Goal: Task Accomplishment & Management: Manage account settings

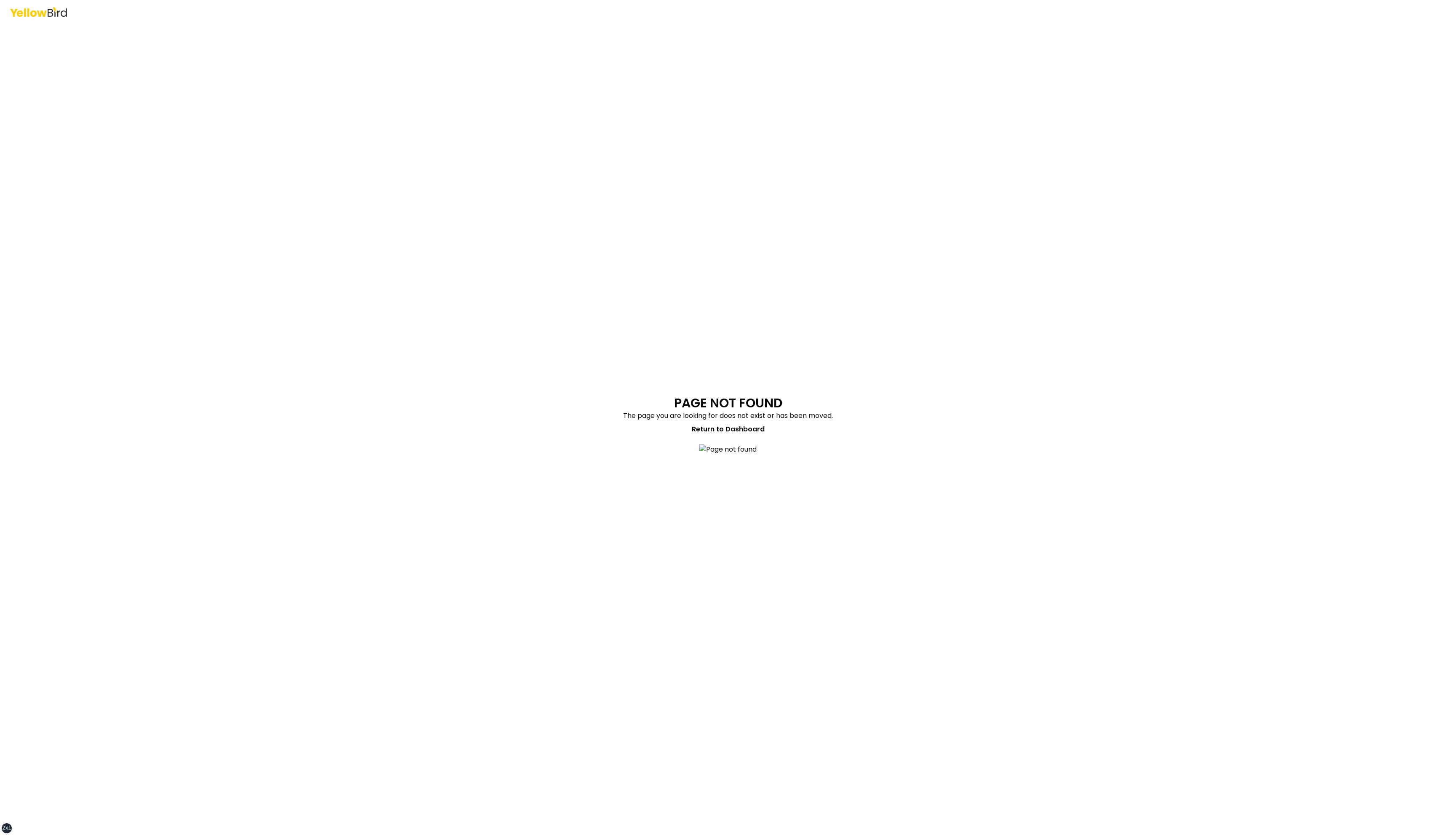
click at [537, 238] on div "PAGE NOT FOUND The page you are looking for does not exist or has been moved. R…" at bounding box center [728, 417] width 1456 height 835
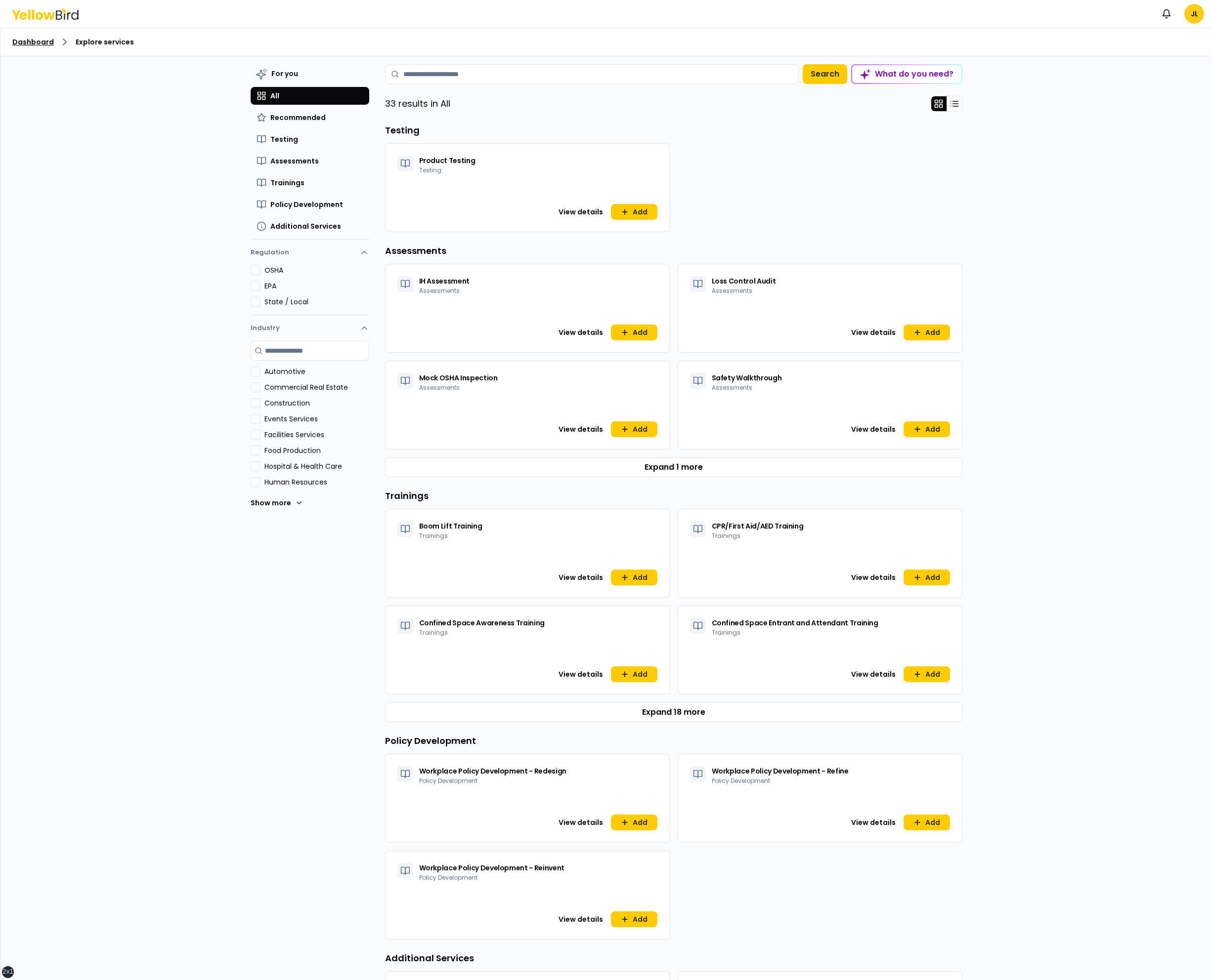
click at [46, 42] on link "Dashboard" at bounding box center [33, 42] width 42 height 10
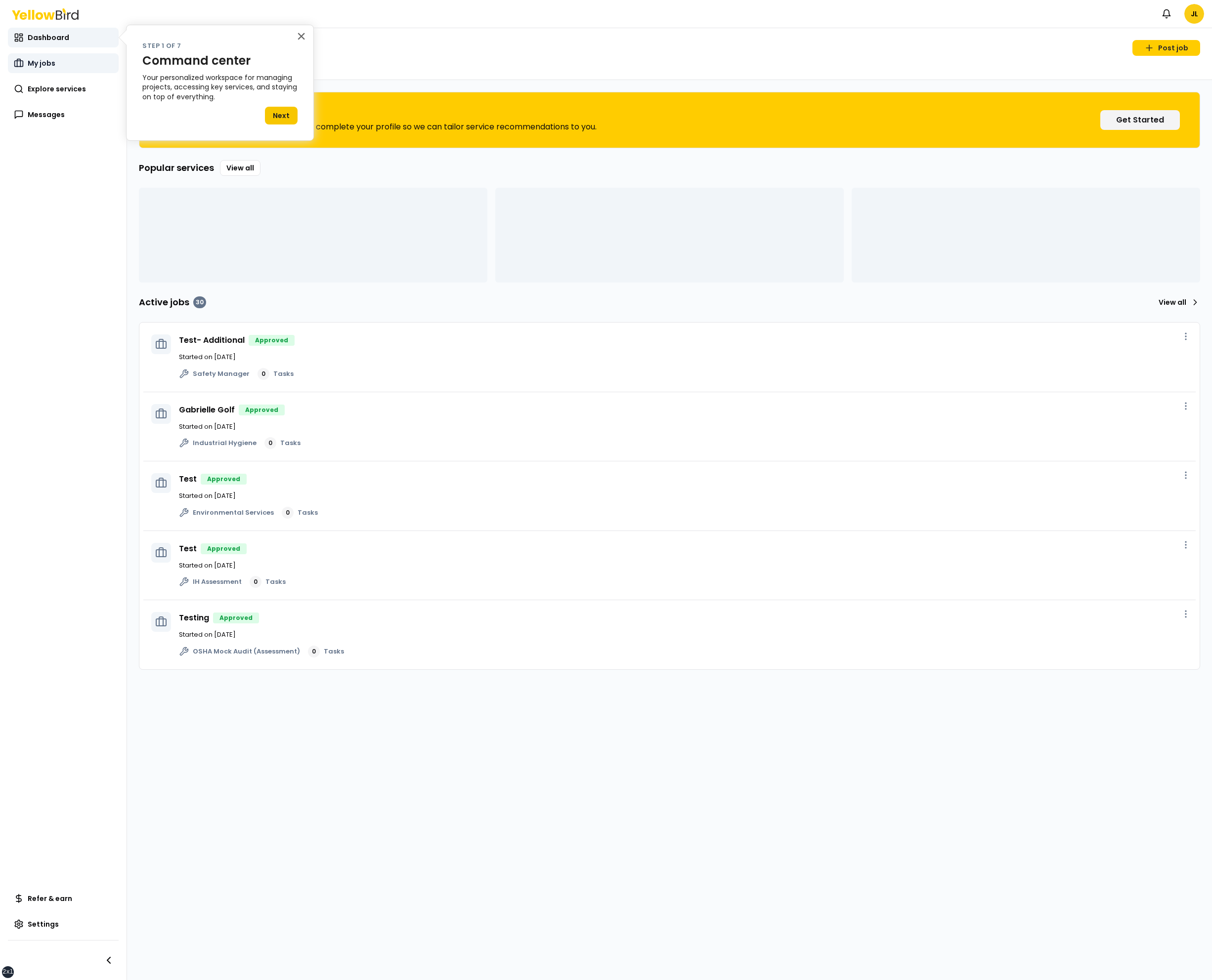
click at [54, 63] on span "My jobs" at bounding box center [41, 63] width 28 height 10
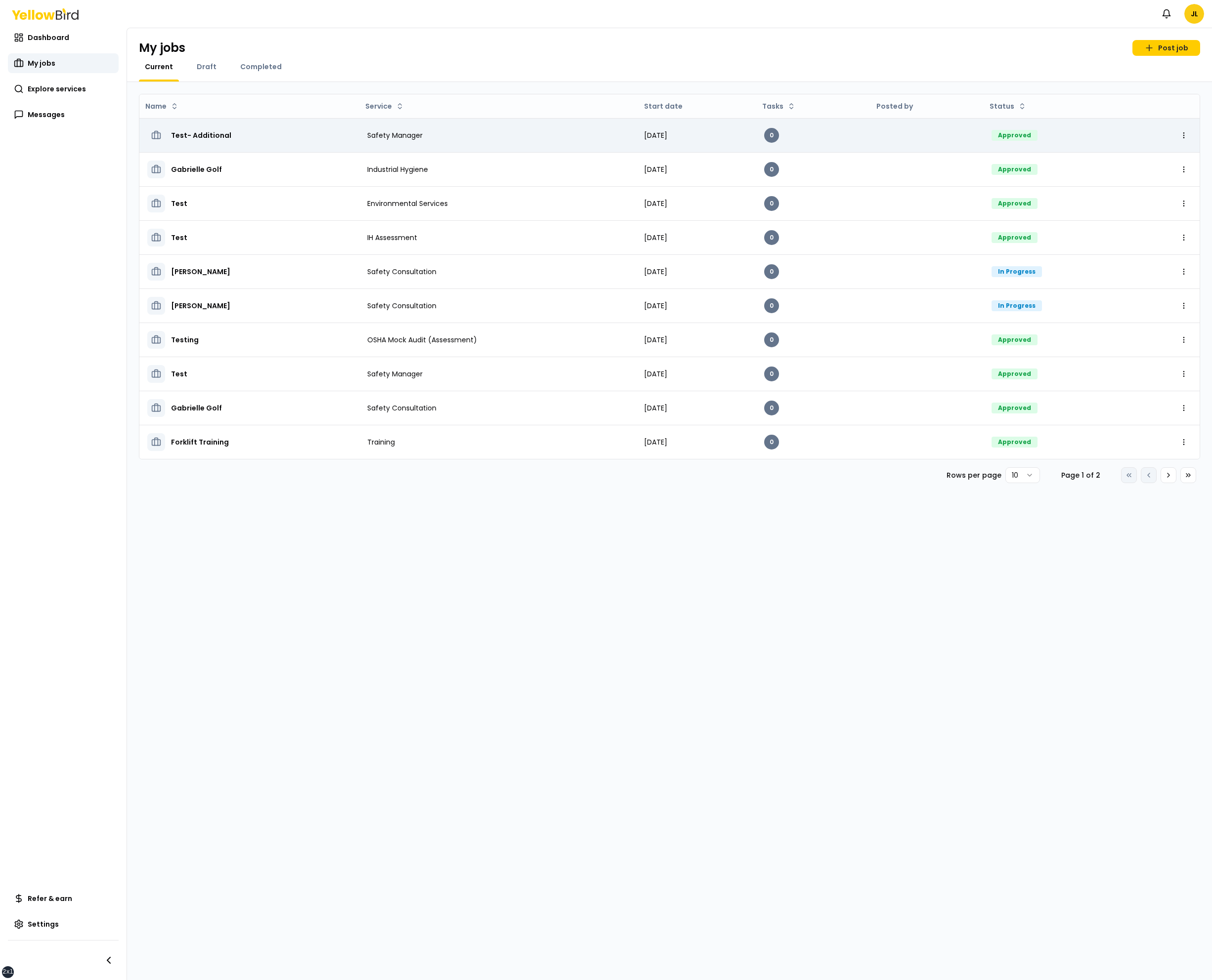
click at [202, 130] on h3 "Test- Additional" at bounding box center [201, 135] width 61 height 18
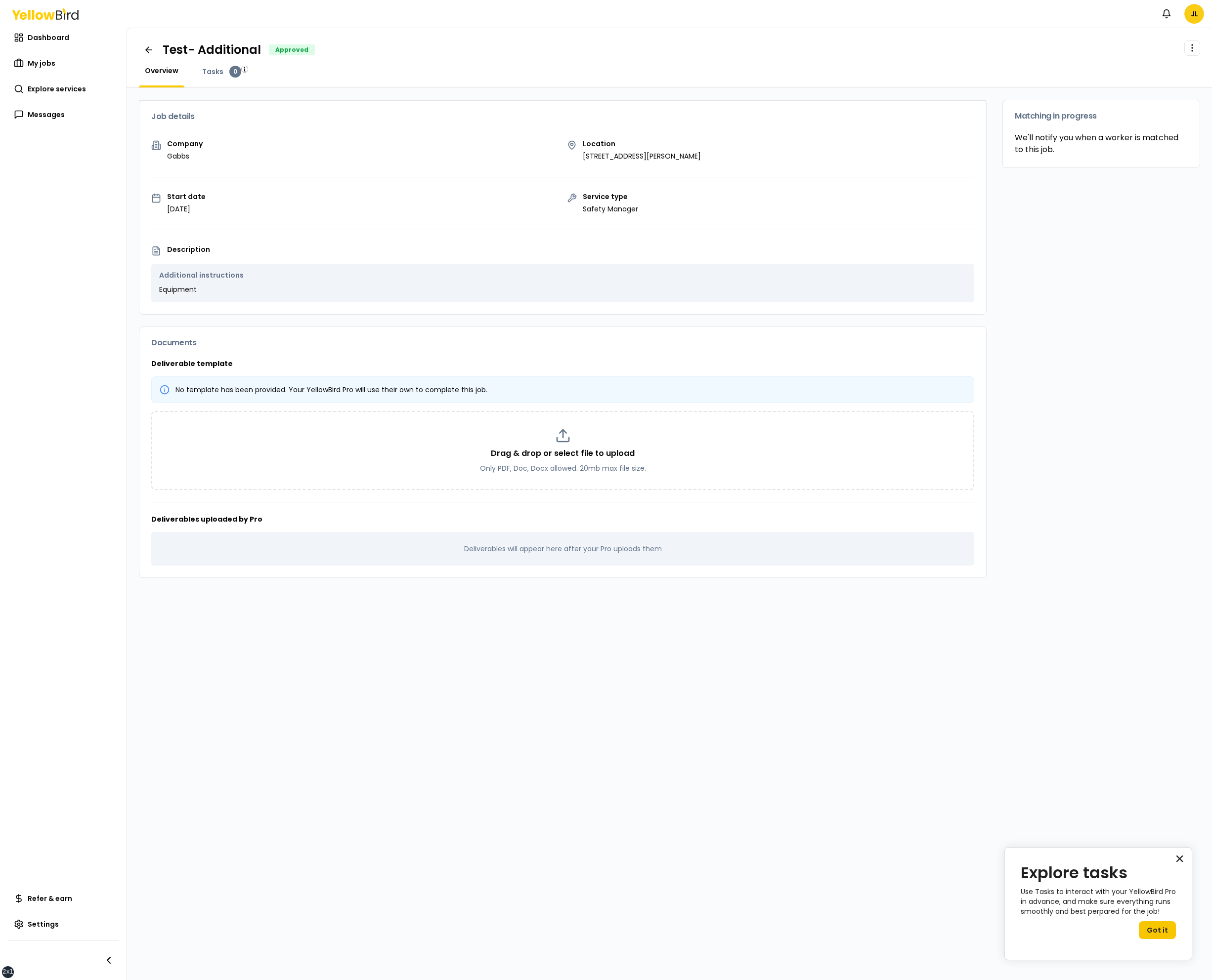
click at [1175, 856] on button "×" at bounding box center [1180, 859] width 10 height 16
click at [44, 61] on span "My jobs" at bounding box center [41, 63] width 28 height 10
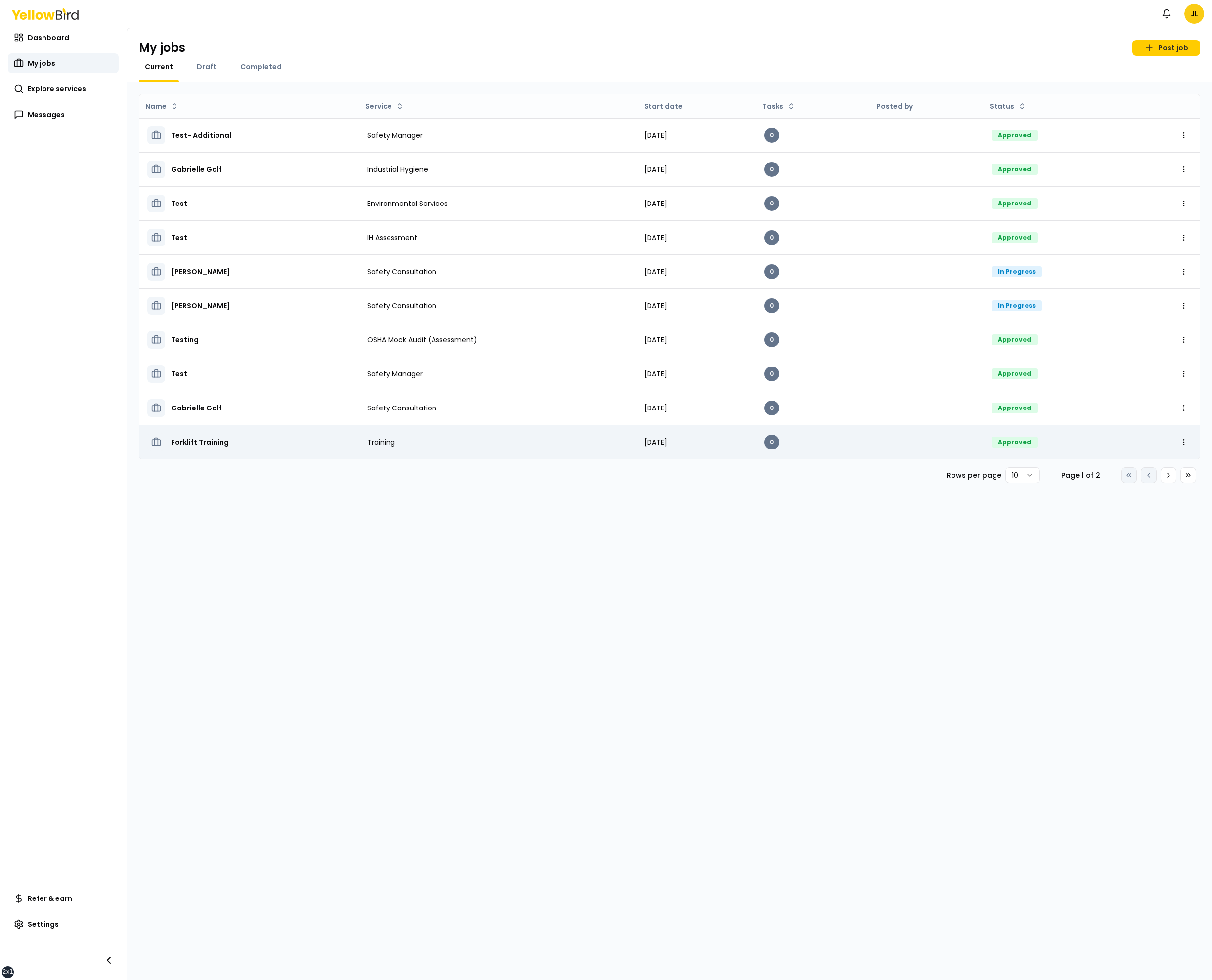
click at [207, 441] on h3 "Forklift Training" at bounding box center [199, 442] width 58 height 18
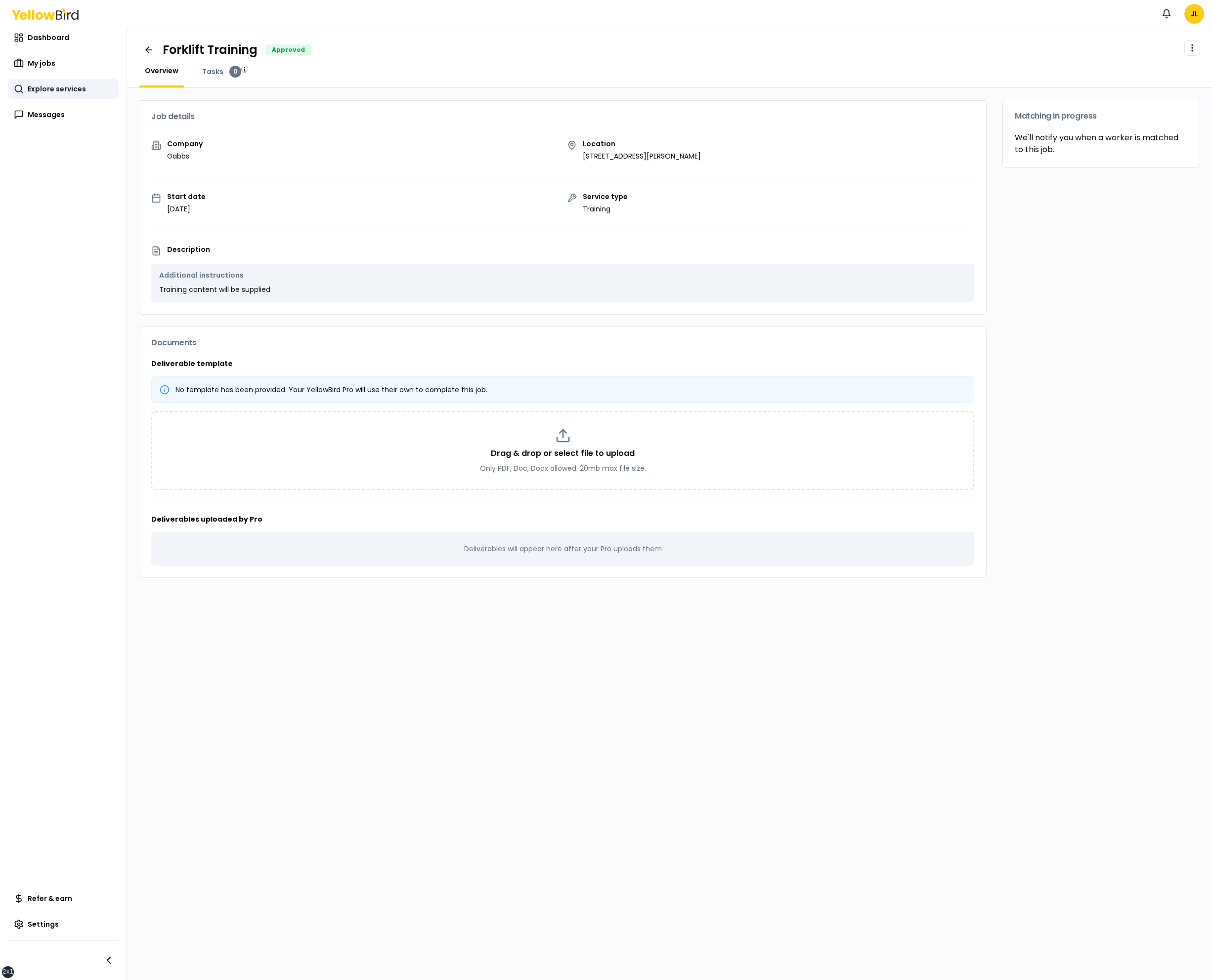
click at [82, 85] on span "Explore services" at bounding box center [57, 88] width 59 height 10
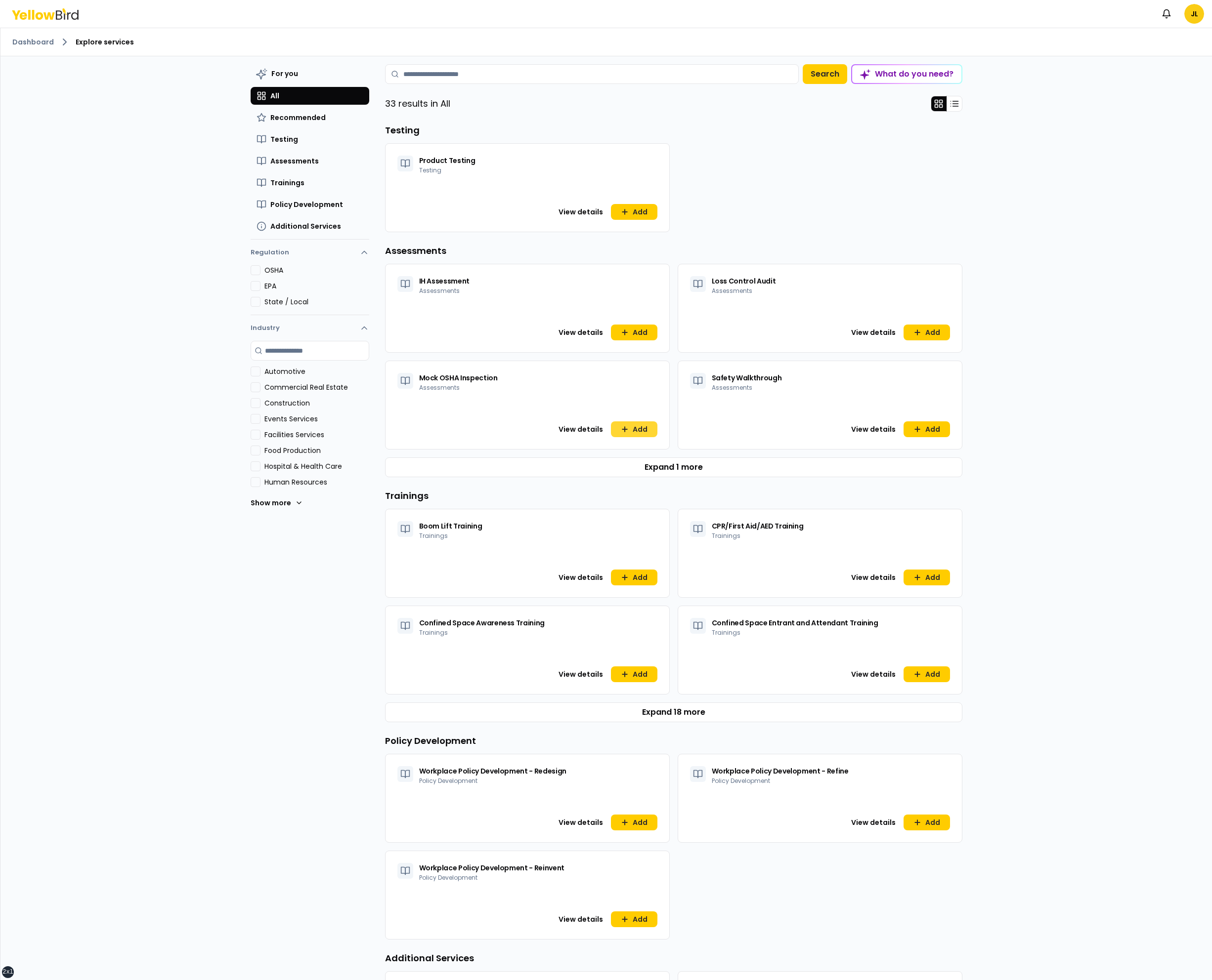
click at [633, 428] on button "Add" at bounding box center [634, 430] width 46 height 16
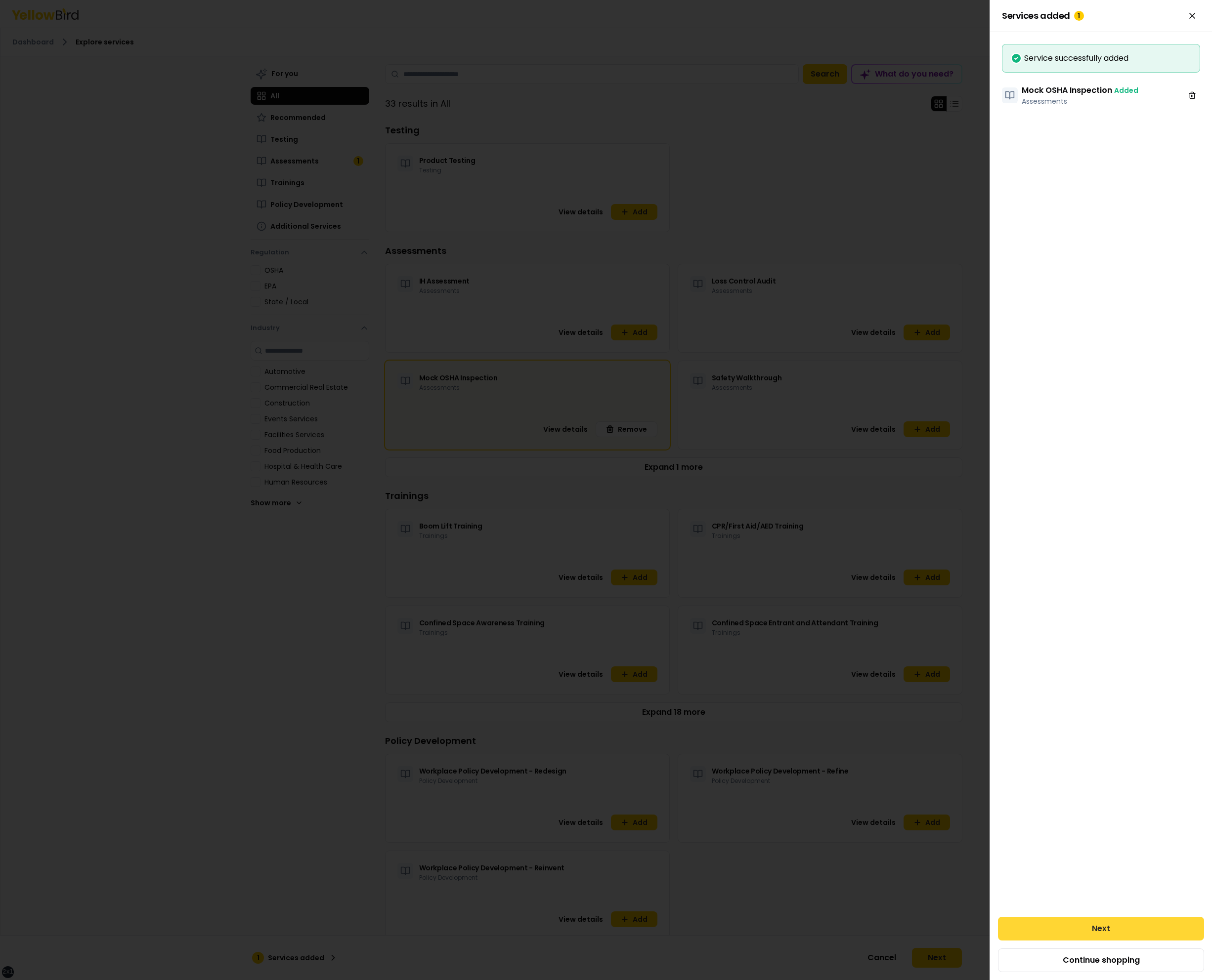
click at [1140, 926] on button "Next" at bounding box center [1102, 928] width 207 height 24
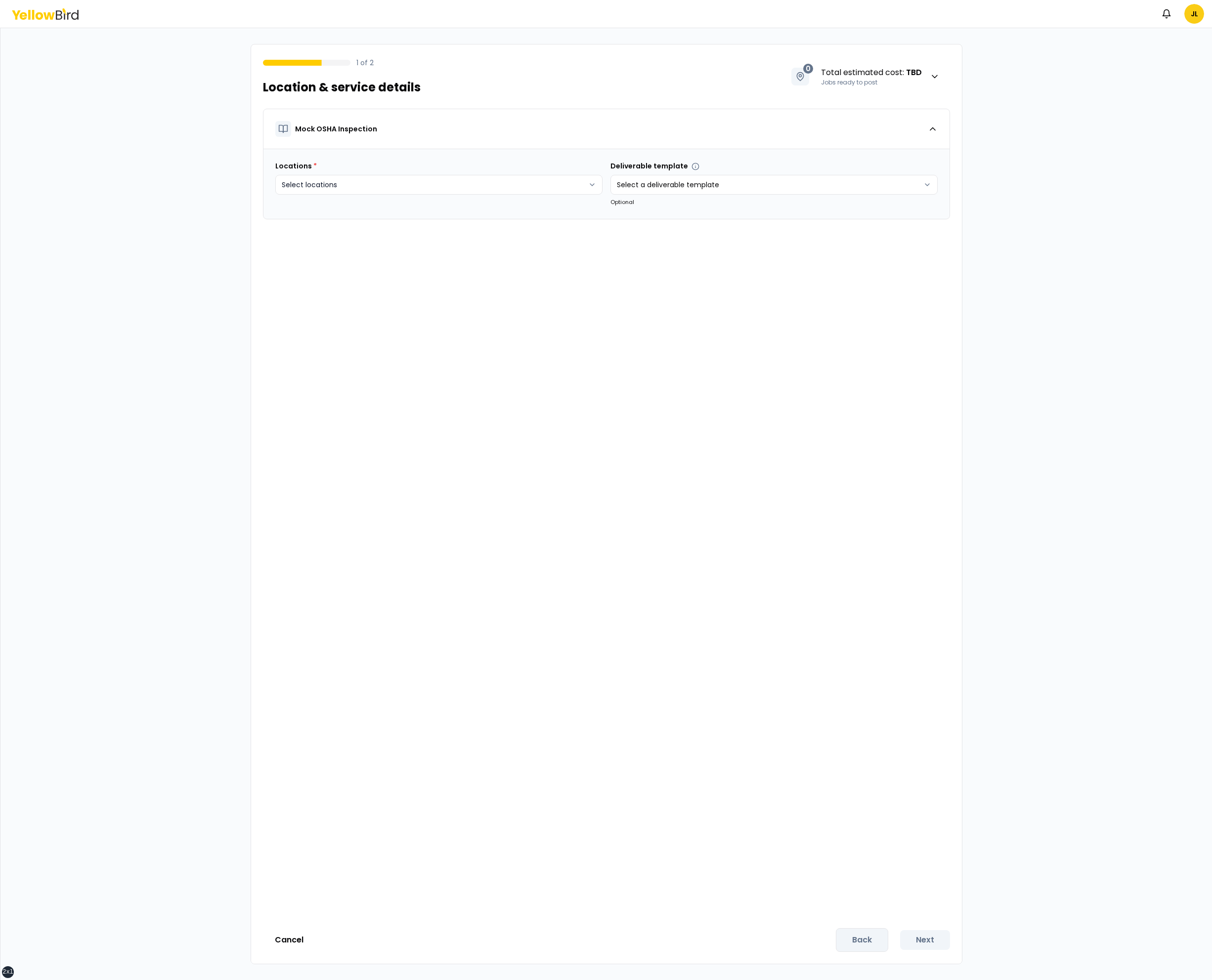
click at [530, 189] on html "xs sm md lg xl 2xl Notifications JL 1 of 2 Location & service details 0 Total e…" at bounding box center [606, 490] width 1212 height 980
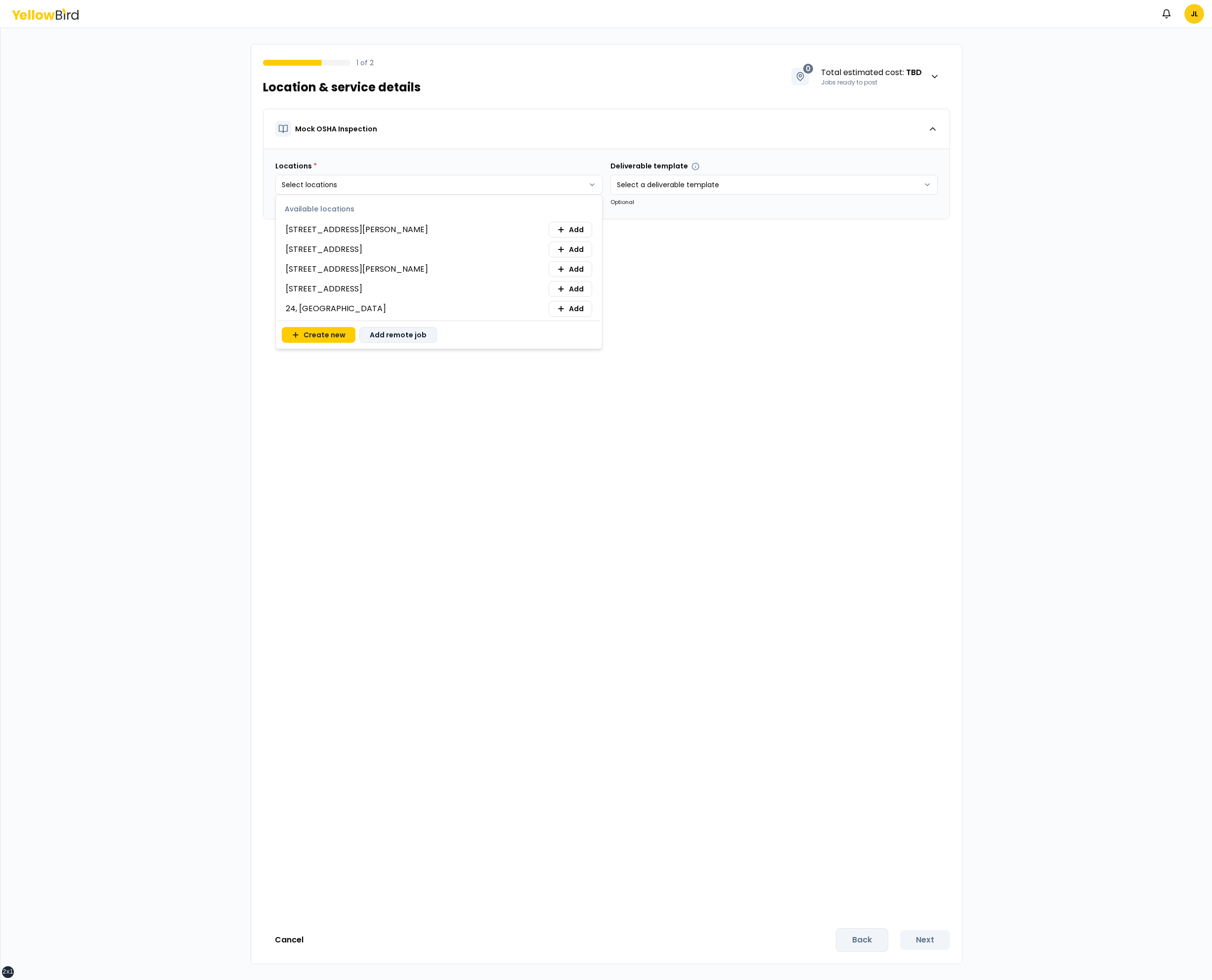
click at [409, 342] on button "Add remote job" at bounding box center [398, 336] width 77 height 16
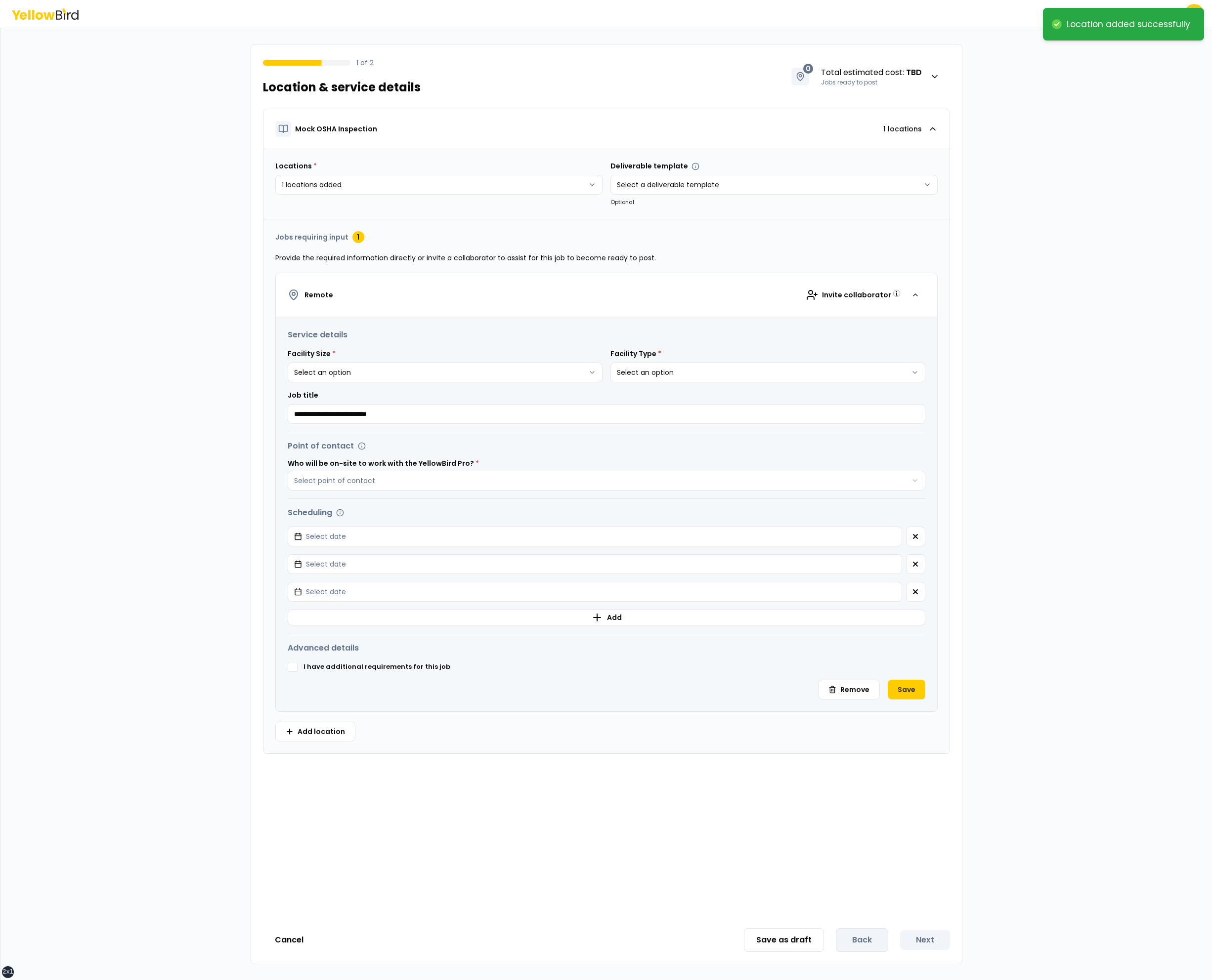
click at [503, 374] on html "**********" at bounding box center [606, 490] width 1212 height 980
type input "**********"
click at [288, 471] on button "Select point of contact" at bounding box center [606, 481] width 638 height 20
click at [288, 527] on button "Select date" at bounding box center [595, 537] width 614 height 20
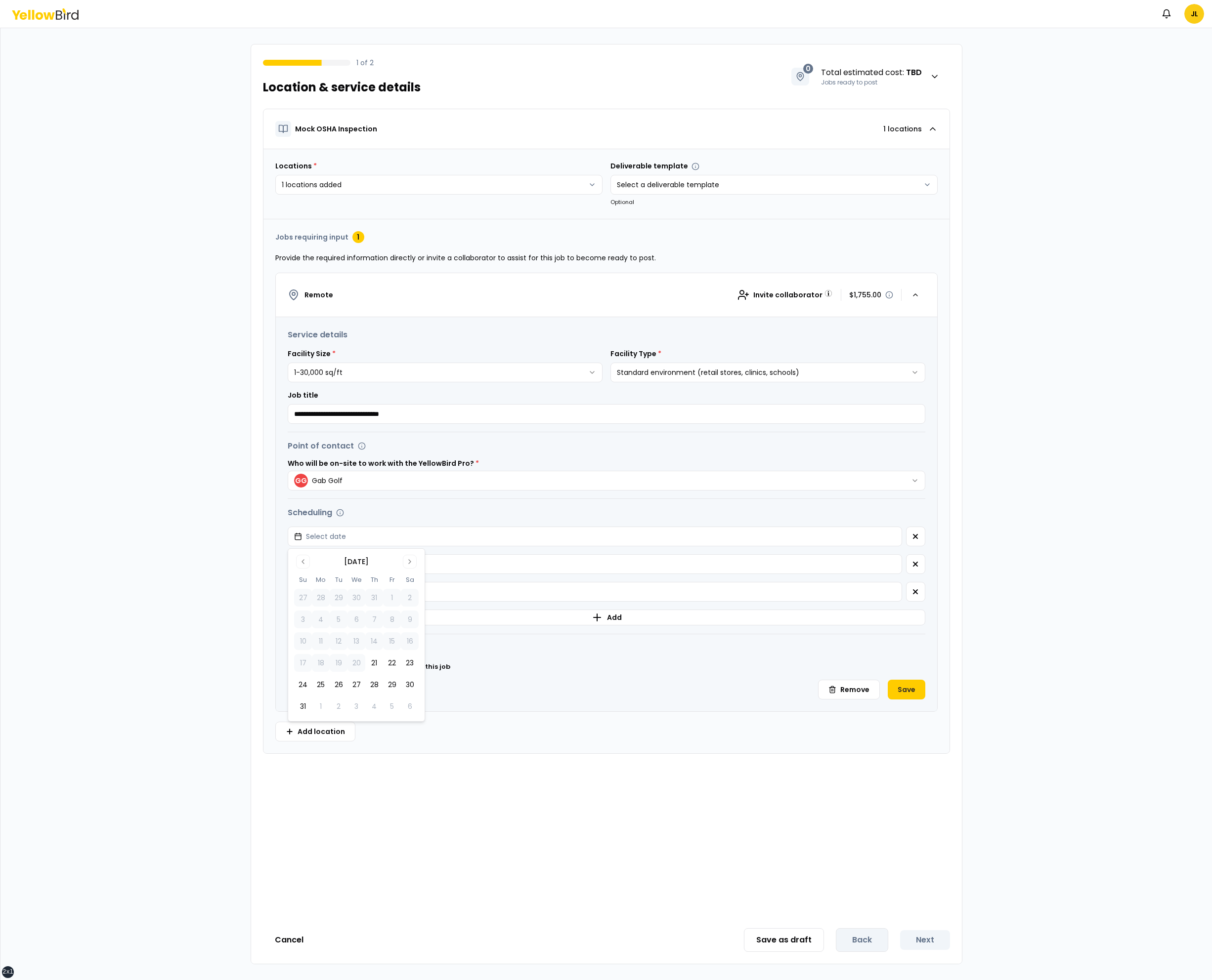
click button "21" at bounding box center [374, 663] width 18 height 18
click button "button" at bounding box center [916, 564] width 20 height 20
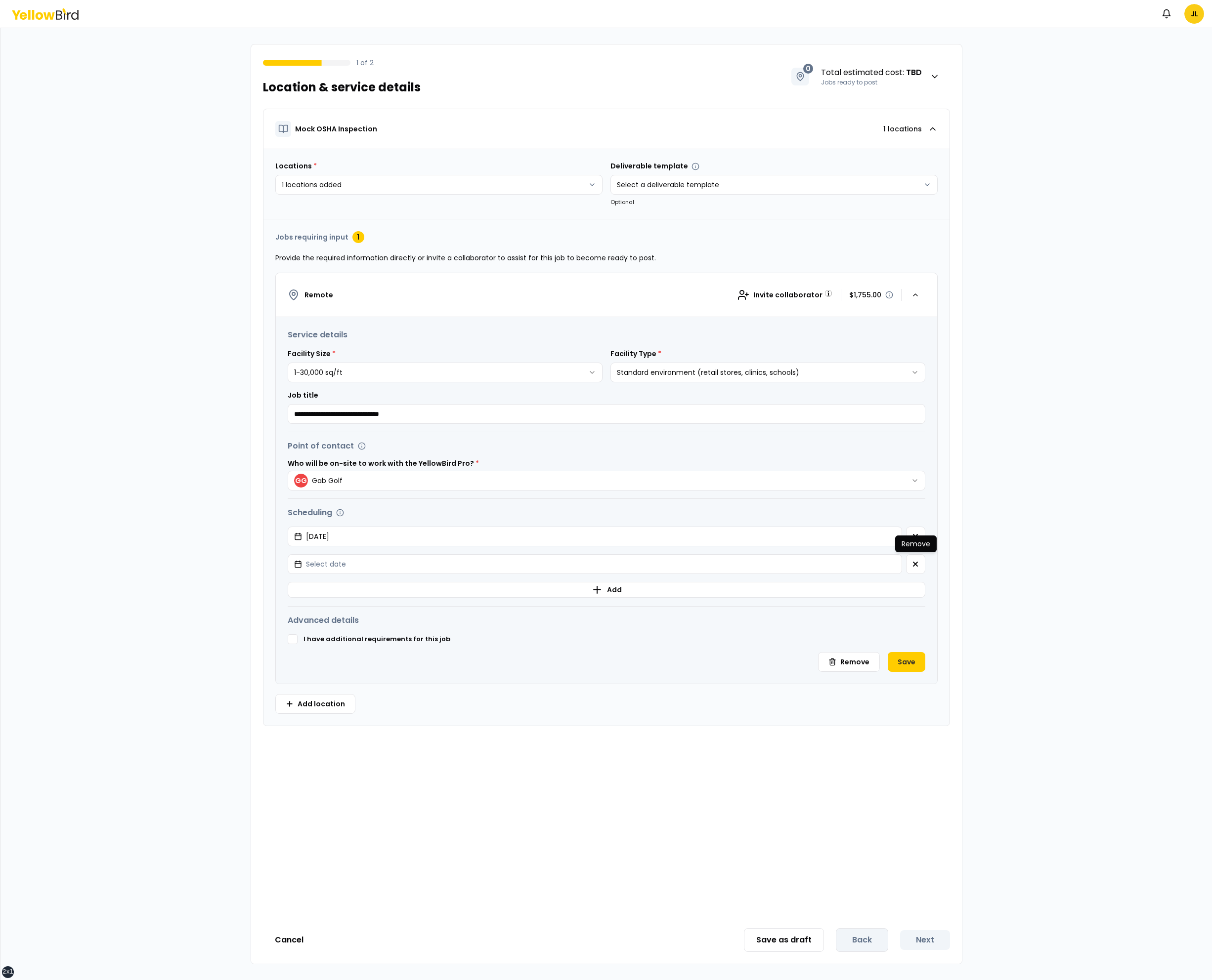
click button "button" at bounding box center [916, 564] width 20 height 20
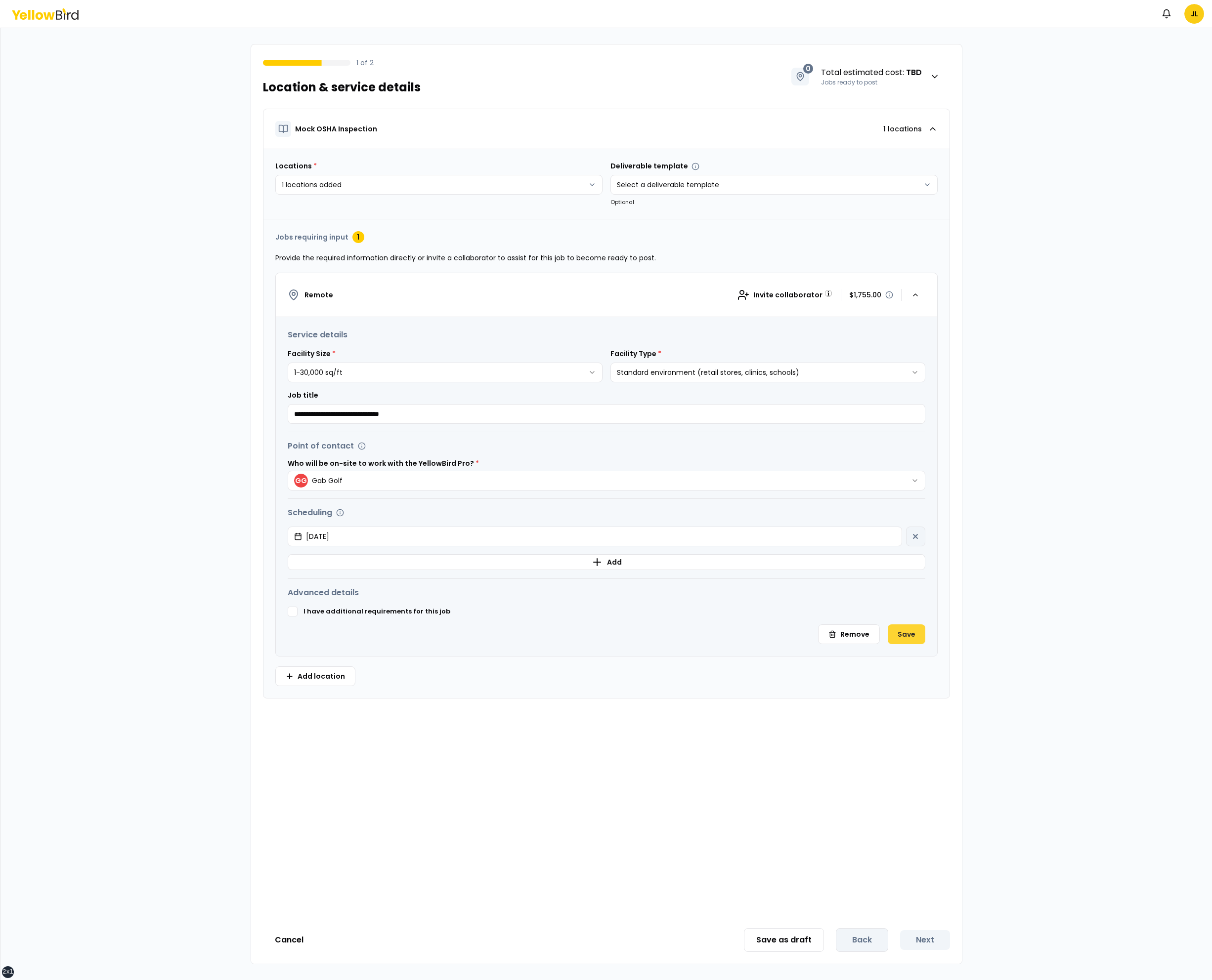
click at [914, 628] on button "Save" at bounding box center [907, 635] width 37 height 20
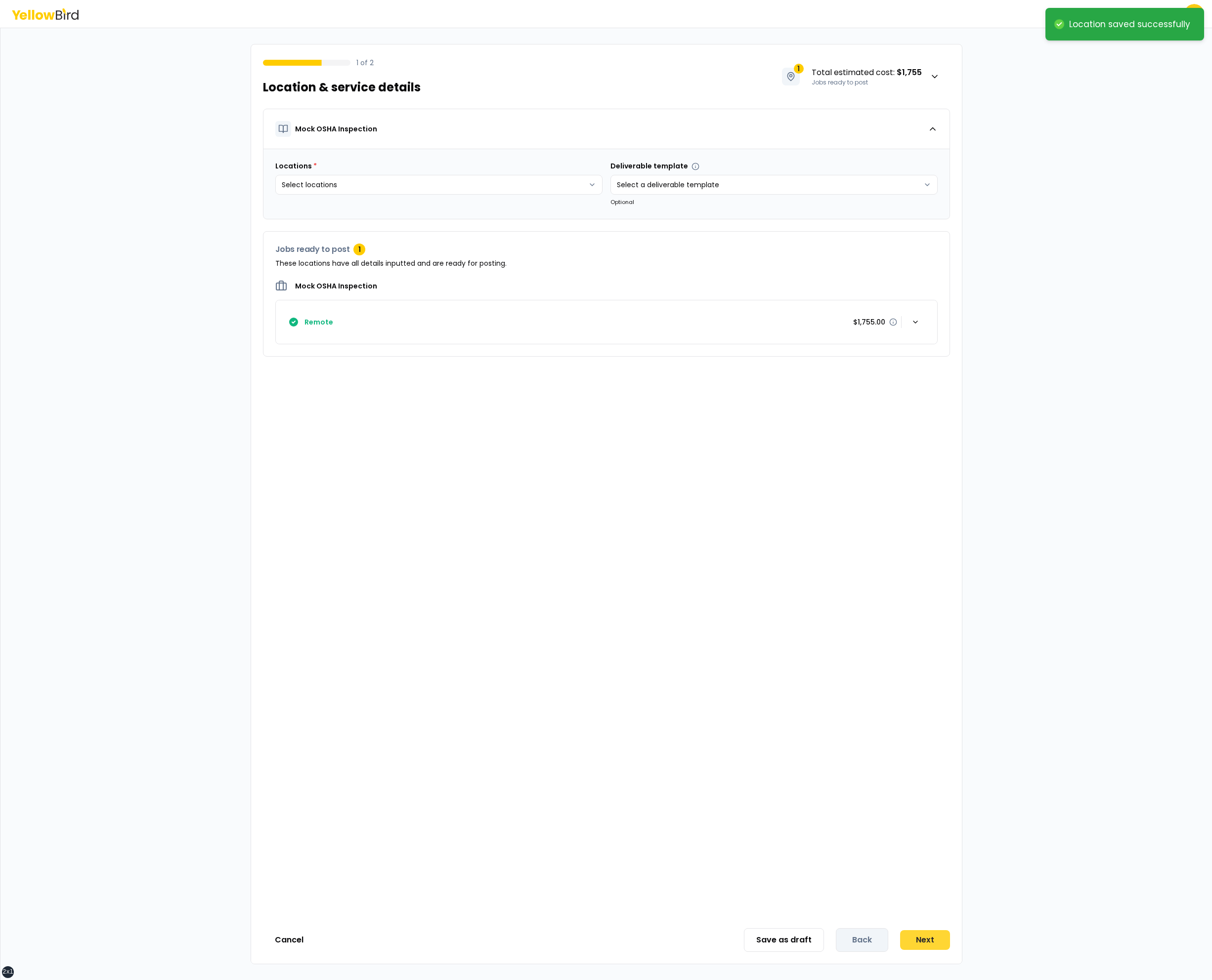
click at [931, 944] on button "Next" at bounding box center [925, 940] width 50 height 20
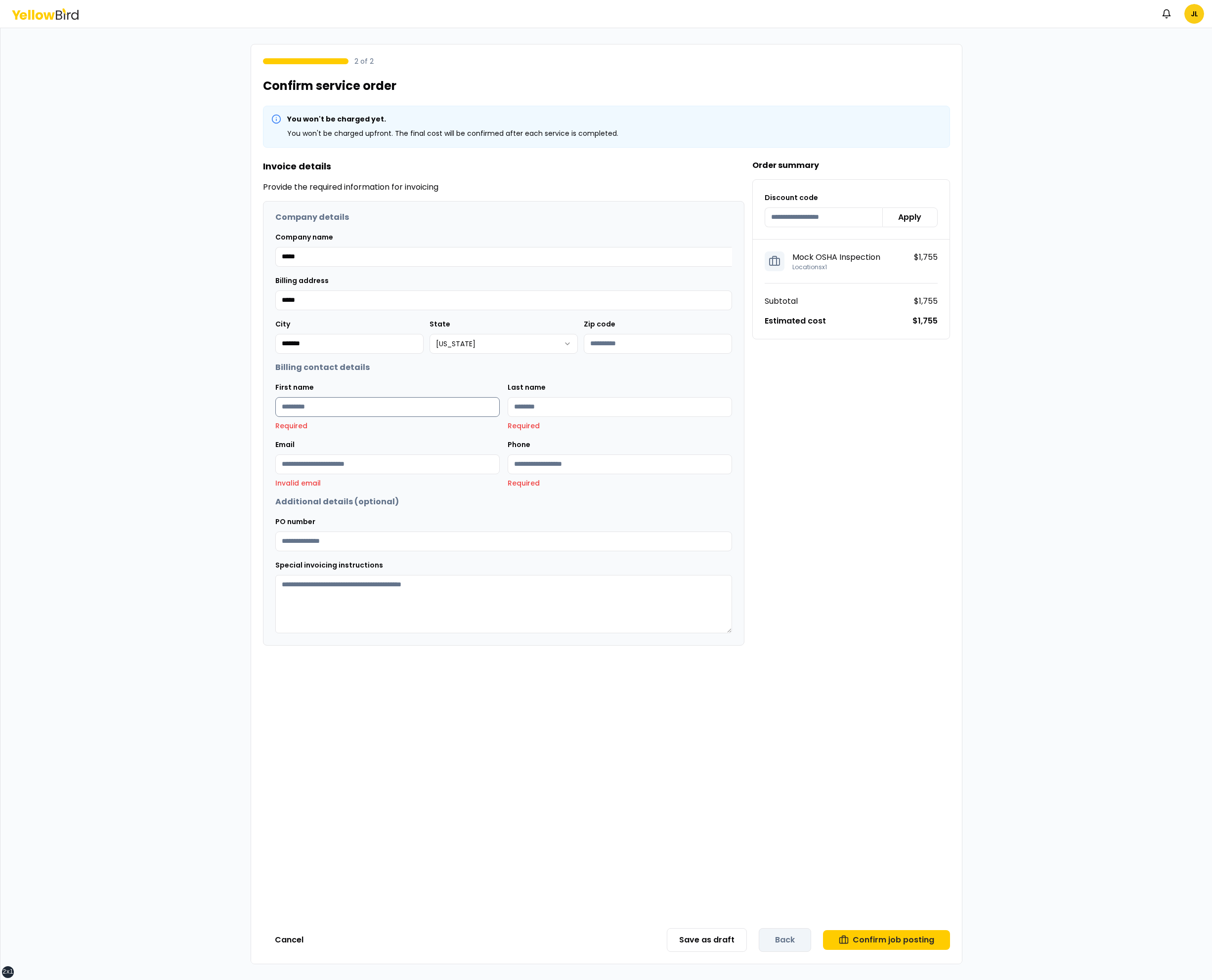
click at [456, 398] on input "First name" at bounding box center [387, 407] width 224 height 20
type input "****"
type input "***"
type input "********"
type input "**********"
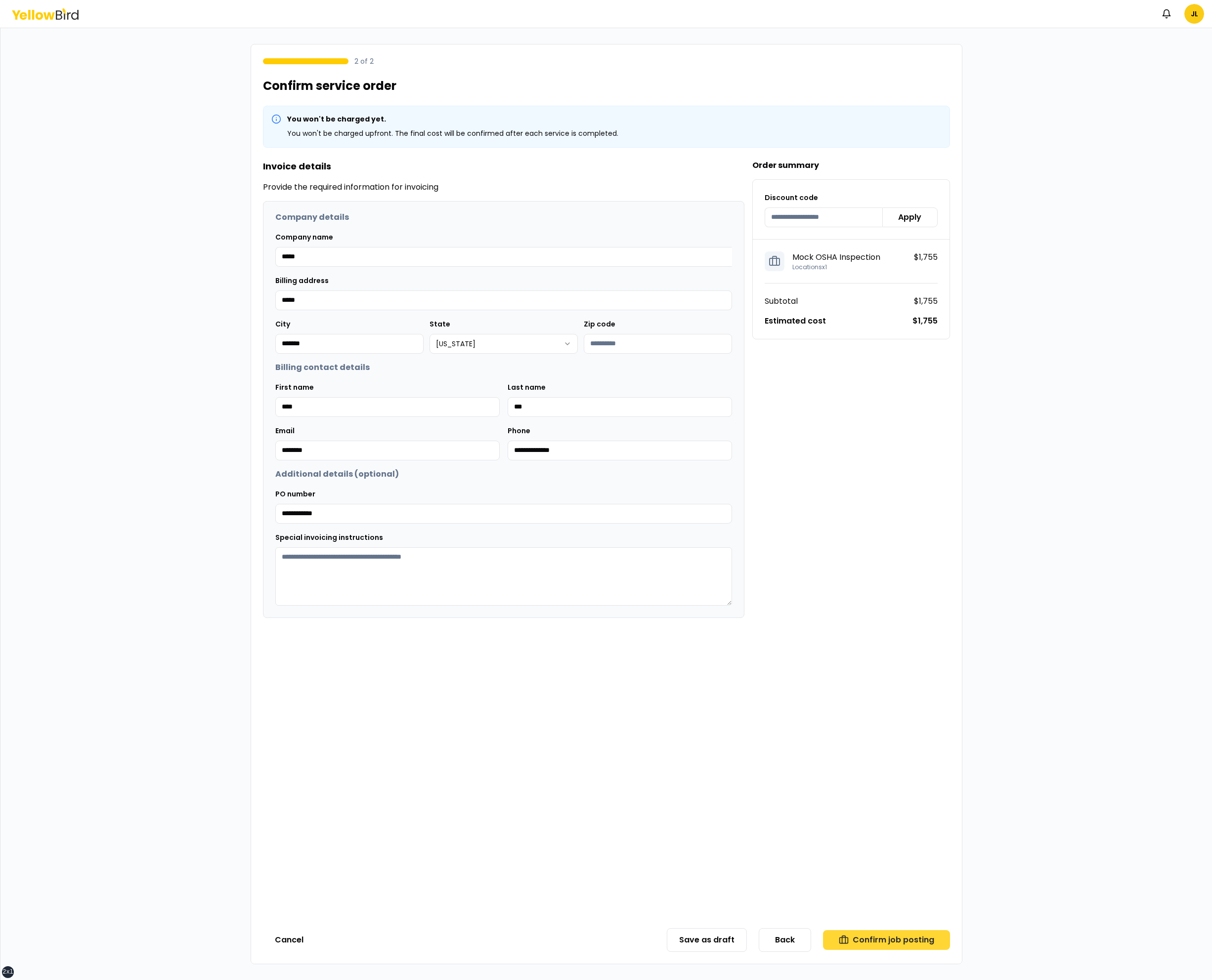
type input "**********"
click at [852, 940] on button "Confirm job posting" at bounding box center [886, 940] width 127 height 20
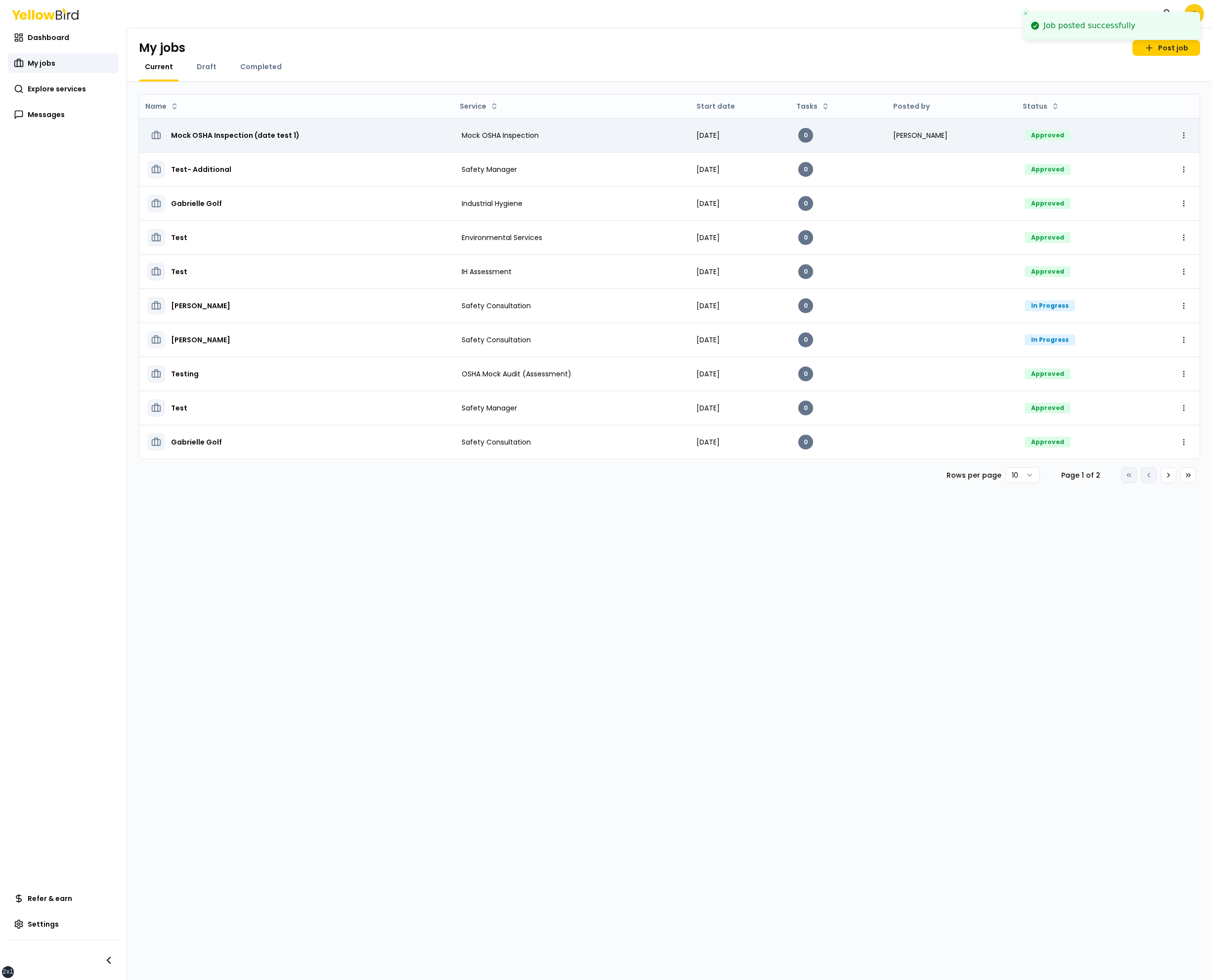
click at [259, 137] on h3 "Mock OSHA Inspection (date test 1)" at bounding box center [235, 135] width 128 height 18
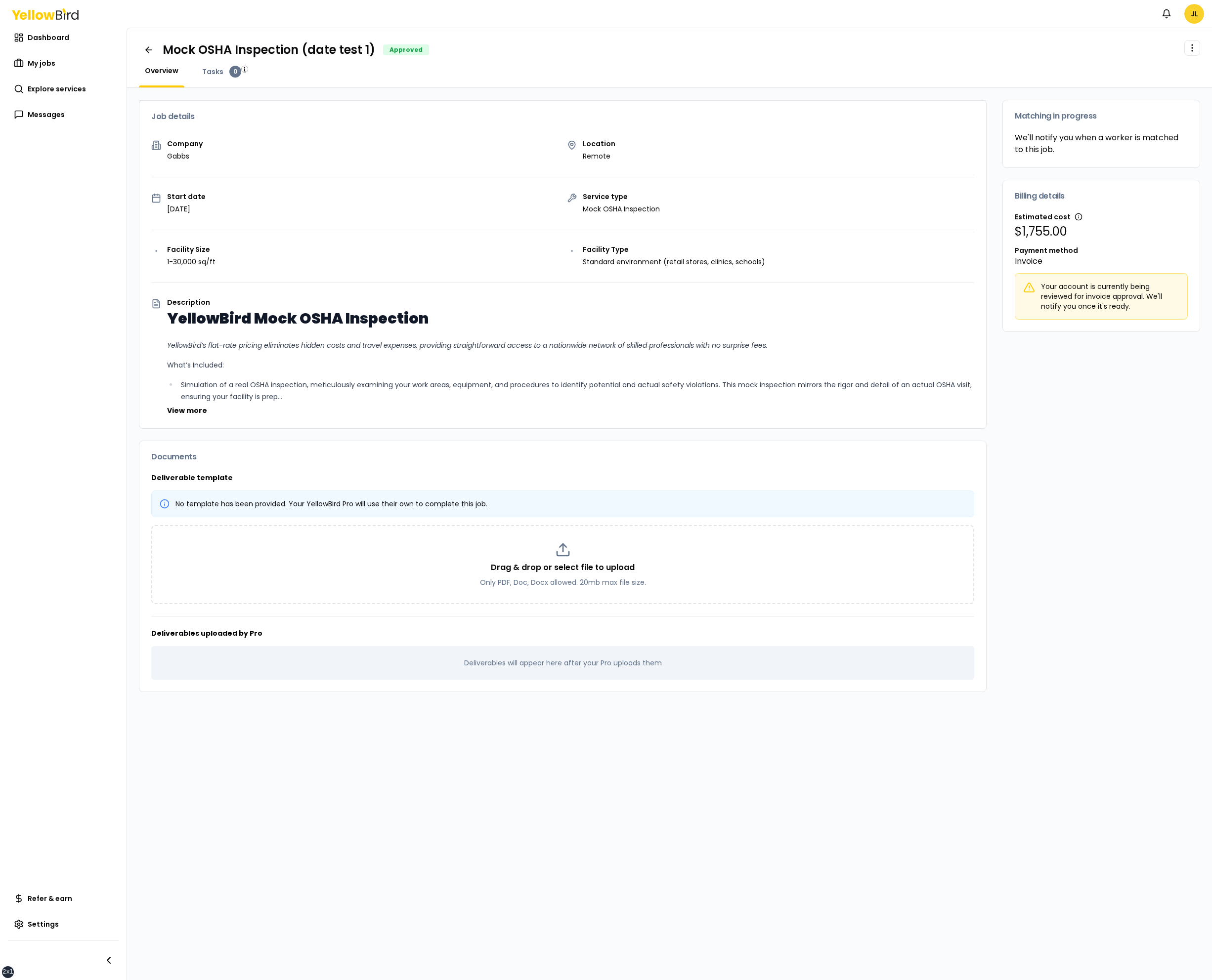
click at [1193, 17] on html "xs sm md lg xl 2xl Notifications JL Dashboard My jobs Explore services Messages…" at bounding box center [606, 490] width 1212 height 980
click at [1114, 129] on span "Log out" at bounding box center [1109, 128] width 26 height 10
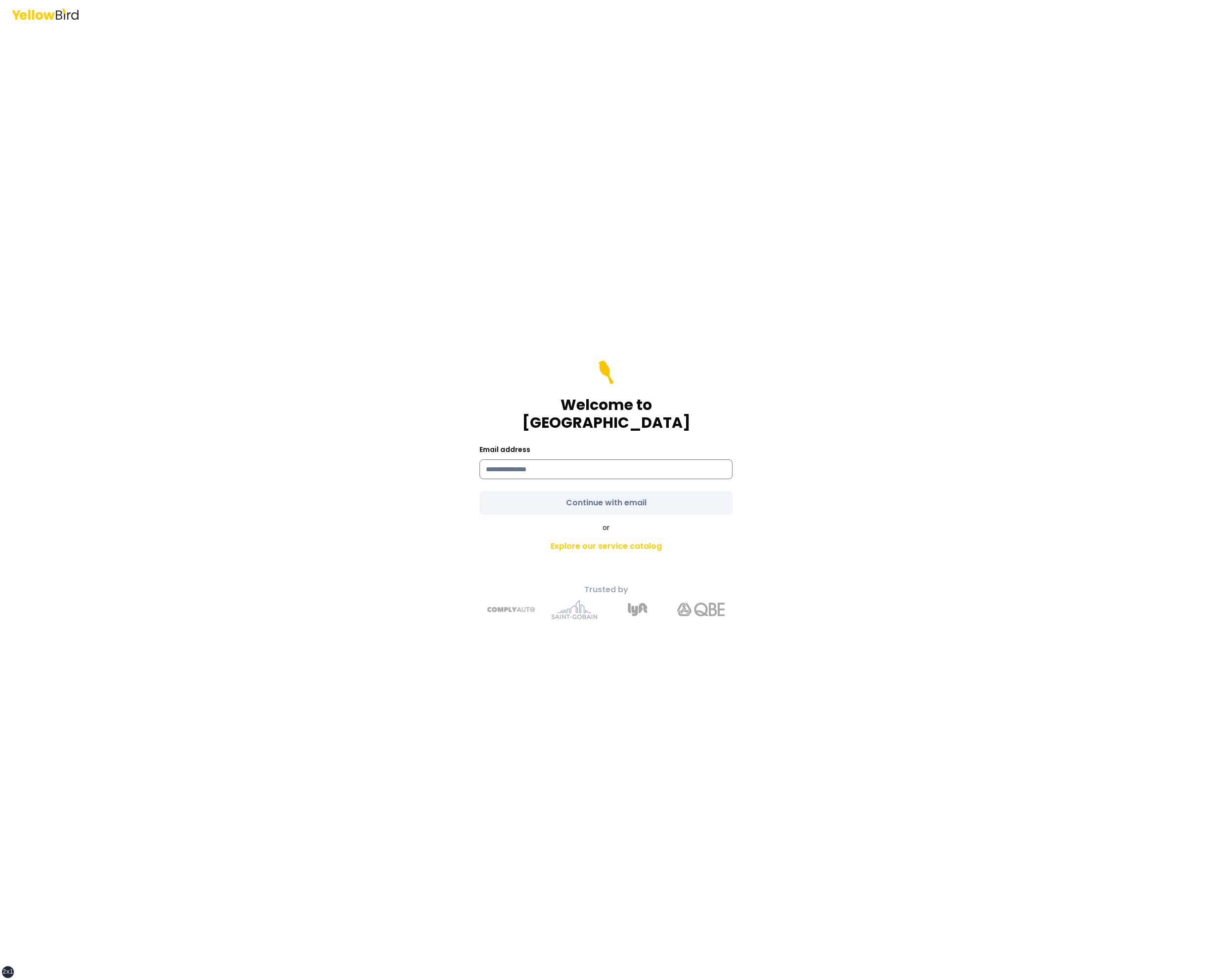
click at [621, 470] on input at bounding box center [606, 469] width 253 height 20
type input "**********"
click at [480, 491] on button "Continue with email" at bounding box center [606, 503] width 253 height 24
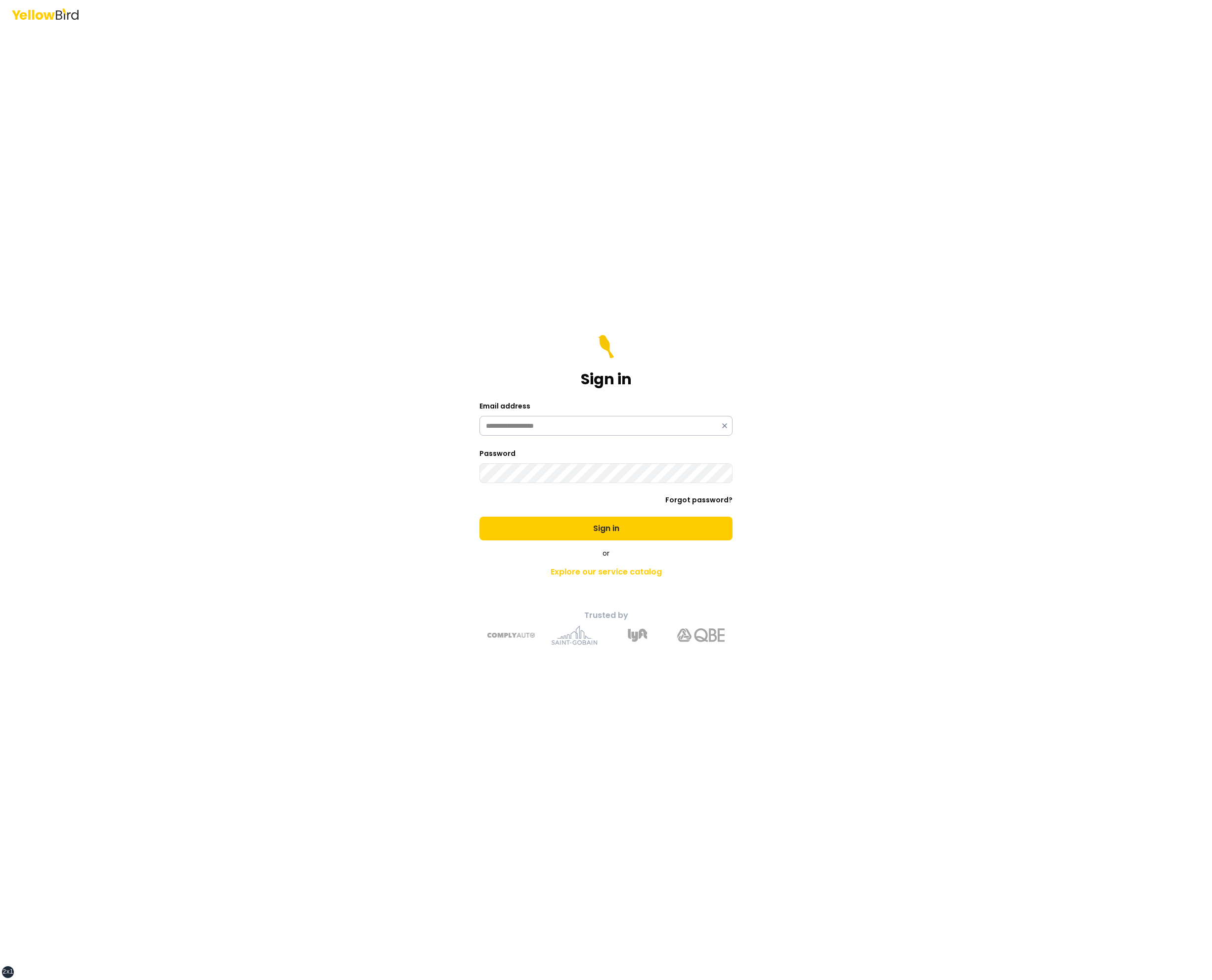
click at [480, 517] on button "Sign in" at bounding box center [606, 529] width 253 height 24
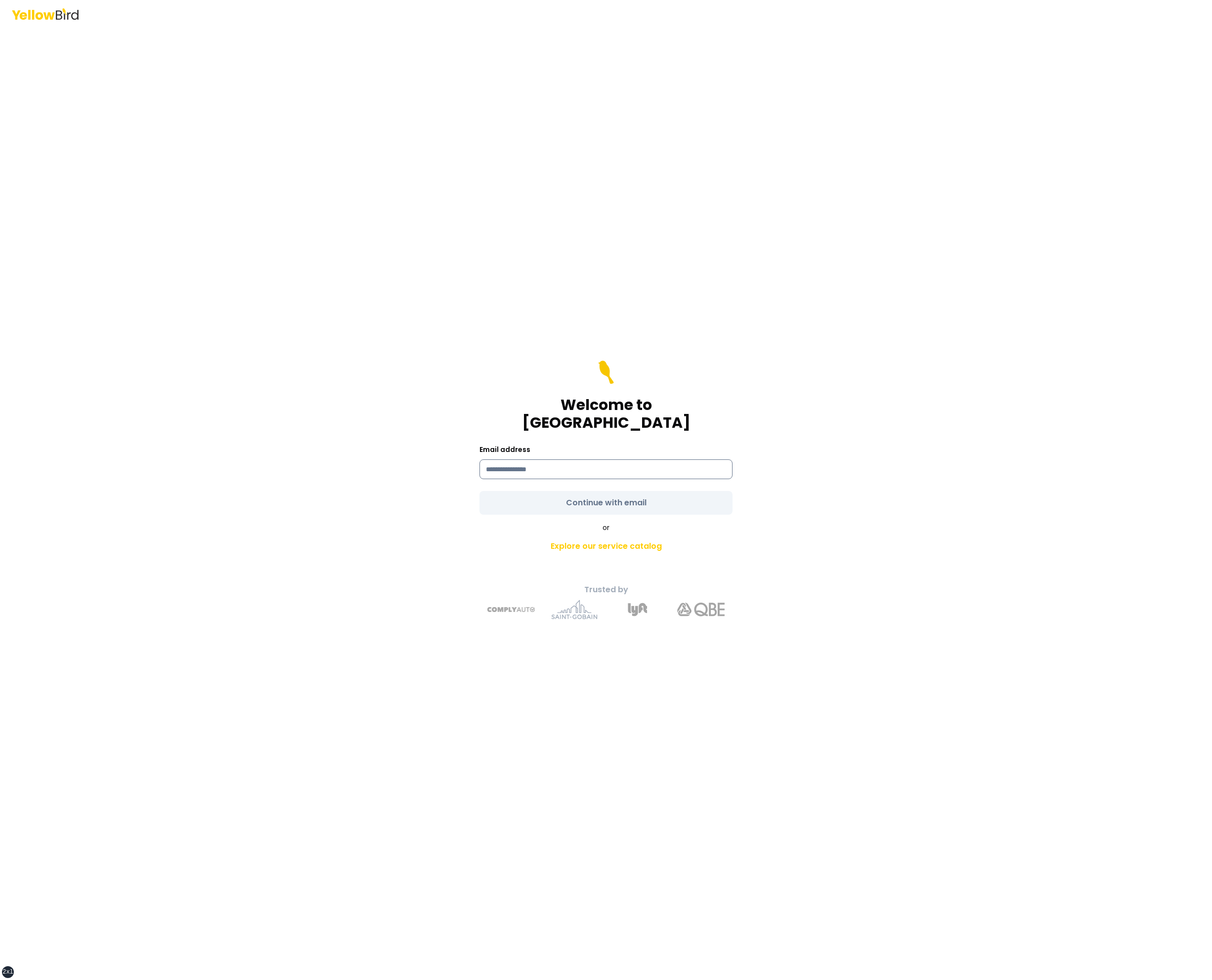
click at [606, 465] on input at bounding box center [606, 469] width 253 height 20
type input "**********"
click at [480, 491] on button "Continue with email" at bounding box center [606, 503] width 253 height 24
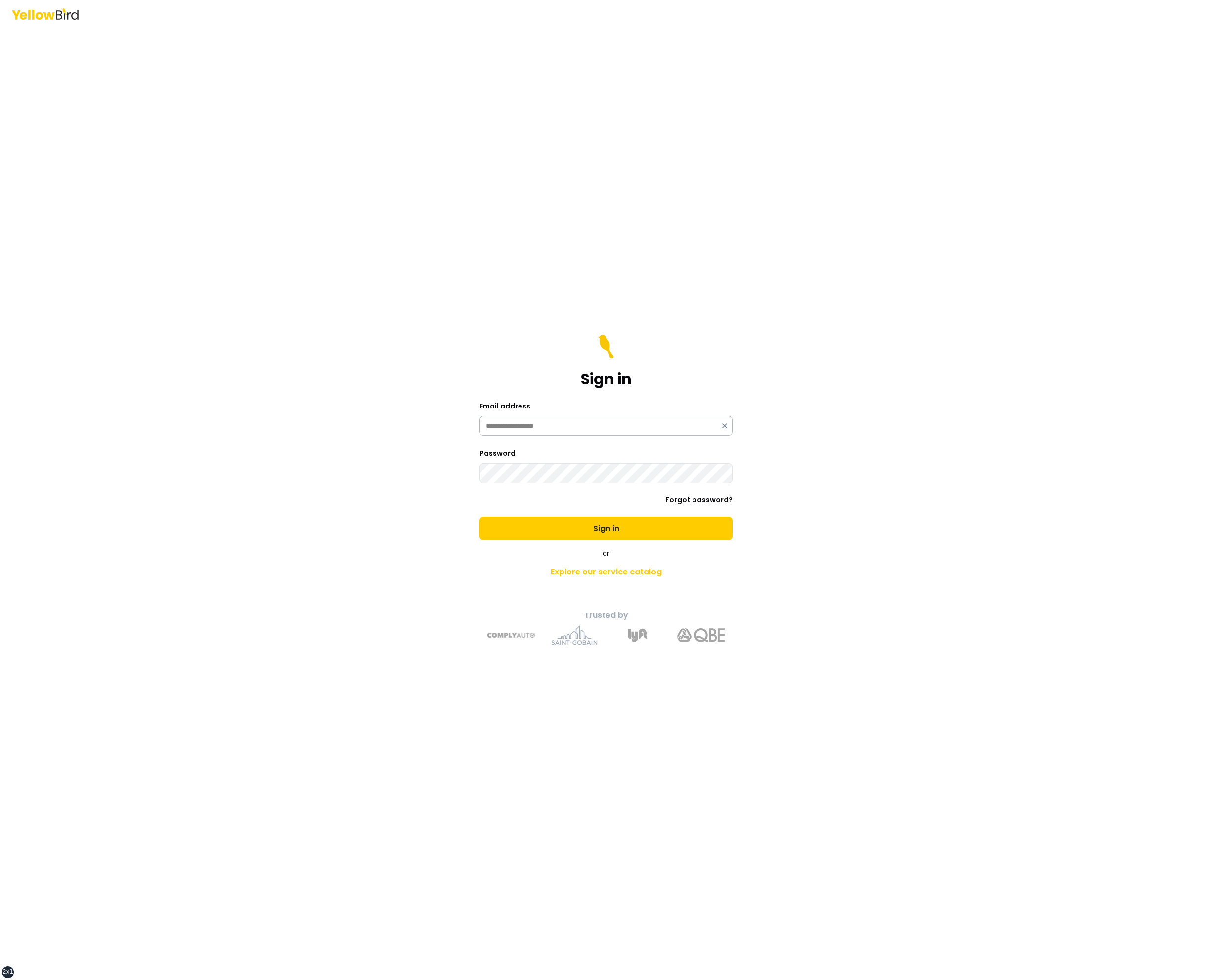
click at [480, 517] on button "Sign in" at bounding box center [606, 529] width 253 height 24
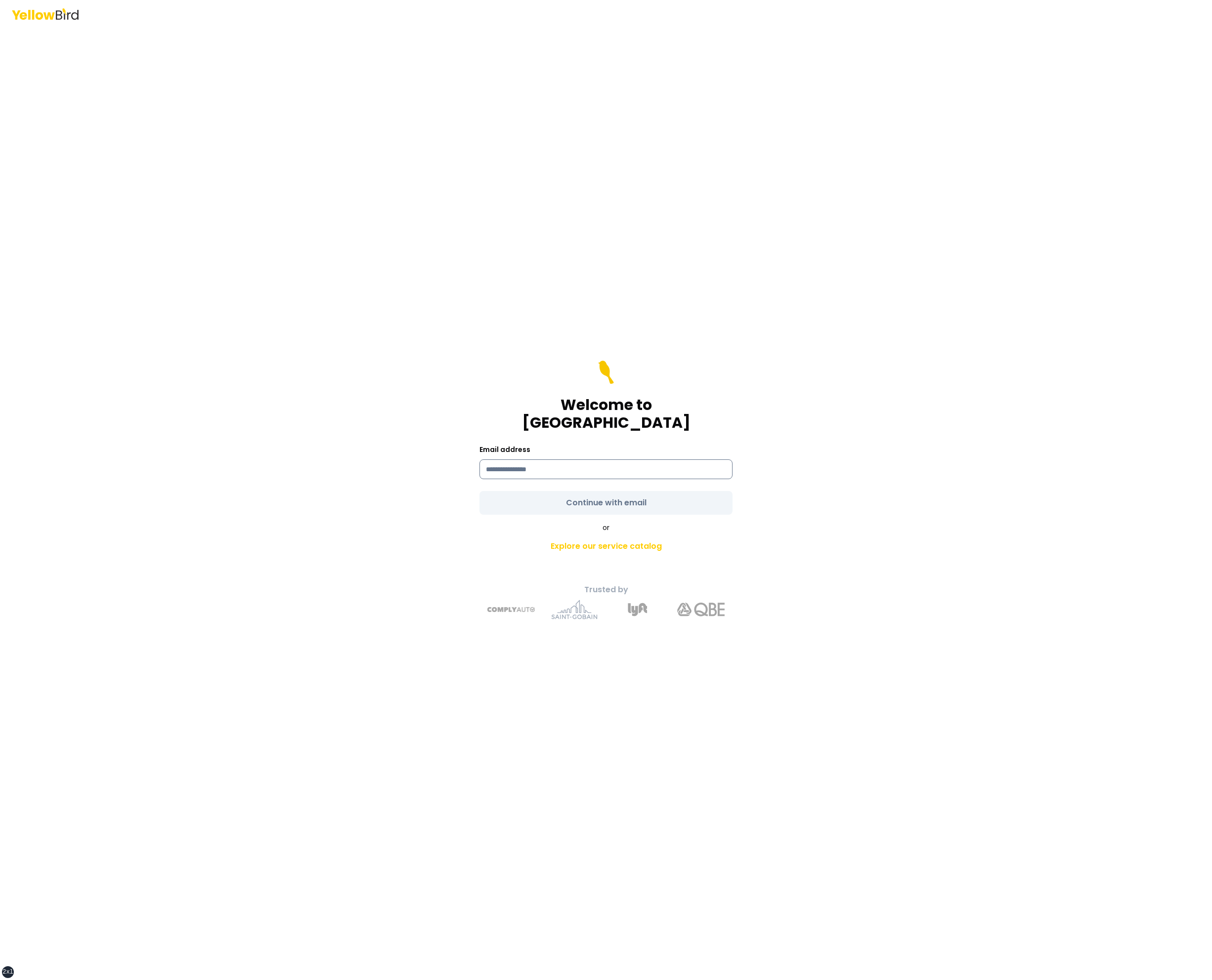
click at [647, 464] on input at bounding box center [606, 469] width 253 height 20
type input "**********"
click at [480, 491] on button "Continue with email" at bounding box center [606, 503] width 253 height 24
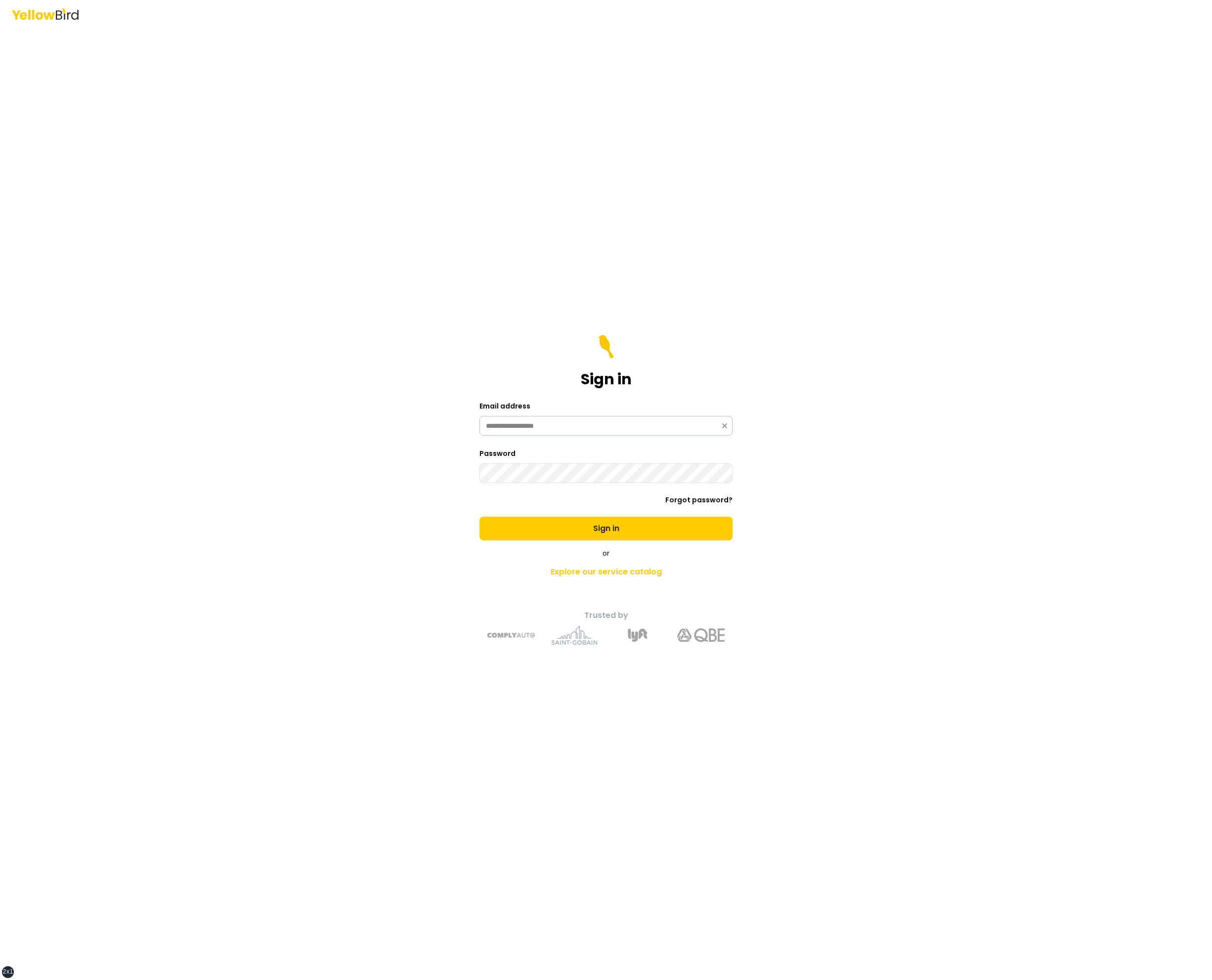
click at [480, 517] on button "Sign in" at bounding box center [606, 529] width 253 height 24
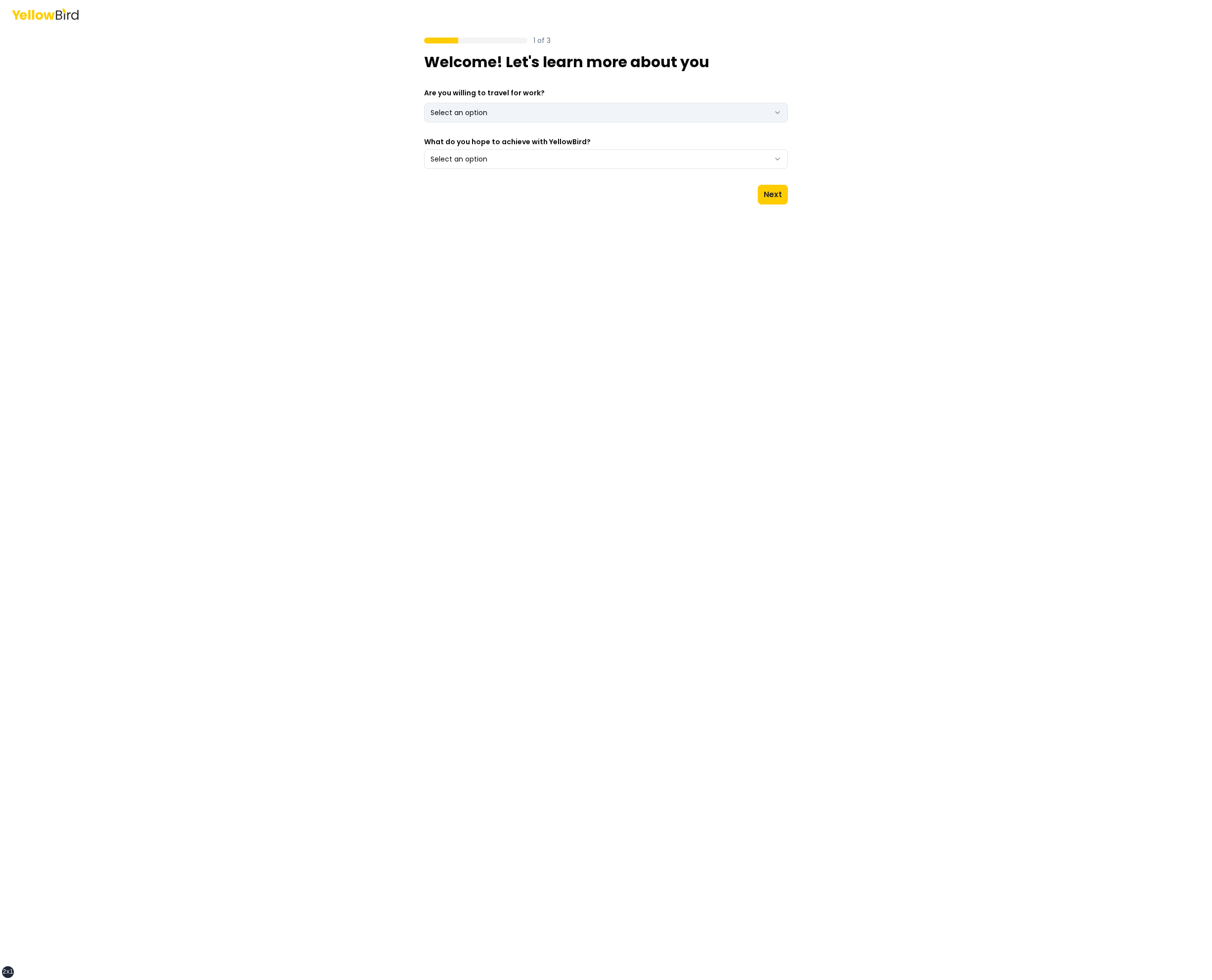
click at [611, 109] on html "xs sm md lg xl 2xl 1 of 3 Welcome! Let's learn more about you Are you willing t…" at bounding box center [606, 490] width 1212 height 980
click at [424, 150] on button "Select an option" at bounding box center [606, 159] width 364 height 20
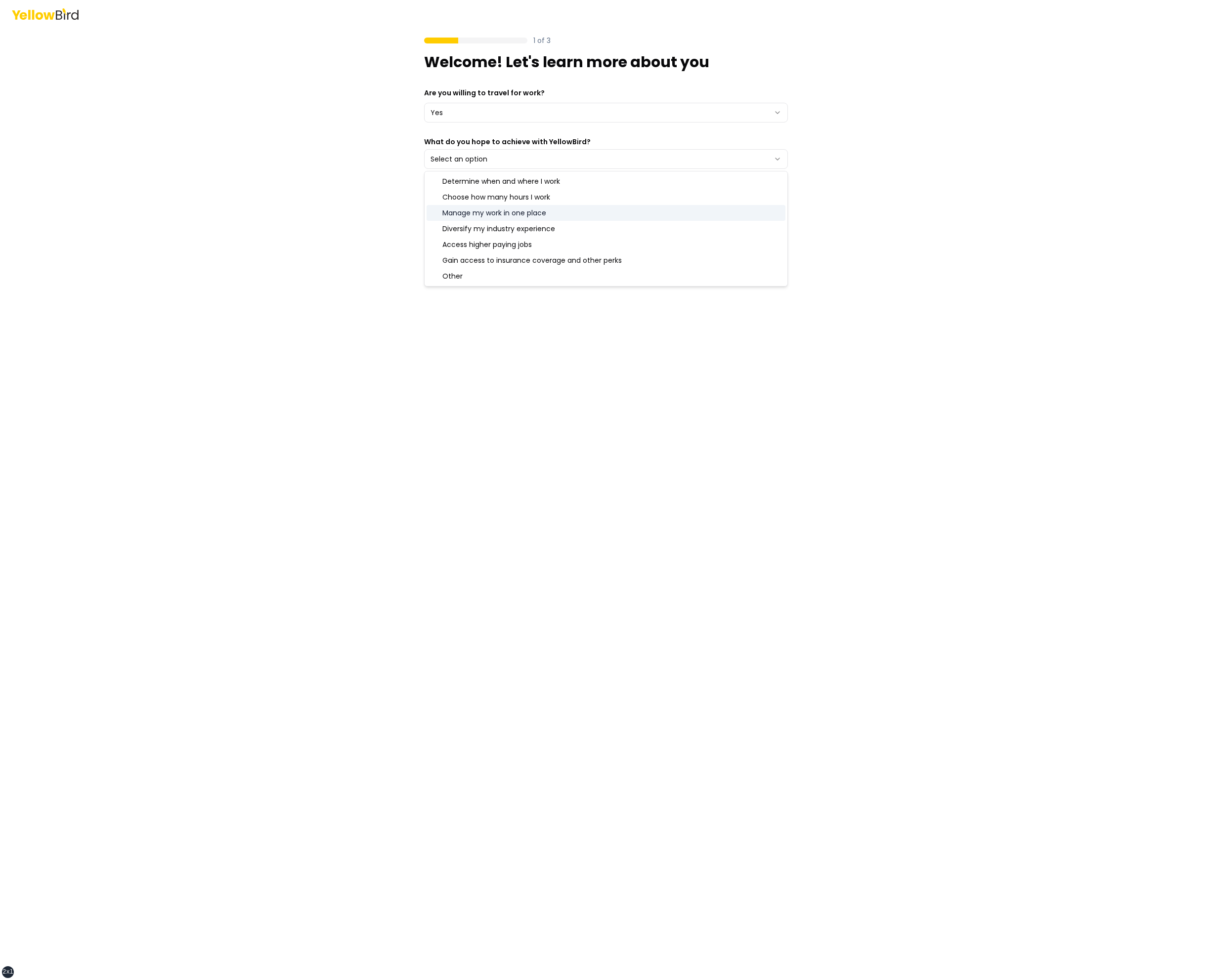
click at [621, 207] on div "Manage my work in one place" at bounding box center [606, 213] width 359 height 16
click at [837, 180] on div "1 of 3 Welcome! Let's learn more about you Are you willing to travel for work? …" at bounding box center [606, 490] width 1212 height 980
click at [776, 187] on button "Next" at bounding box center [773, 195] width 30 height 20
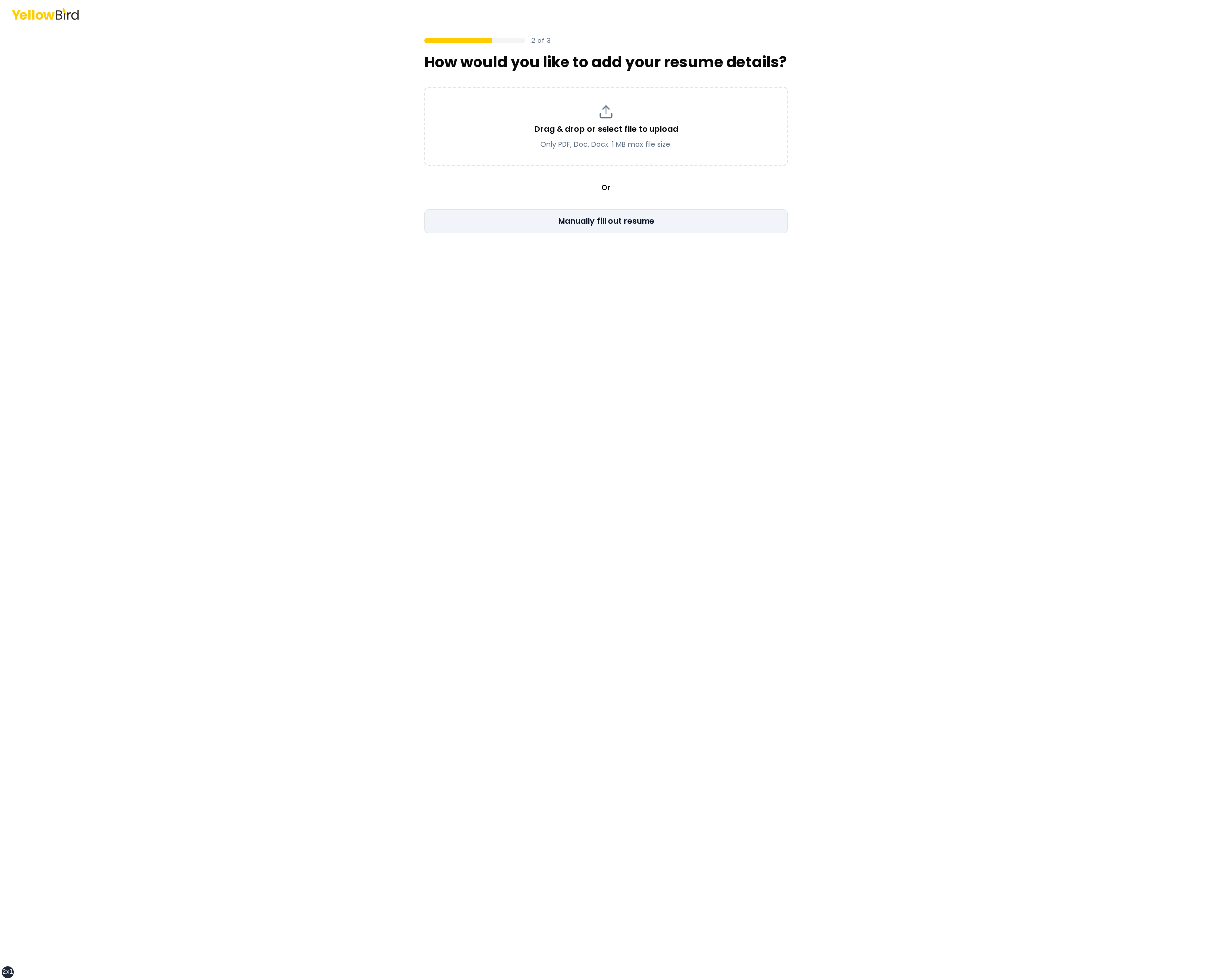
click at [716, 223] on button "Manually fill out resume" at bounding box center [606, 221] width 364 height 24
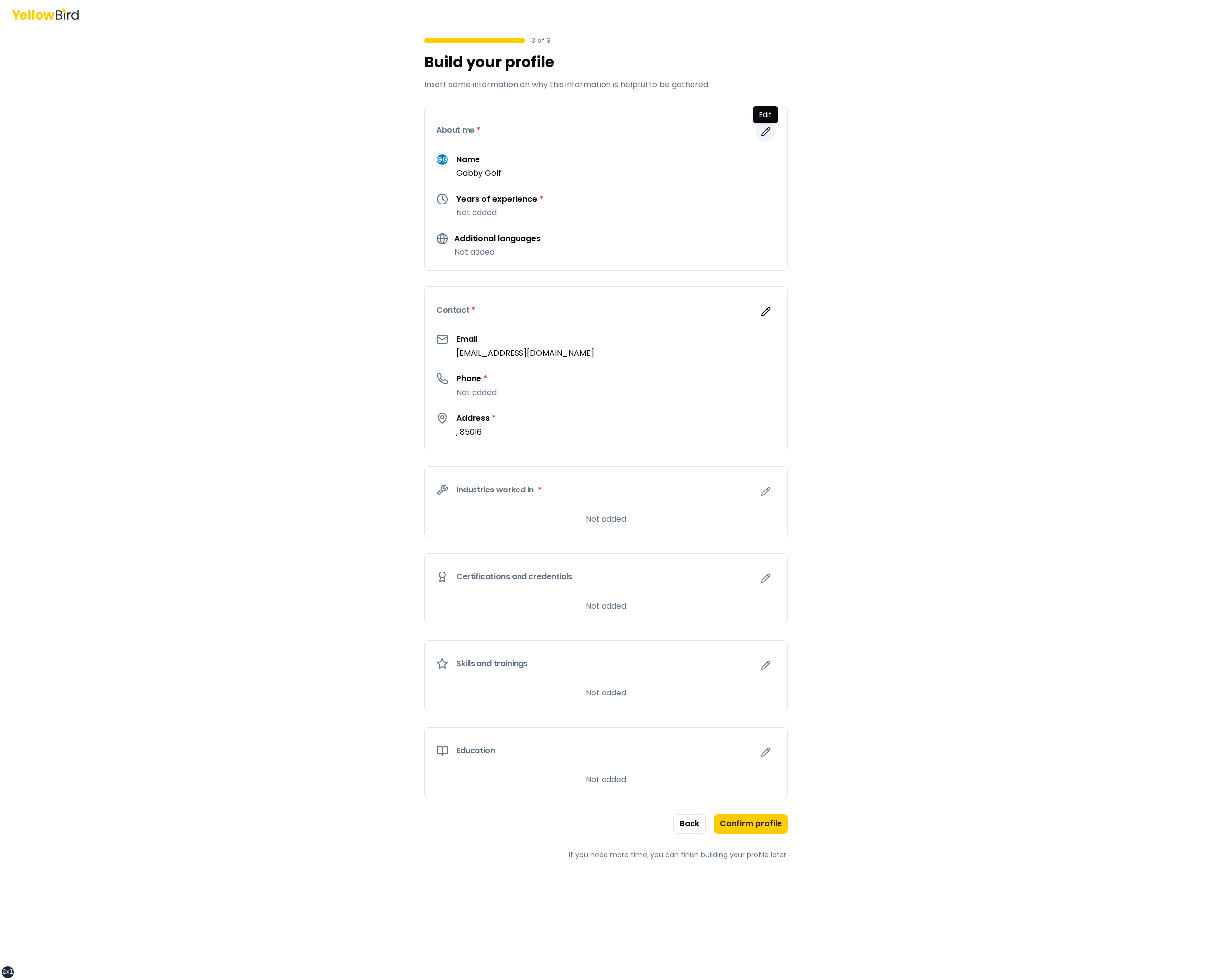
click at [765, 125] on button "button" at bounding box center [766, 132] width 20 height 20
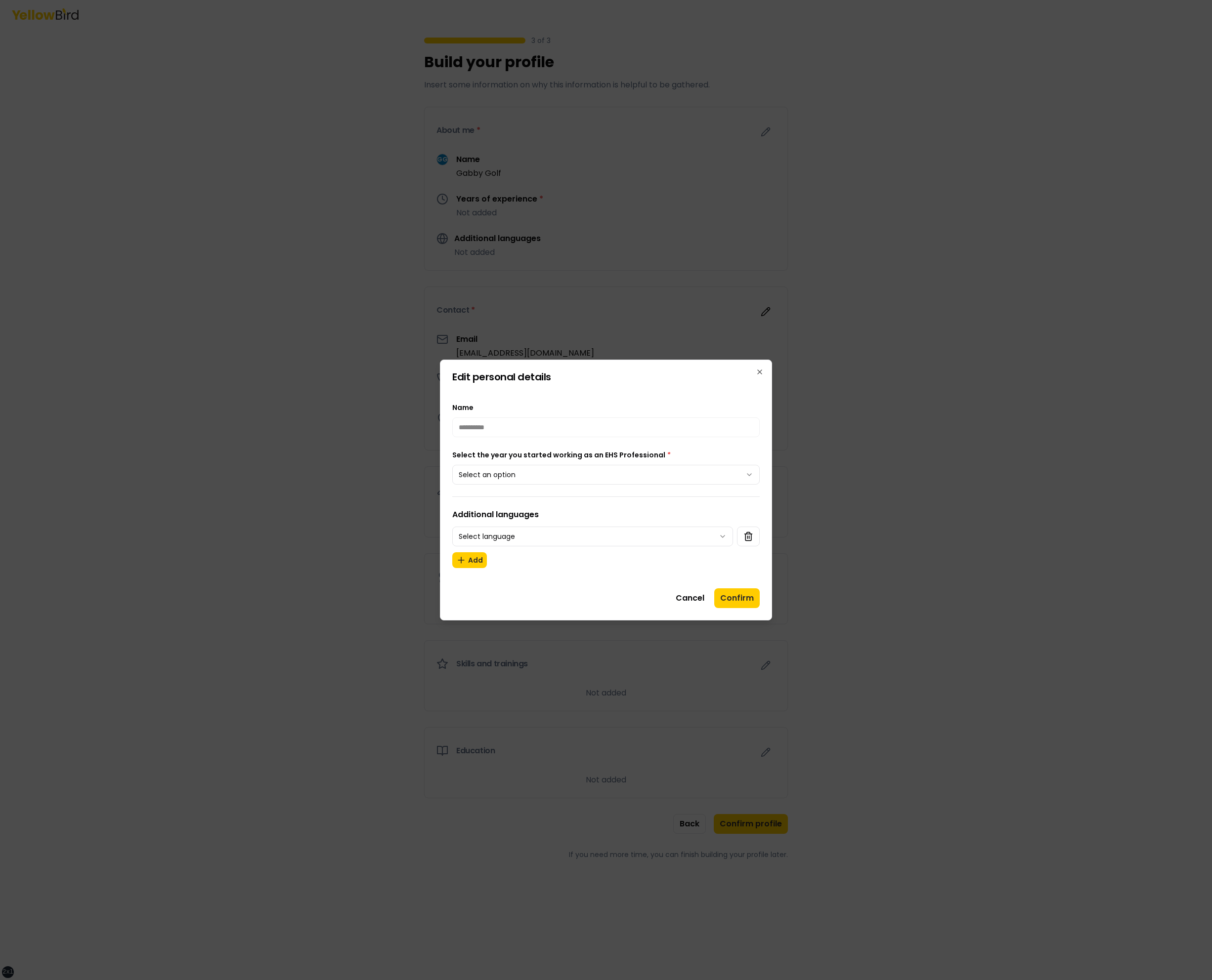
click at [521, 475] on button "Select an option" at bounding box center [606, 474] width 307 height 20
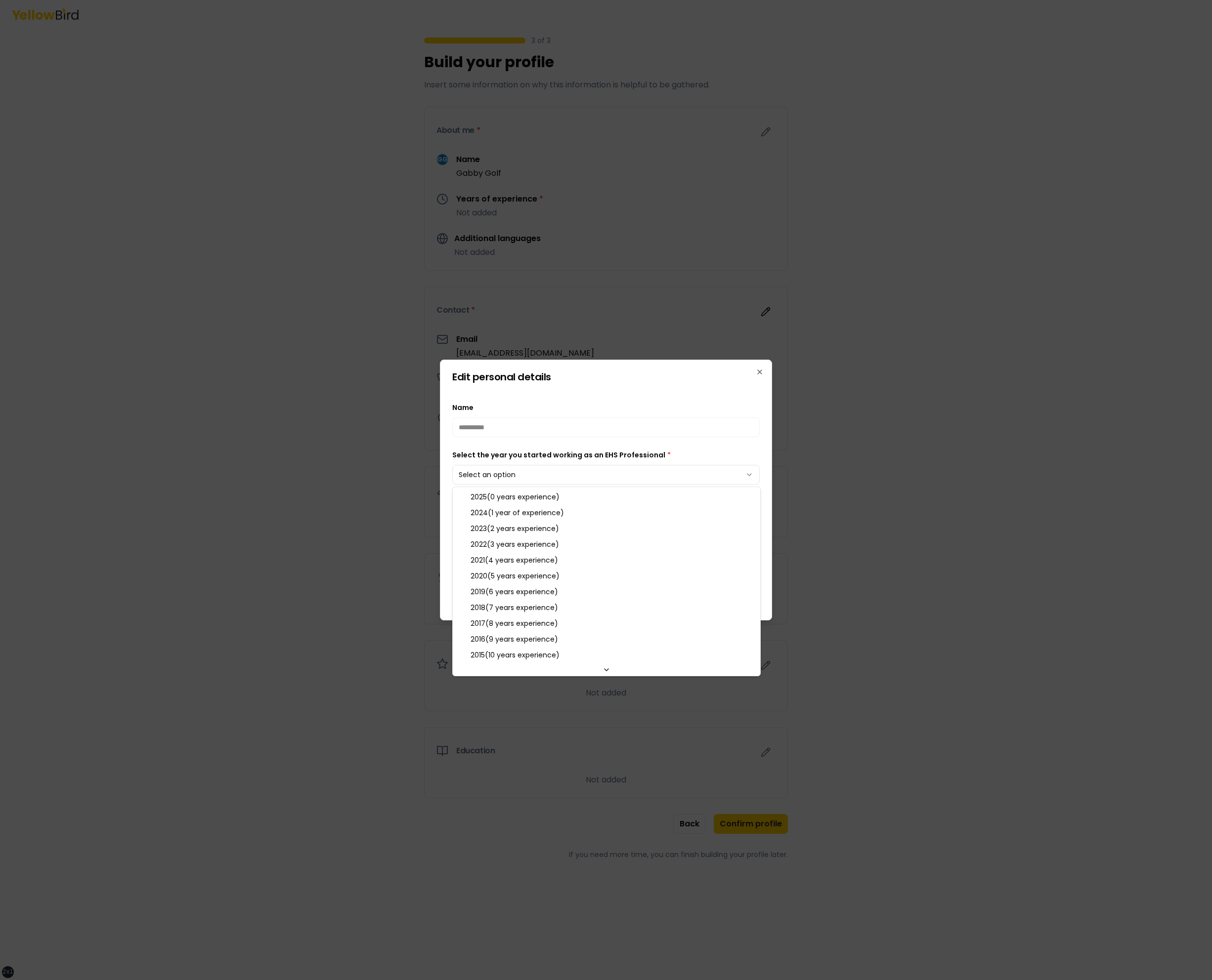
click at [521, 475] on div at bounding box center [606, 490] width 1212 height 980
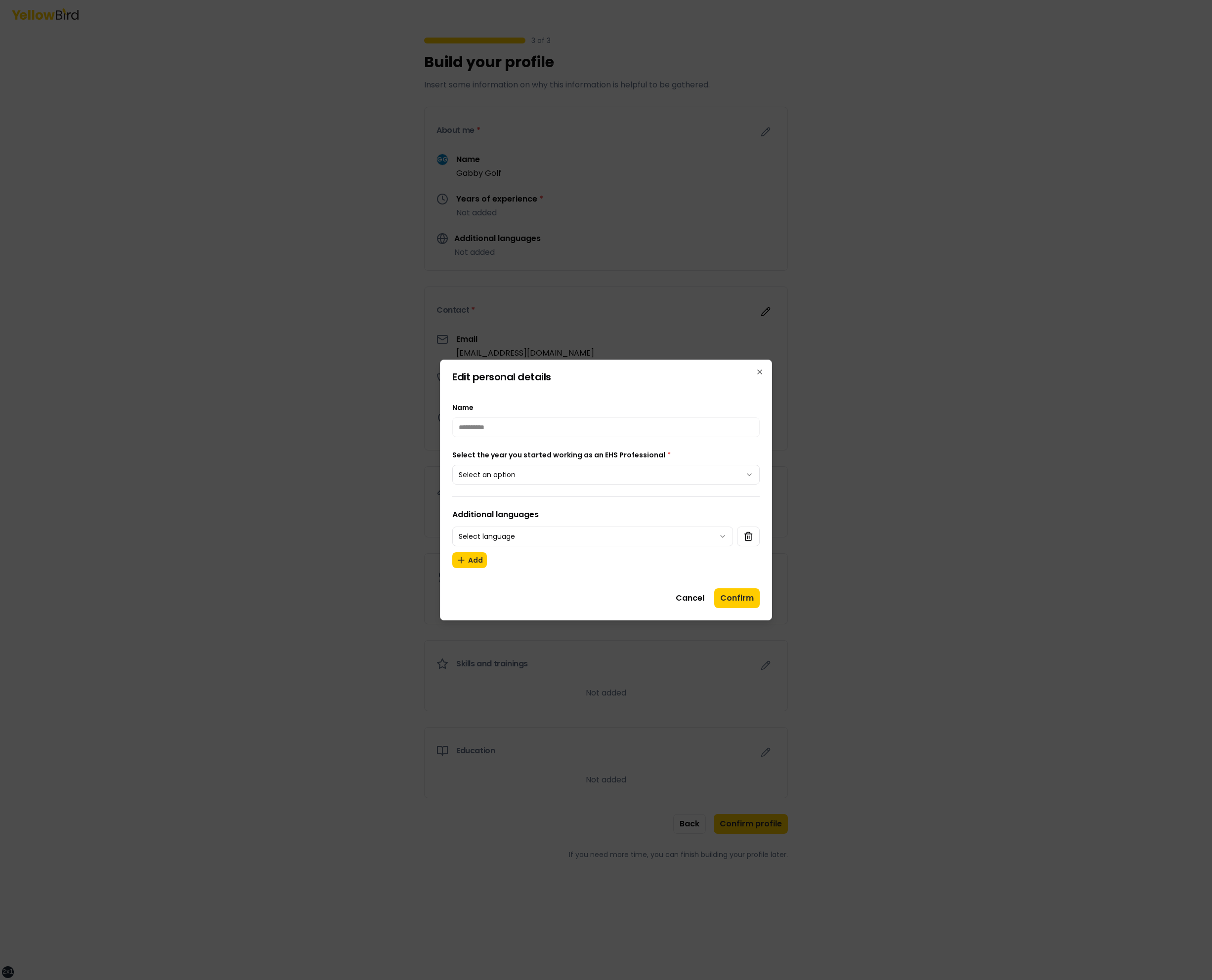
click at [594, 471] on button "Select an option" at bounding box center [606, 474] width 307 height 20
click at [746, 597] on button "Confirm" at bounding box center [736, 598] width 45 height 20
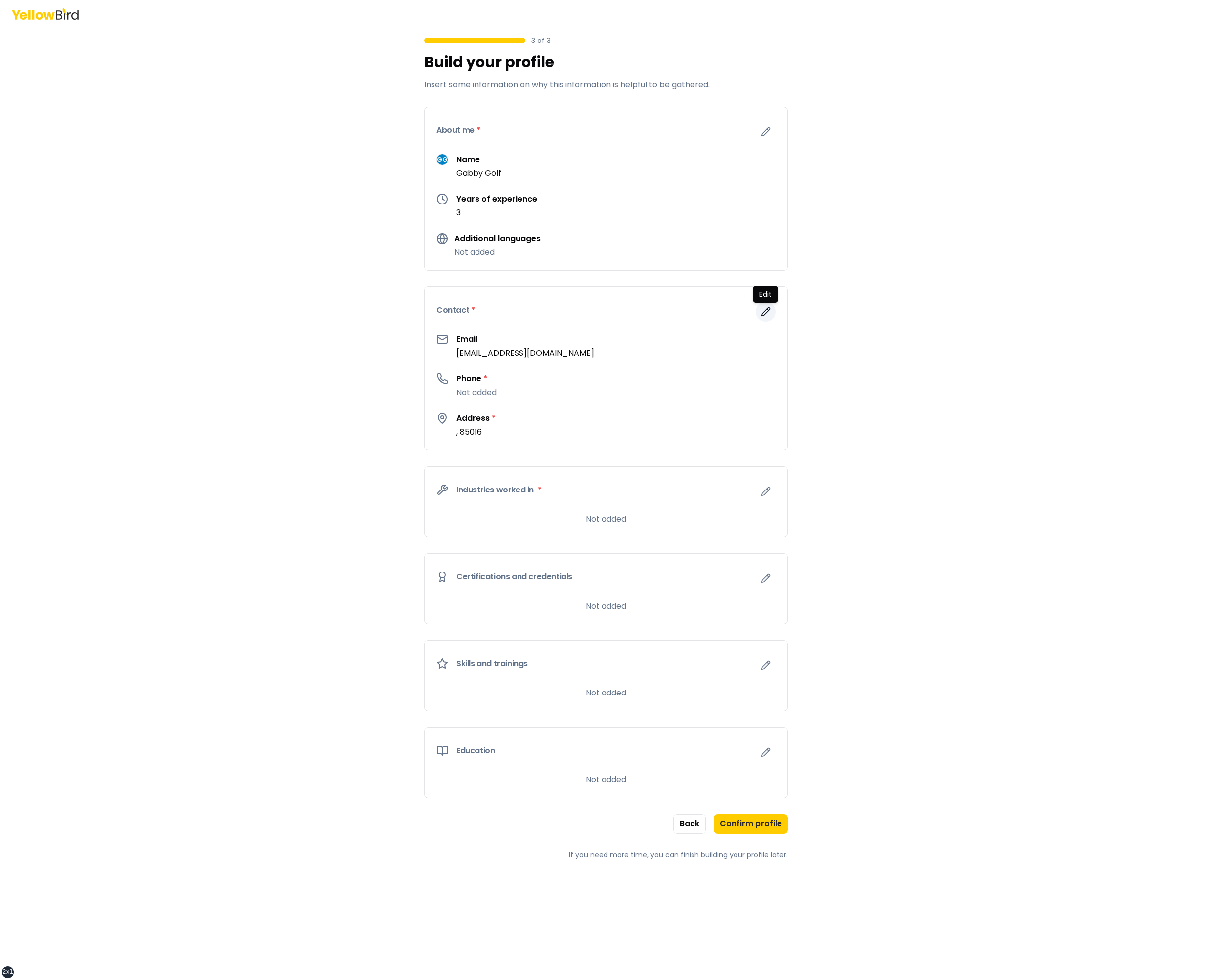
click at [768, 305] on button "button" at bounding box center [766, 312] width 20 height 20
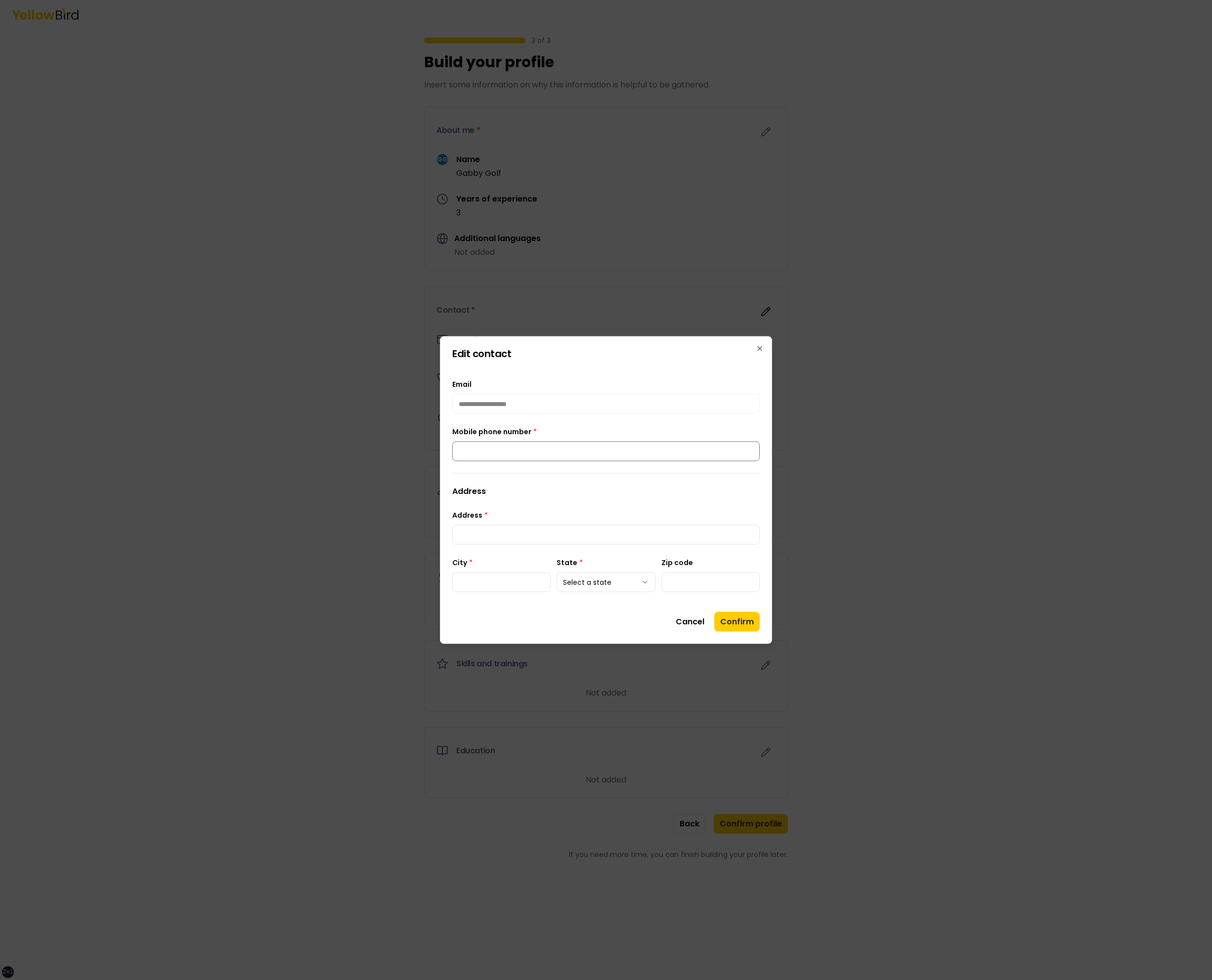
click at [592, 449] on input "Mobile phone number *" at bounding box center [606, 451] width 307 height 20
type input "**********"
click at [563, 527] on input "Address *" at bounding box center [606, 535] width 307 height 20
type input "**********"
type input "********"
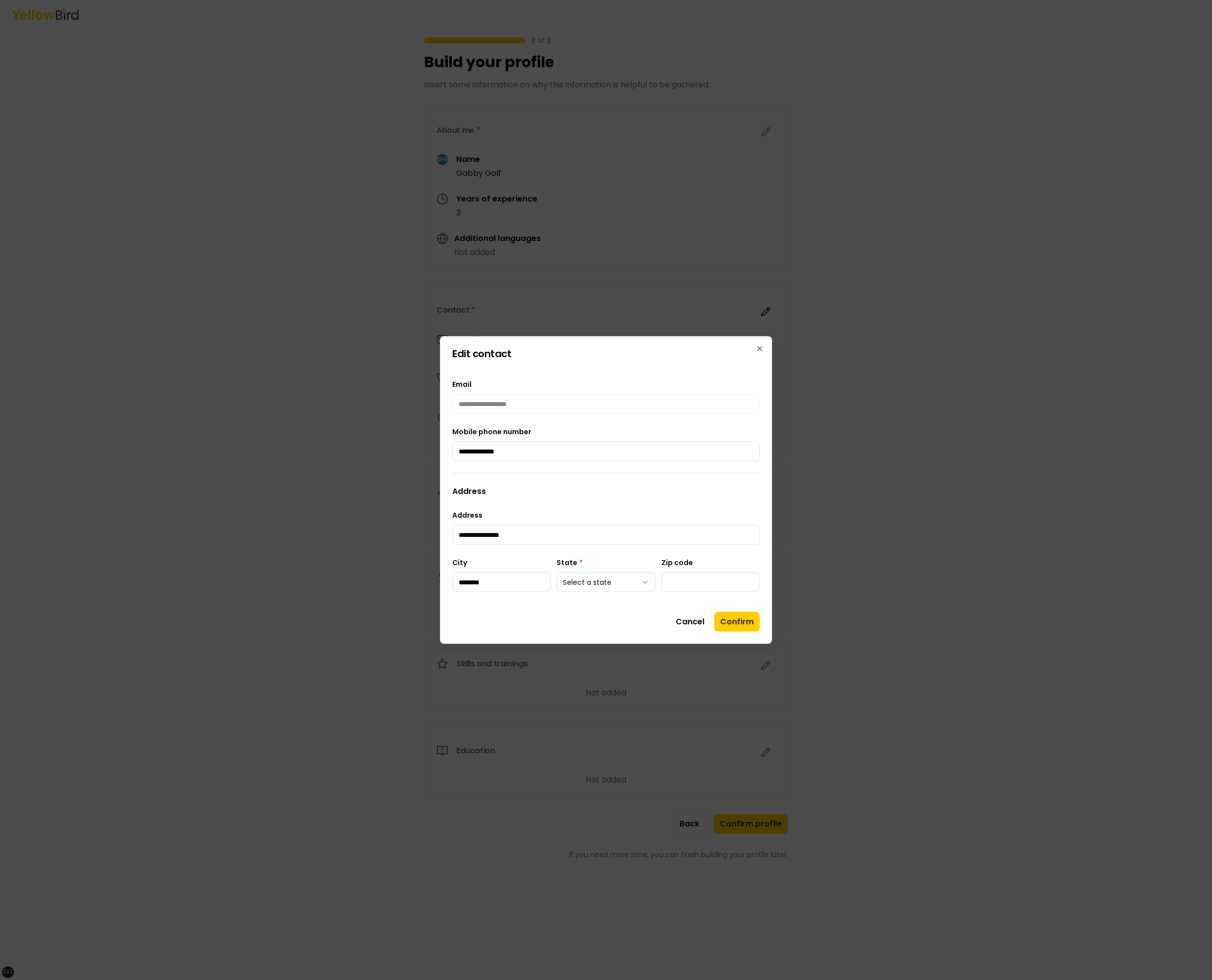
click at [605, 584] on body "**********" at bounding box center [606, 490] width 1212 height 980
click at [733, 620] on button "Confirm" at bounding box center [736, 622] width 45 height 20
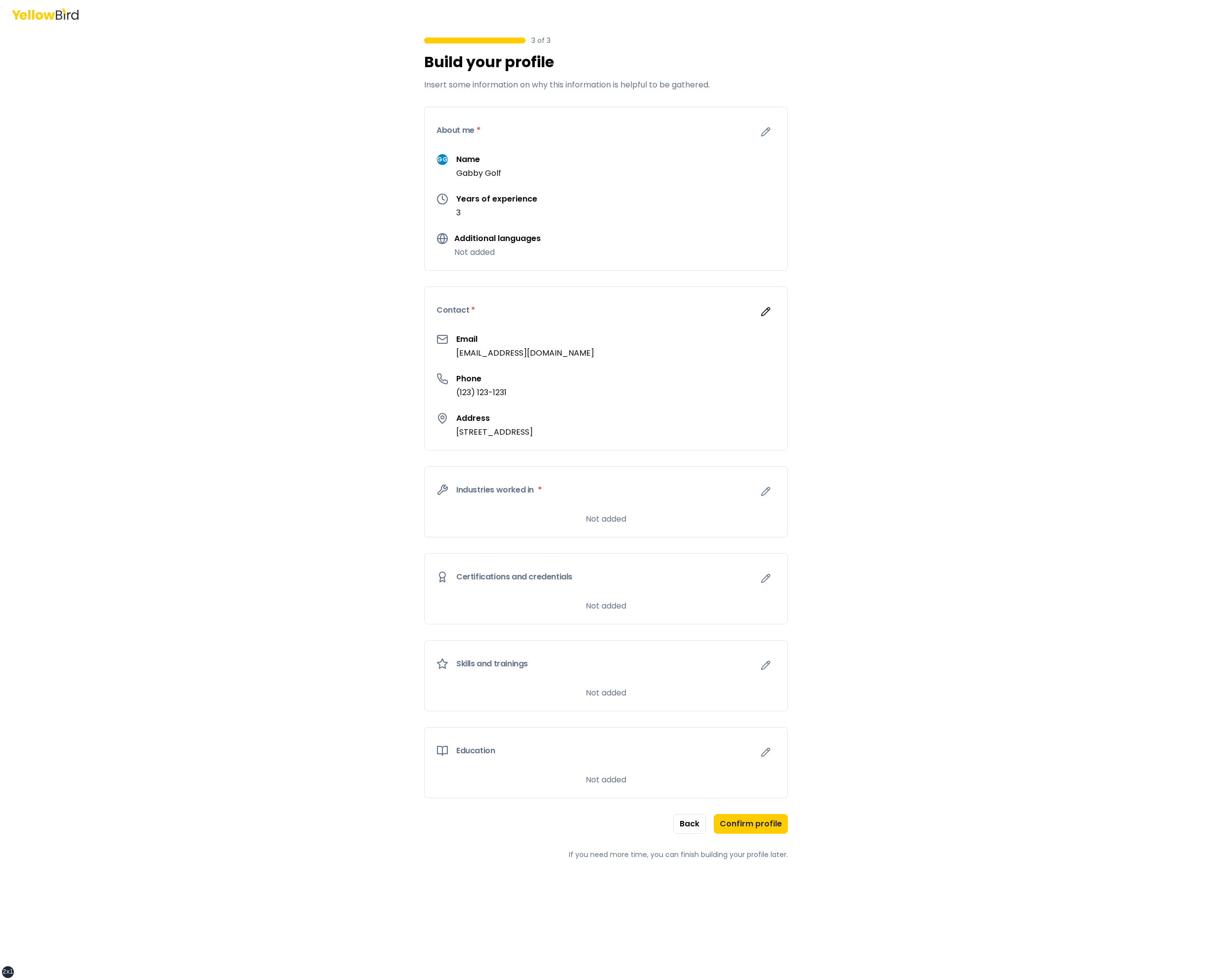
click at [752, 490] on div "Industries worked in *" at bounding box center [606, 490] width 362 height 46
click at [761, 491] on icon "button" at bounding box center [765, 491] width 10 height 10
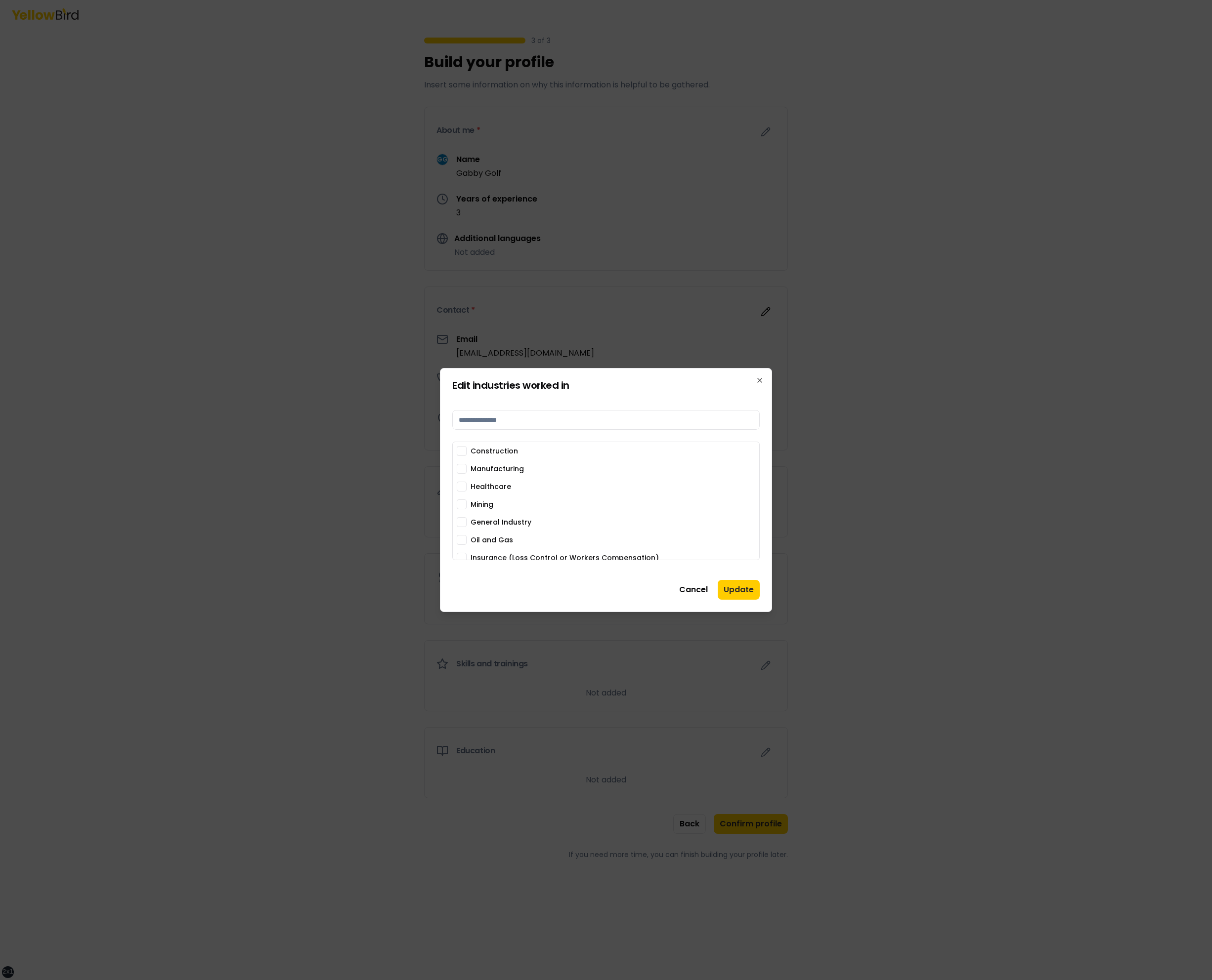
click at [630, 506] on div "Mining" at bounding box center [606, 504] width 298 height 10
click at [481, 510] on div "Construction Manufacturing Healthcare Mining General Industry Oil and Gas Insur…" at bounding box center [606, 539] width 298 height 188
click at [482, 503] on label "Mining" at bounding box center [483, 505] width 23 height 7
click at [467, 503] on button "Mining" at bounding box center [461, 504] width 10 height 10
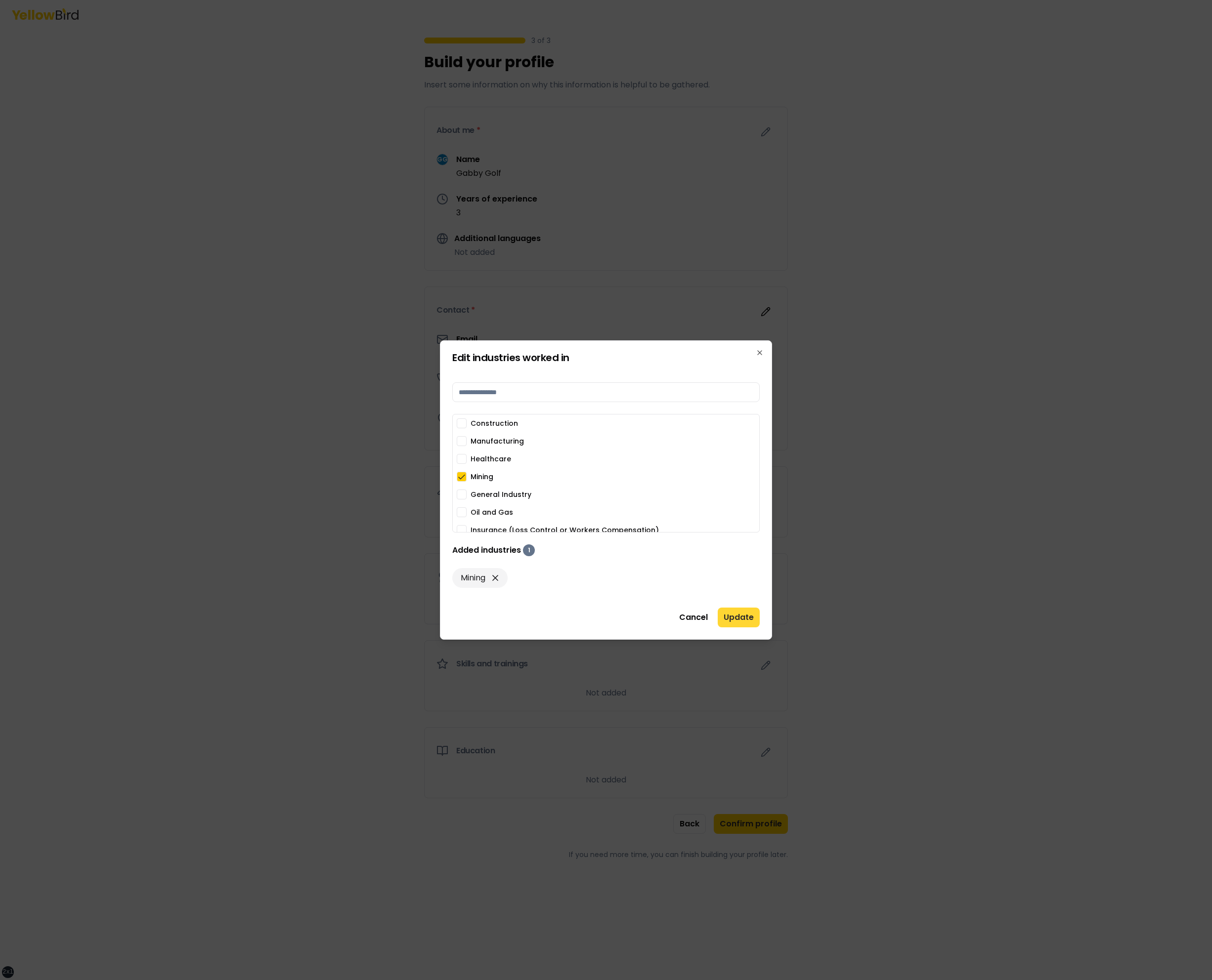
click at [739, 611] on button "Update" at bounding box center [738, 618] width 42 height 20
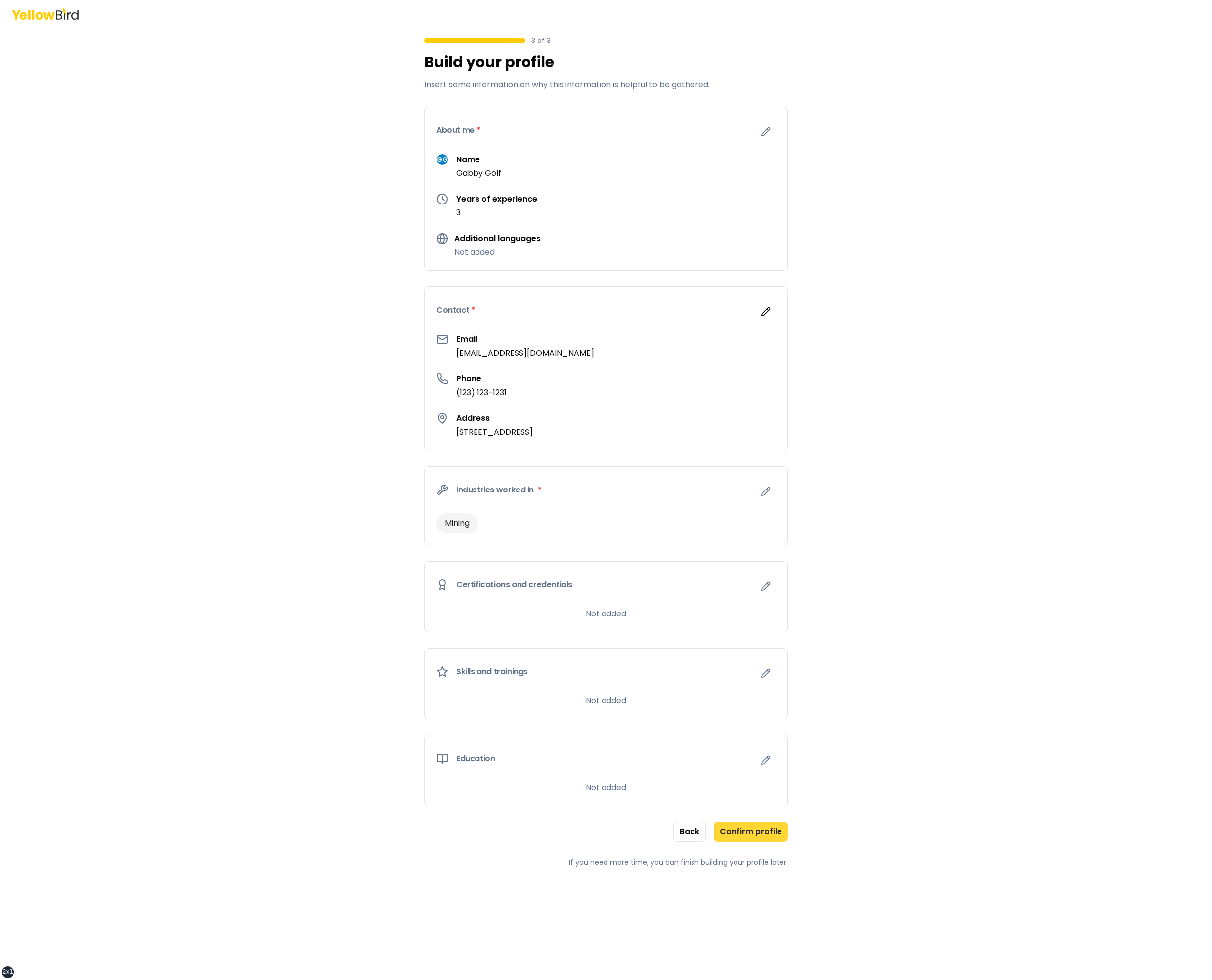
click at [767, 832] on button "Confirm profile" at bounding box center [751, 832] width 74 height 20
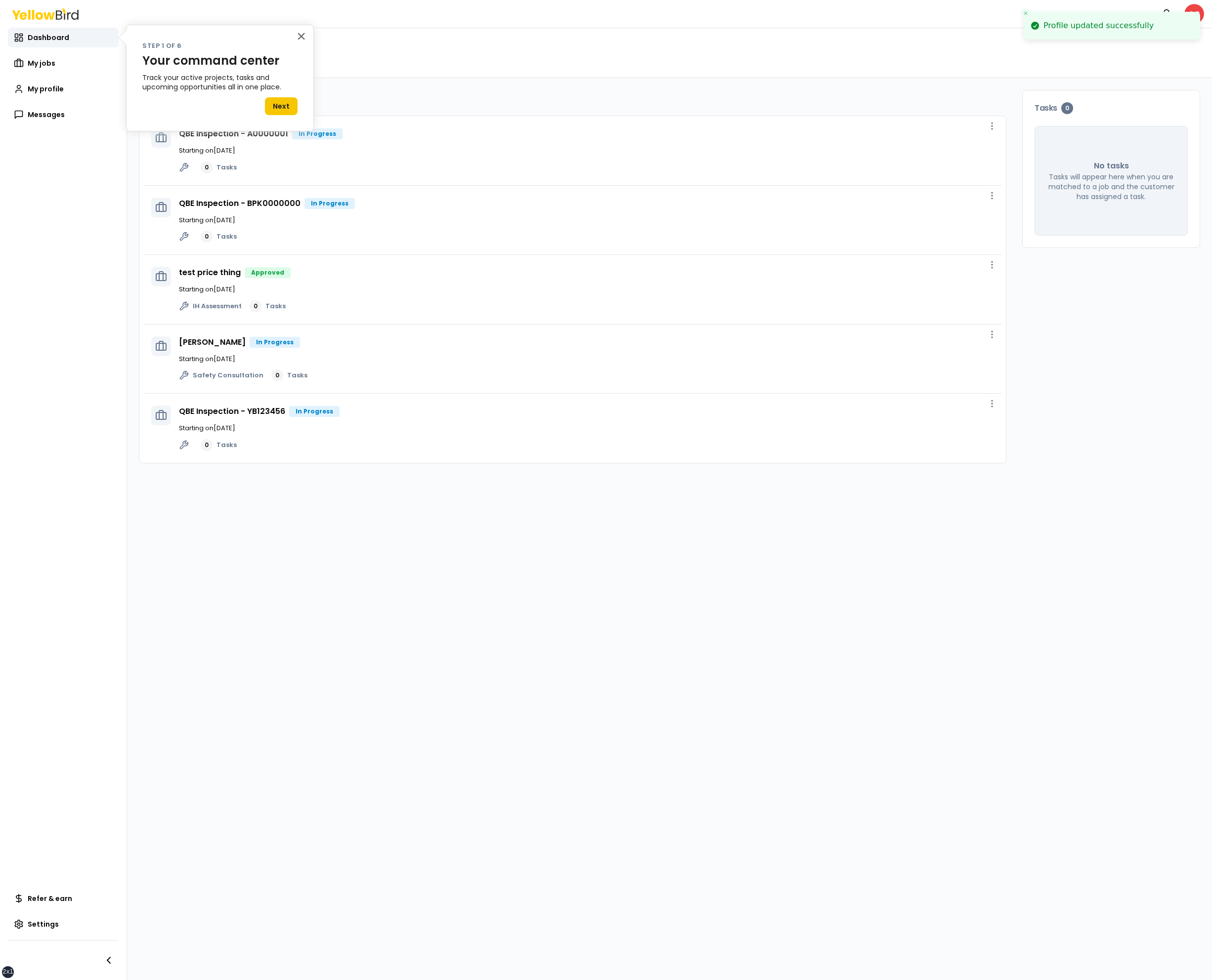
click at [306, 34] on div "× Step 1 of 6 Your command center Track your active projects, tasks and upcomin…" at bounding box center [220, 78] width 188 height 107
click at [303, 35] on button "×" at bounding box center [301, 36] width 10 height 16
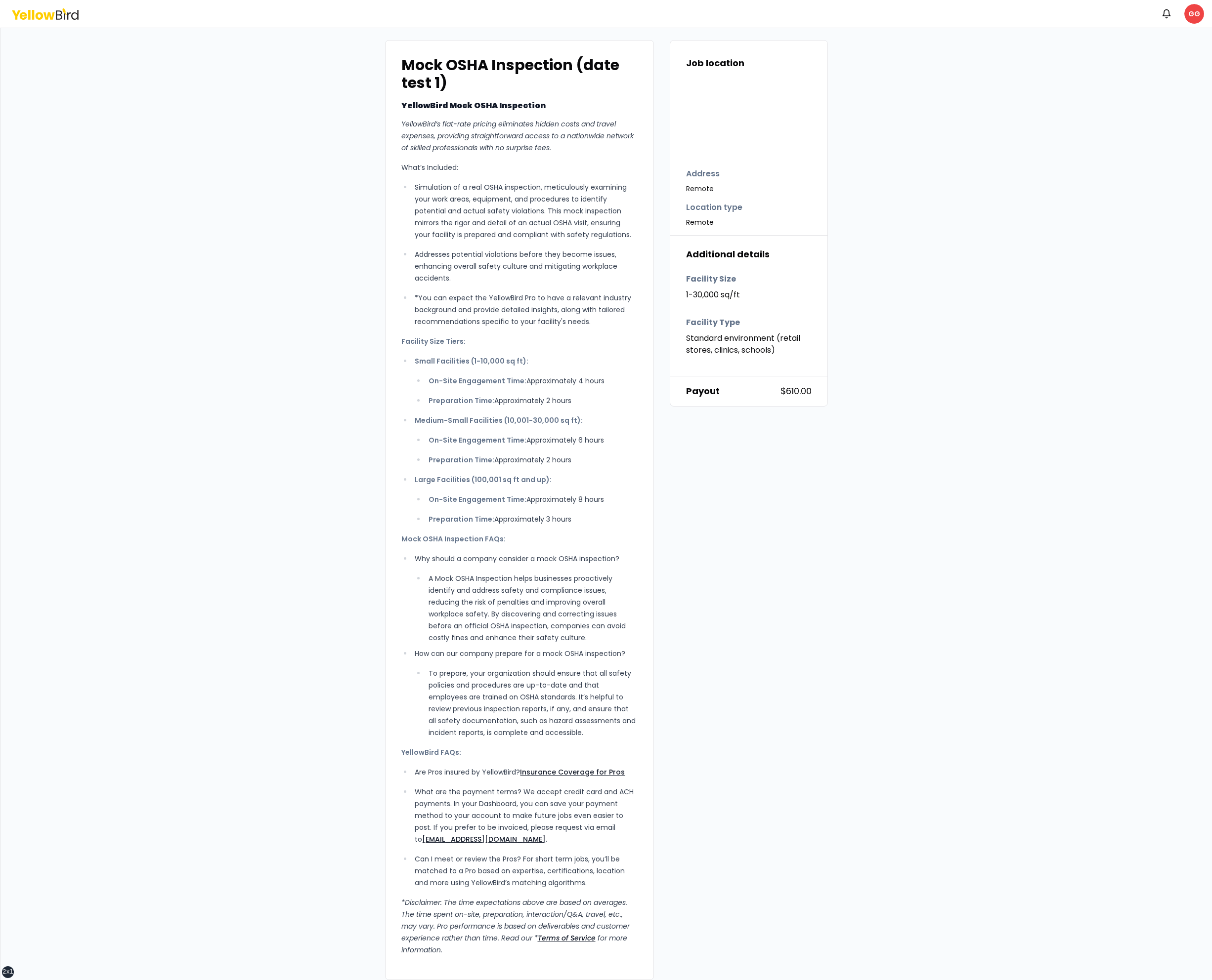
scroll to position [347, 0]
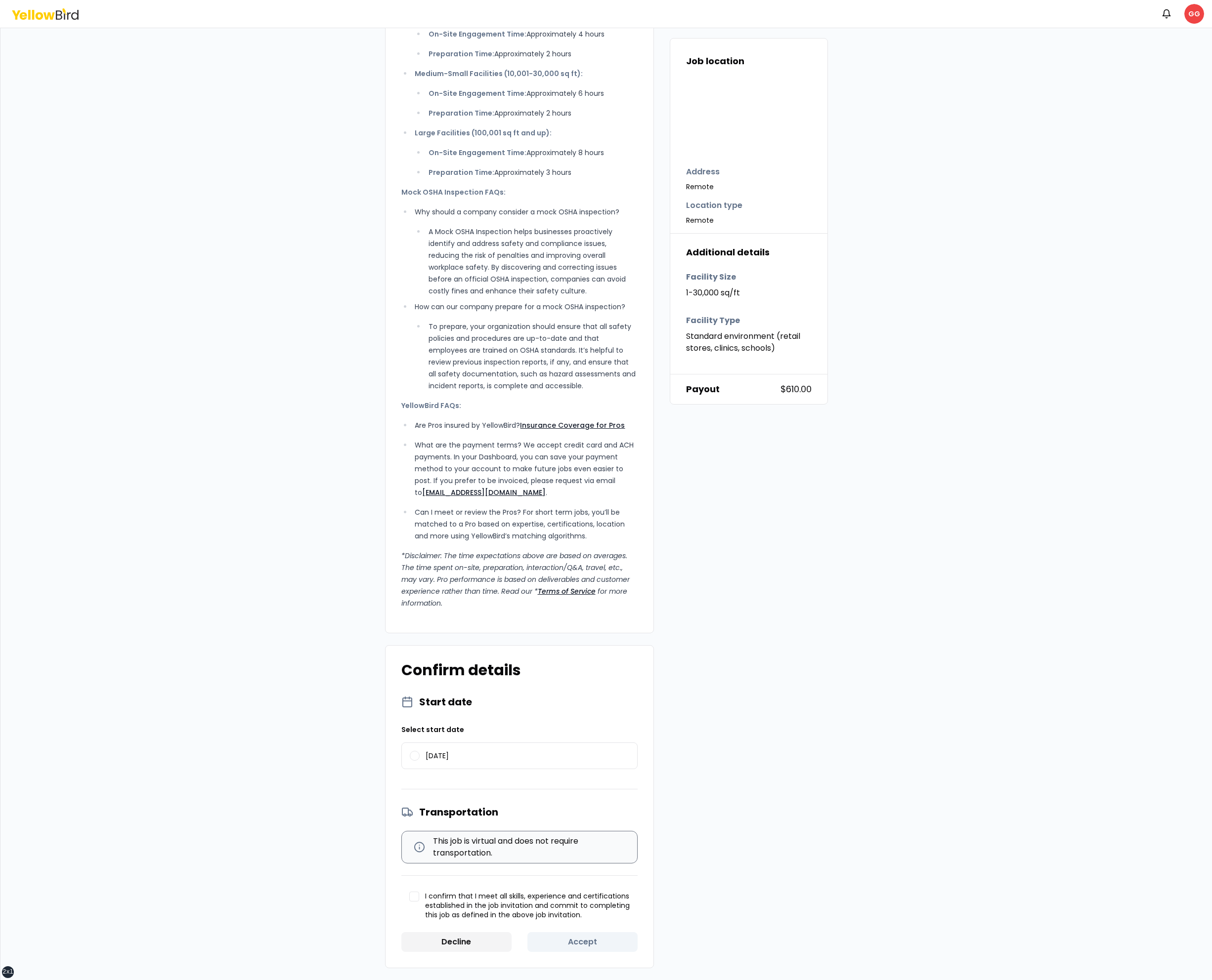
click at [416, 895] on button "I confirm that I meet all skills, experience and certifications established in …" at bounding box center [414, 896] width 10 height 10
click at [420, 756] on label "[DATE]" at bounding box center [519, 756] width 235 height 26
click at [419, 756] on button "[DATE]" at bounding box center [414, 756] width 10 height 10
click at [582, 940] on button "Accept" at bounding box center [582, 943] width 110 height 20
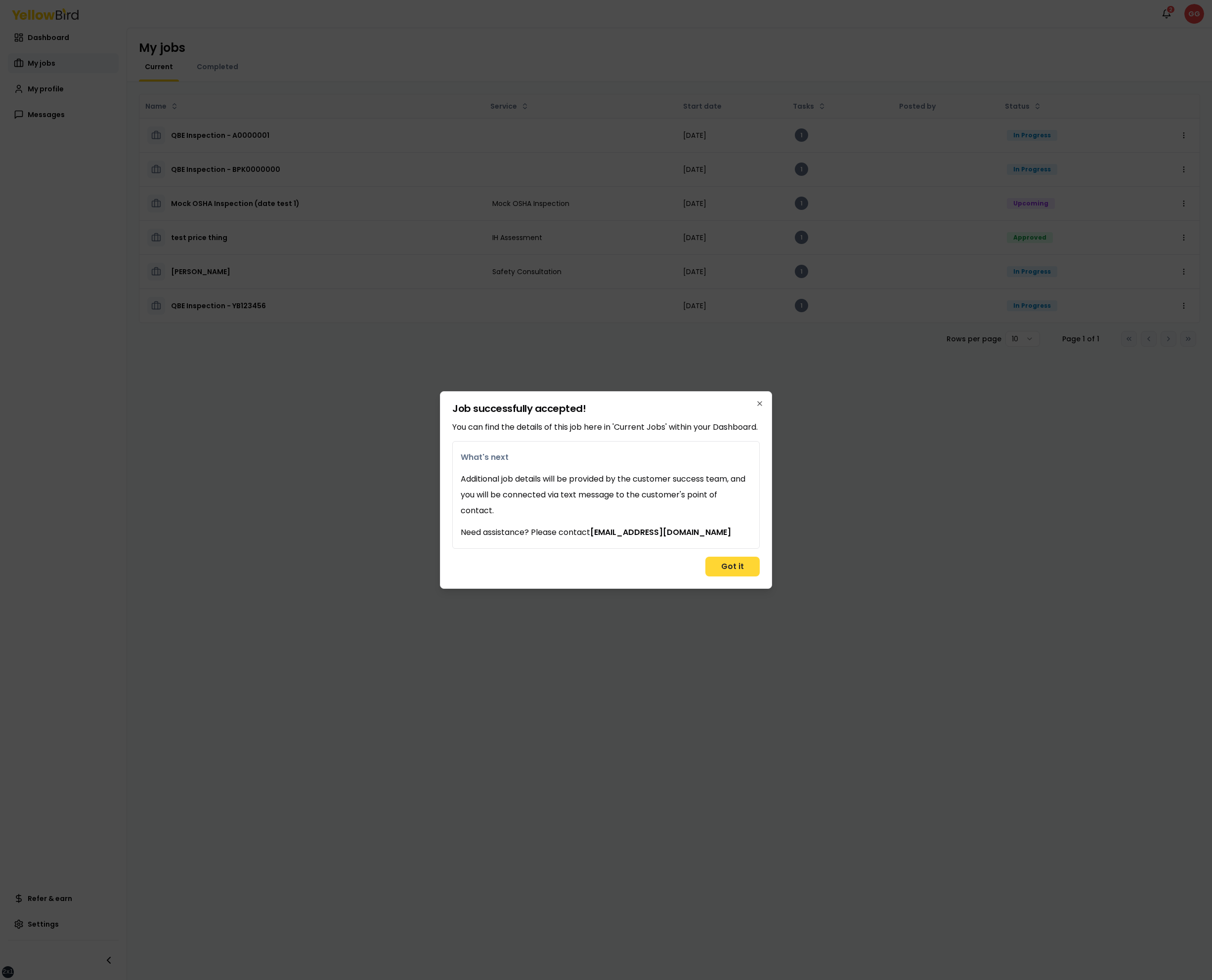
click at [715, 571] on button "Got it" at bounding box center [732, 567] width 54 height 20
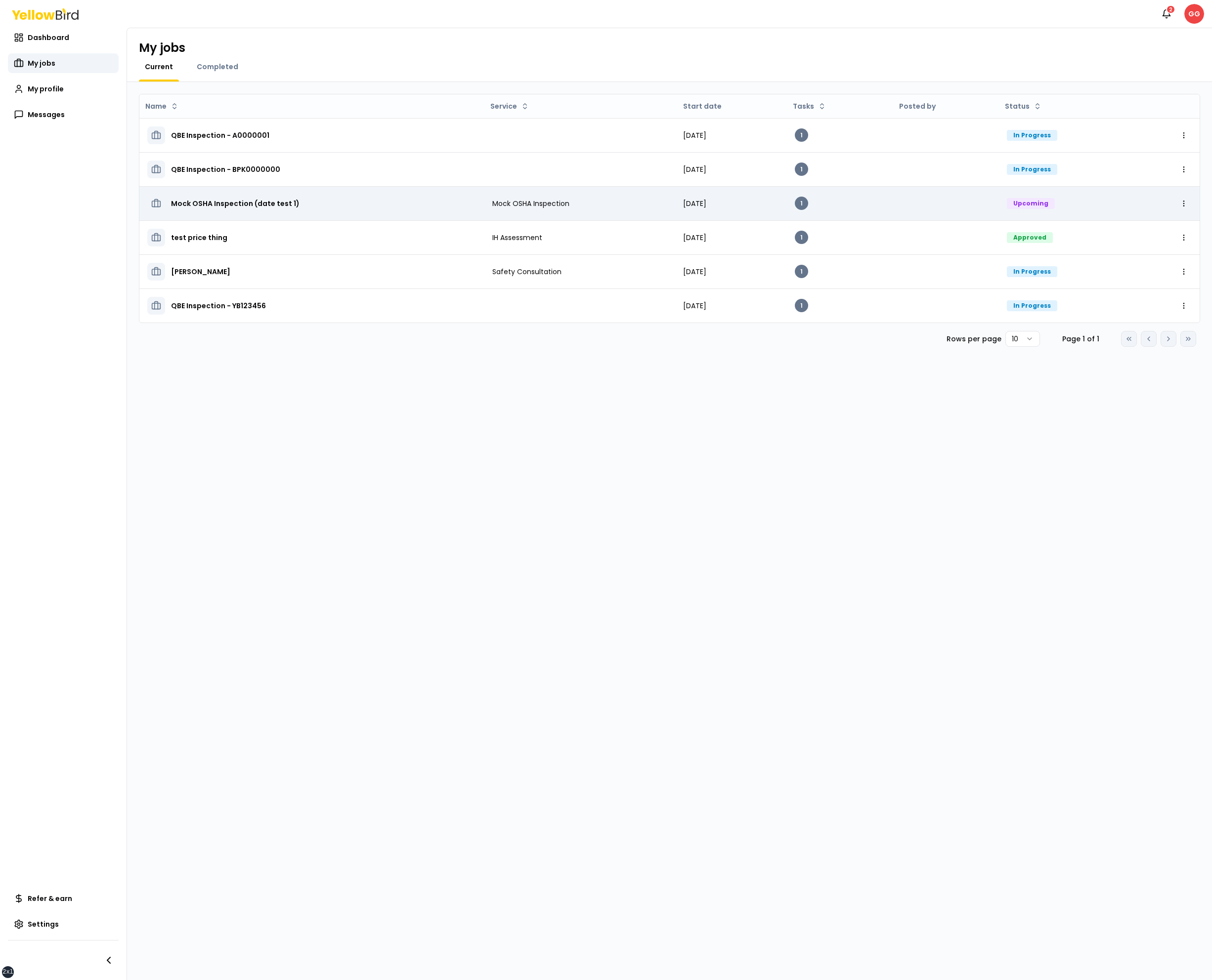
click at [223, 207] on h3 "Mock OSHA Inspection (date test 1)" at bounding box center [235, 204] width 128 height 18
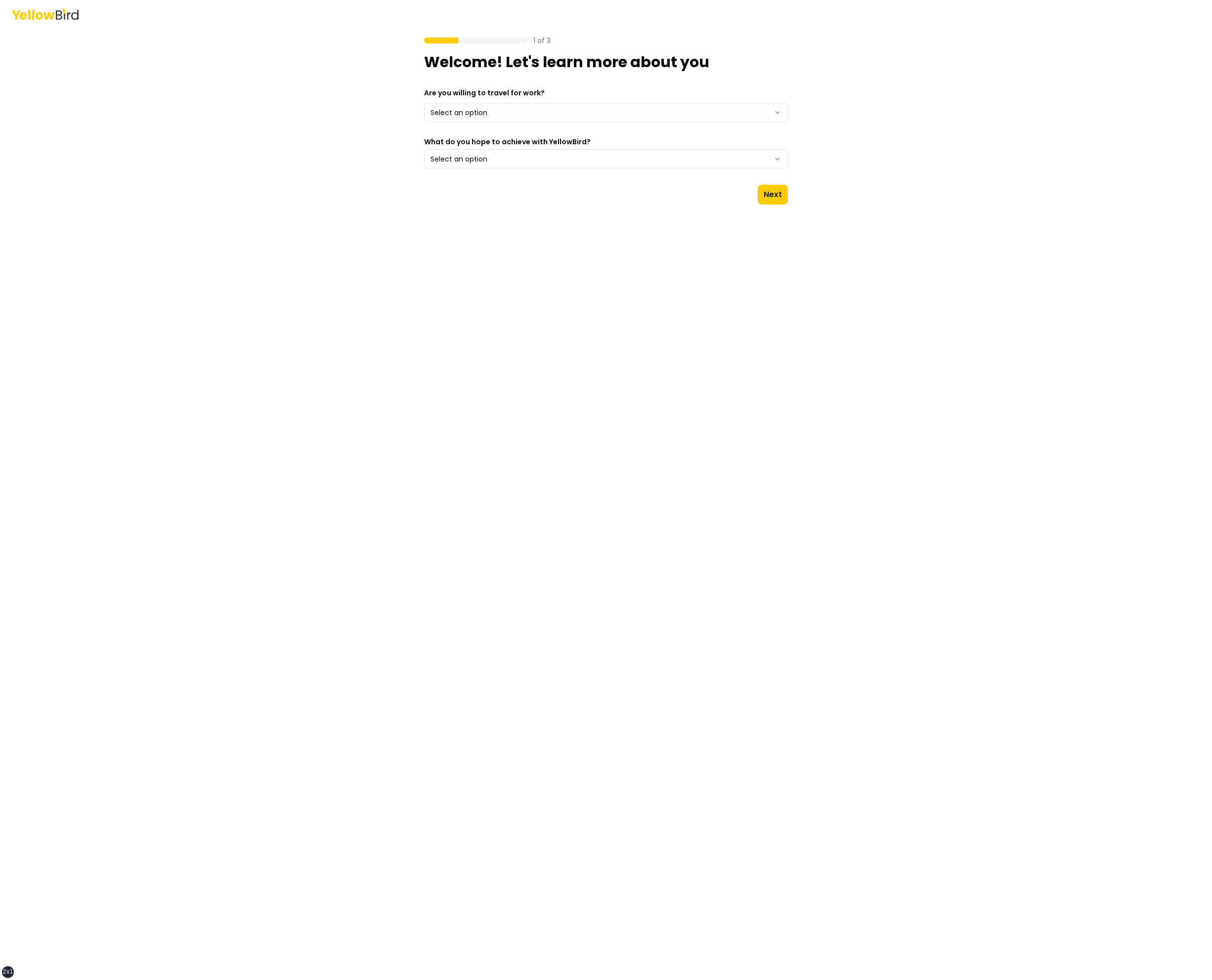
click at [44, 12] on icon at bounding box center [45, 13] width 67 height 12
click at [555, 110] on html "xs sm md lg xl 2xl 1 of 3 Welcome! Let's learn more about you Are you willing t…" at bounding box center [606, 490] width 1212 height 980
click at [551, 145] on label "What do you hope to achieve with YellowBird?" at bounding box center [606, 142] width 364 height 7
click at [551, 150] on button "Select an option" at bounding box center [606, 159] width 364 height 20
click at [551, 145] on label "What do you hope to achieve with YellowBird?" at bounding box center [606, 142] width 364 height 7
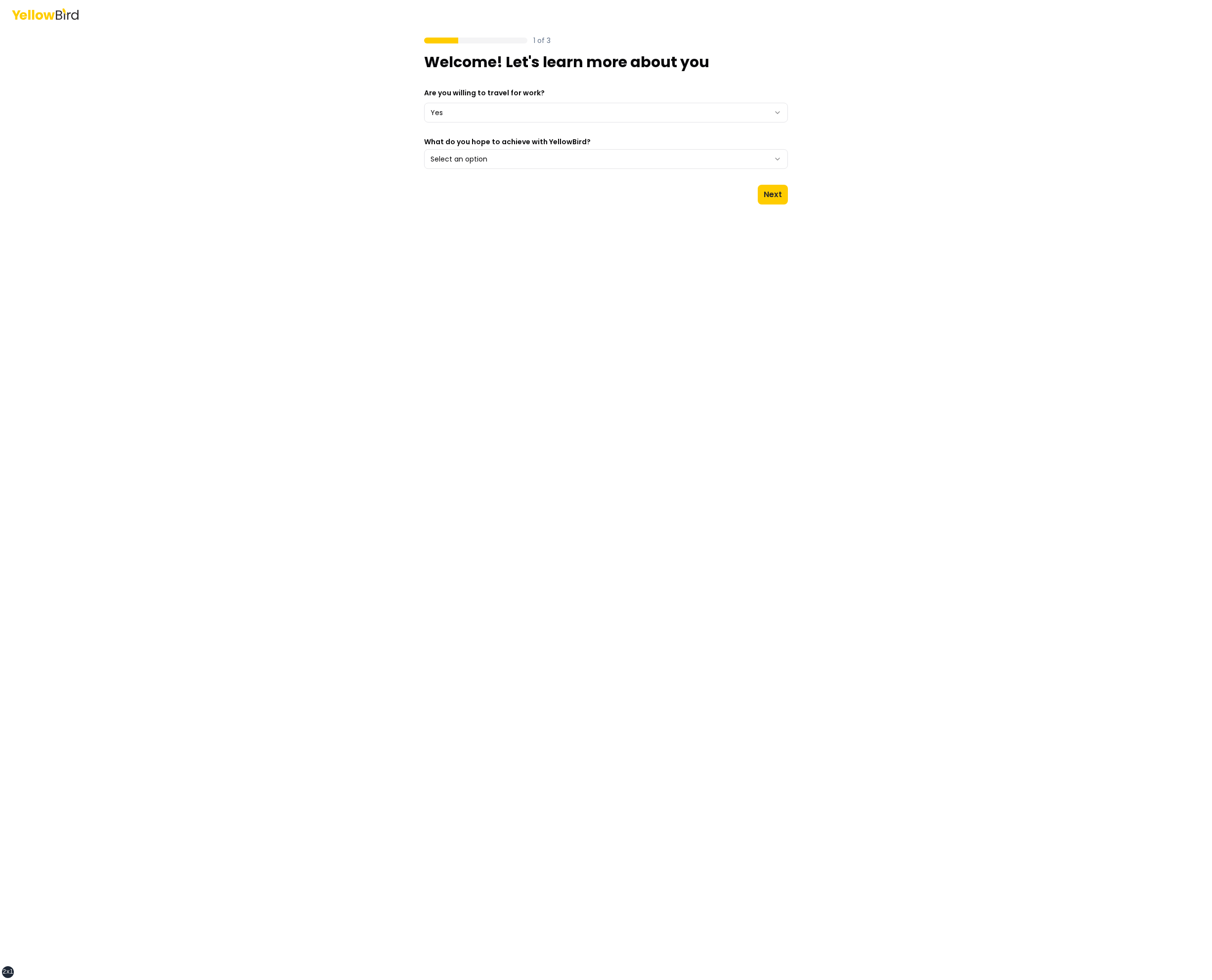
click at [551, 150] on button "Select an option" at bounding box center [606, 159] width 364 height 20
click at [543, 182] on div "Determine when and where I work" at bounding box center [606, 182] width 359 height 16
click at [858, 89] on div "1 of 3 Welcome! Let's learn more about you Are you willing to travel for work? …" at bounding box center [606, 490] width 1212 height 980
click at [769, 191] on button "Next" at bounding box center [773, 195] width 30 height 20
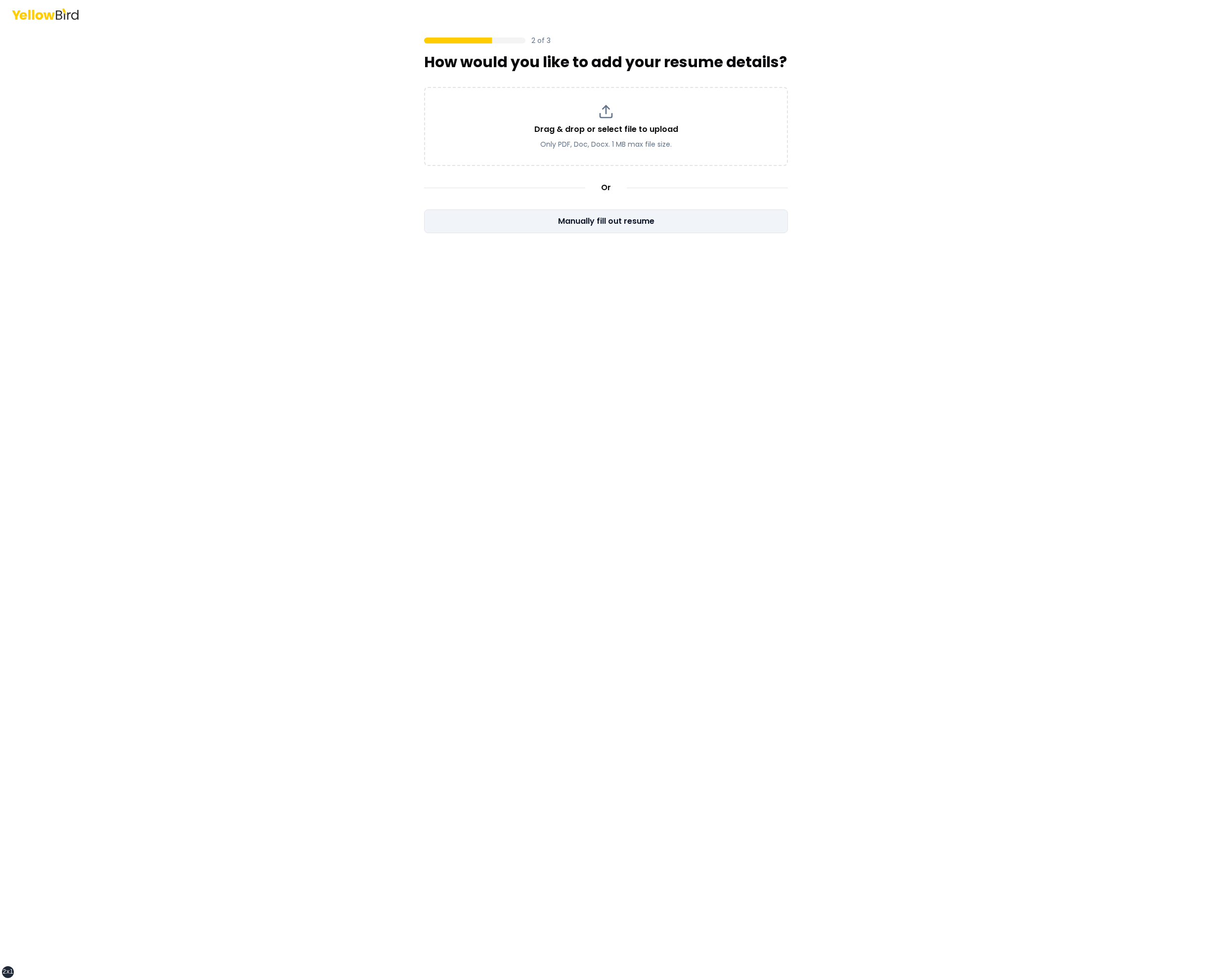
click at [661, 218] on button "Manually fill out resume" at bounding box center [606, 221] width 364 height 24
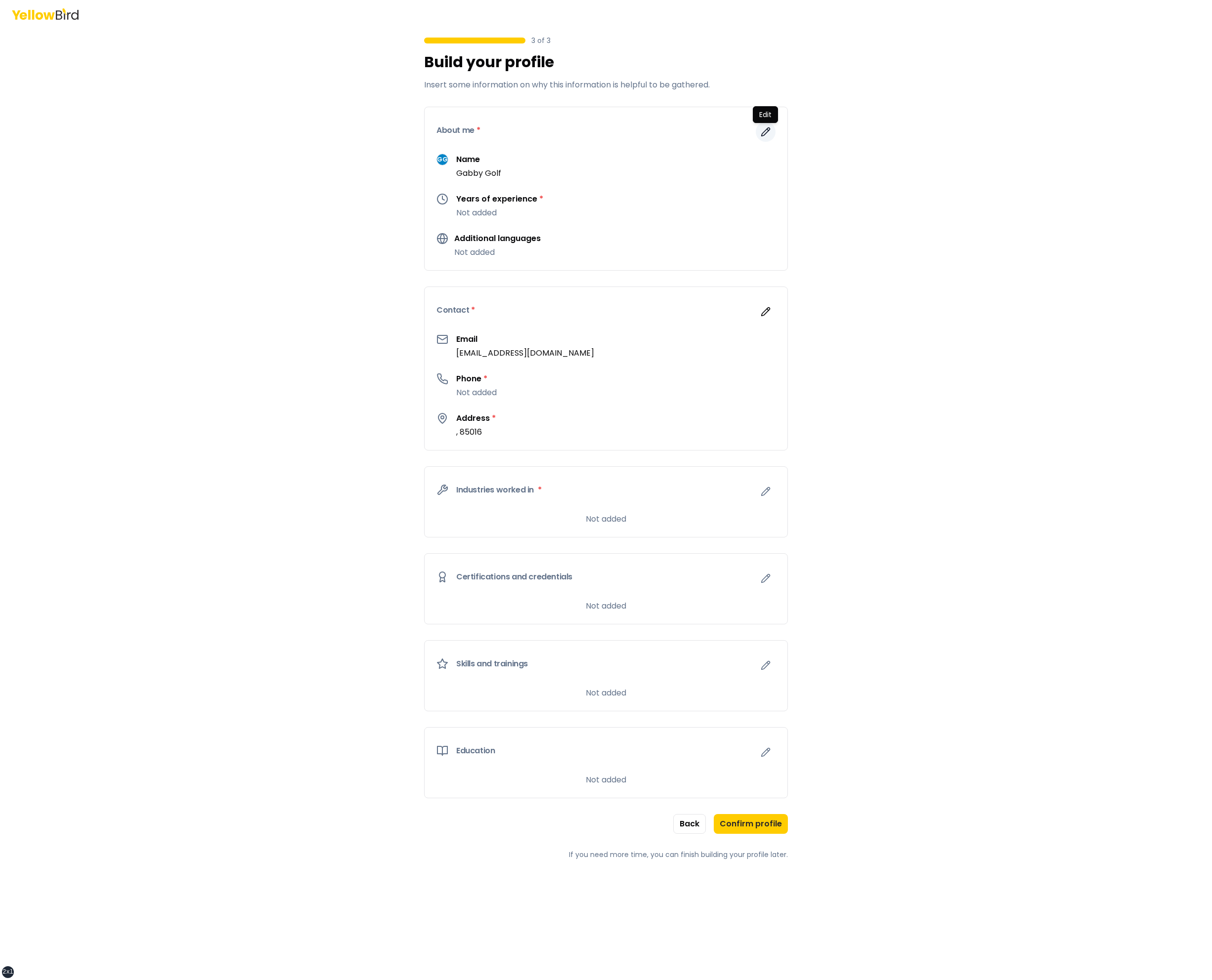
click at [767, 131] on icon "button" at bounding box center [765, 132] width 10 height 10
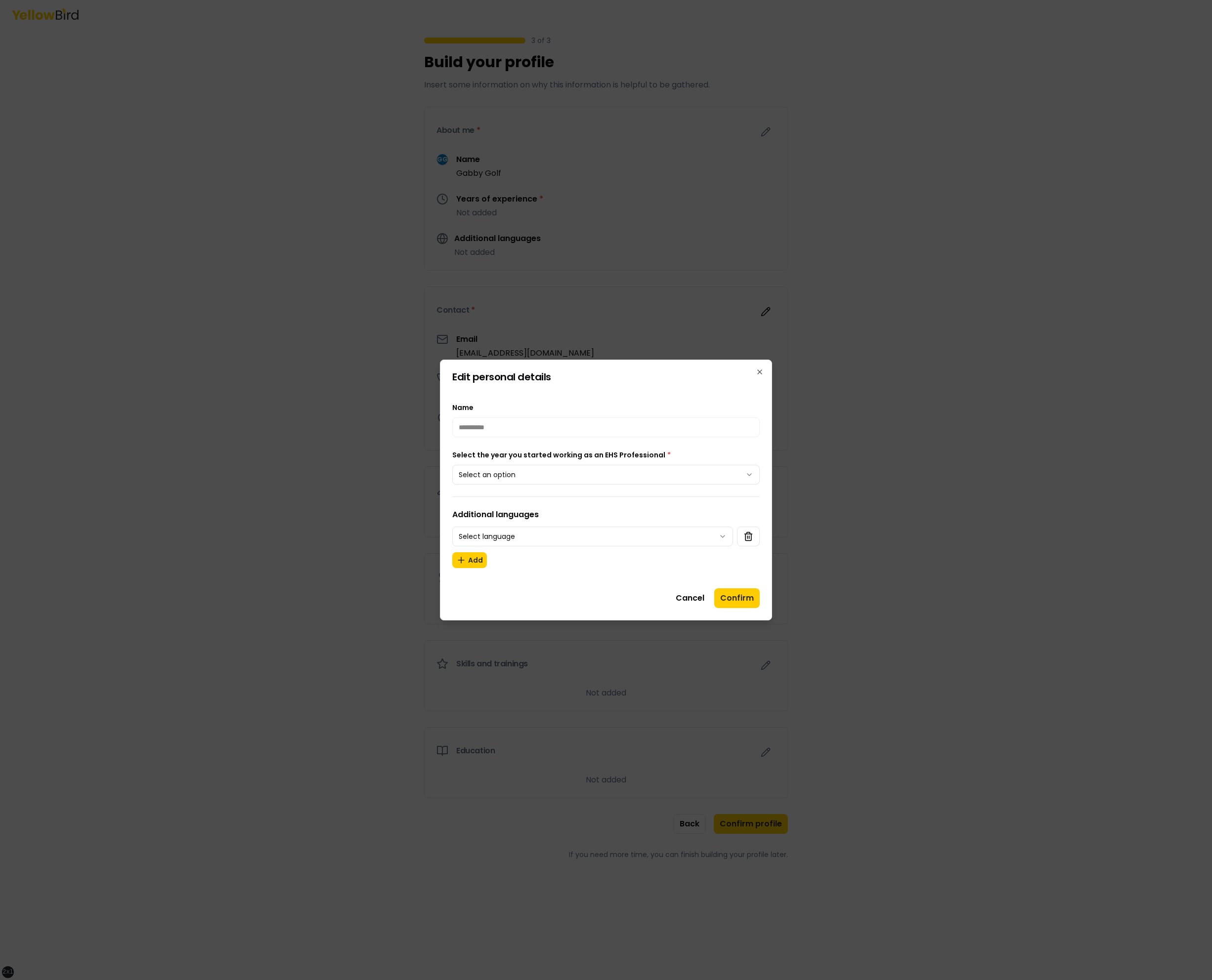
click at [539, 476] on button "Select an option" at bounding box center [606, 474] width 307 height 20
click at [730, 592] on button "Confirm" at bounding box center [736, 598] width 45 height 20
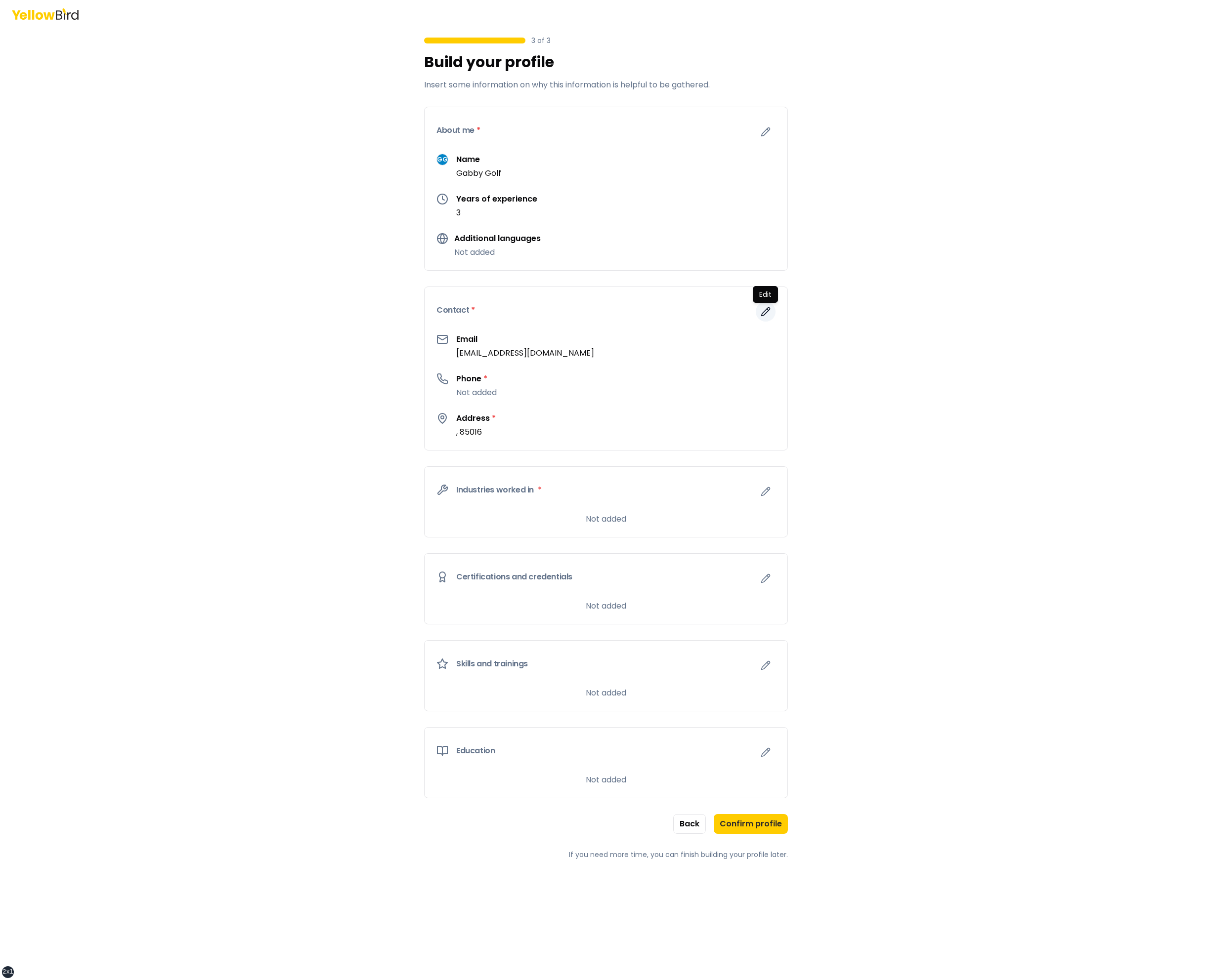
click at [762, 317] on button "button" at bounding box center [766, 312] width 20 height 20
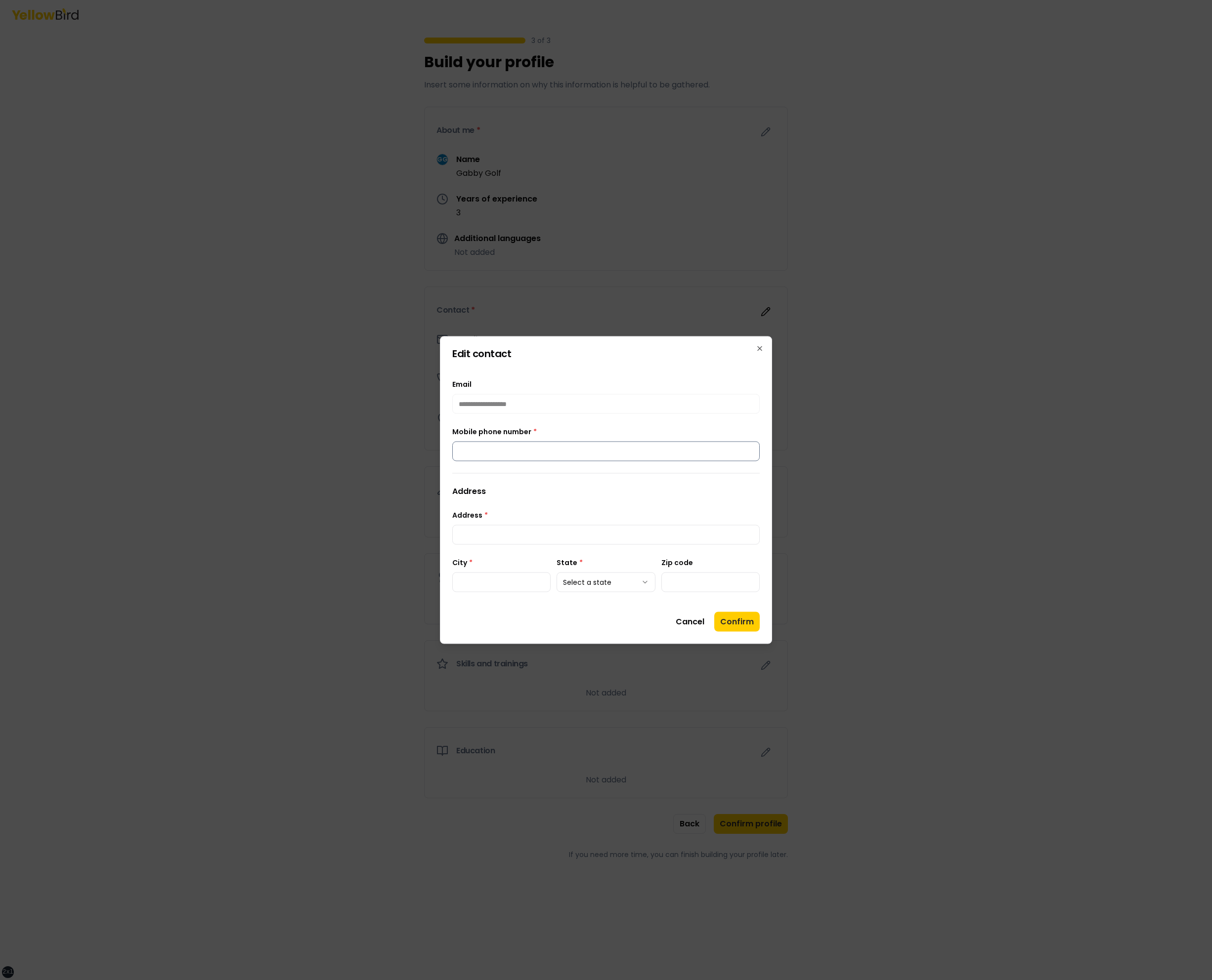
click at [590, 445] on input "Mobile phone number *" at bounding box center [606, 451] width 307 height 20
type input "**********"
type input "****"
click at [750, 615] on button "Confirm" at bounding box center [736, 622] width 45 height 20
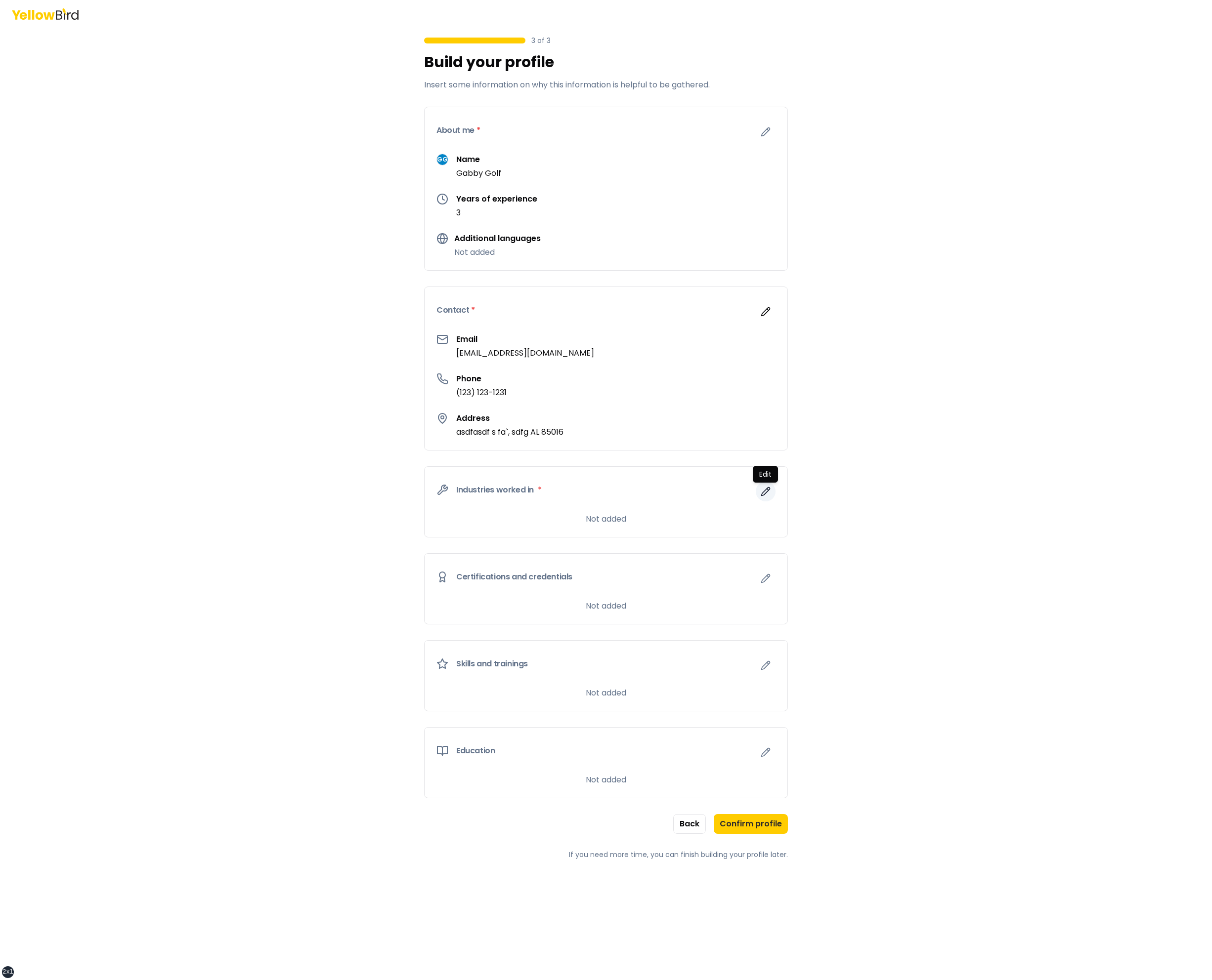
click at [765, 489] on icon "button" at bounding box center [765, 491] width 10 height 10
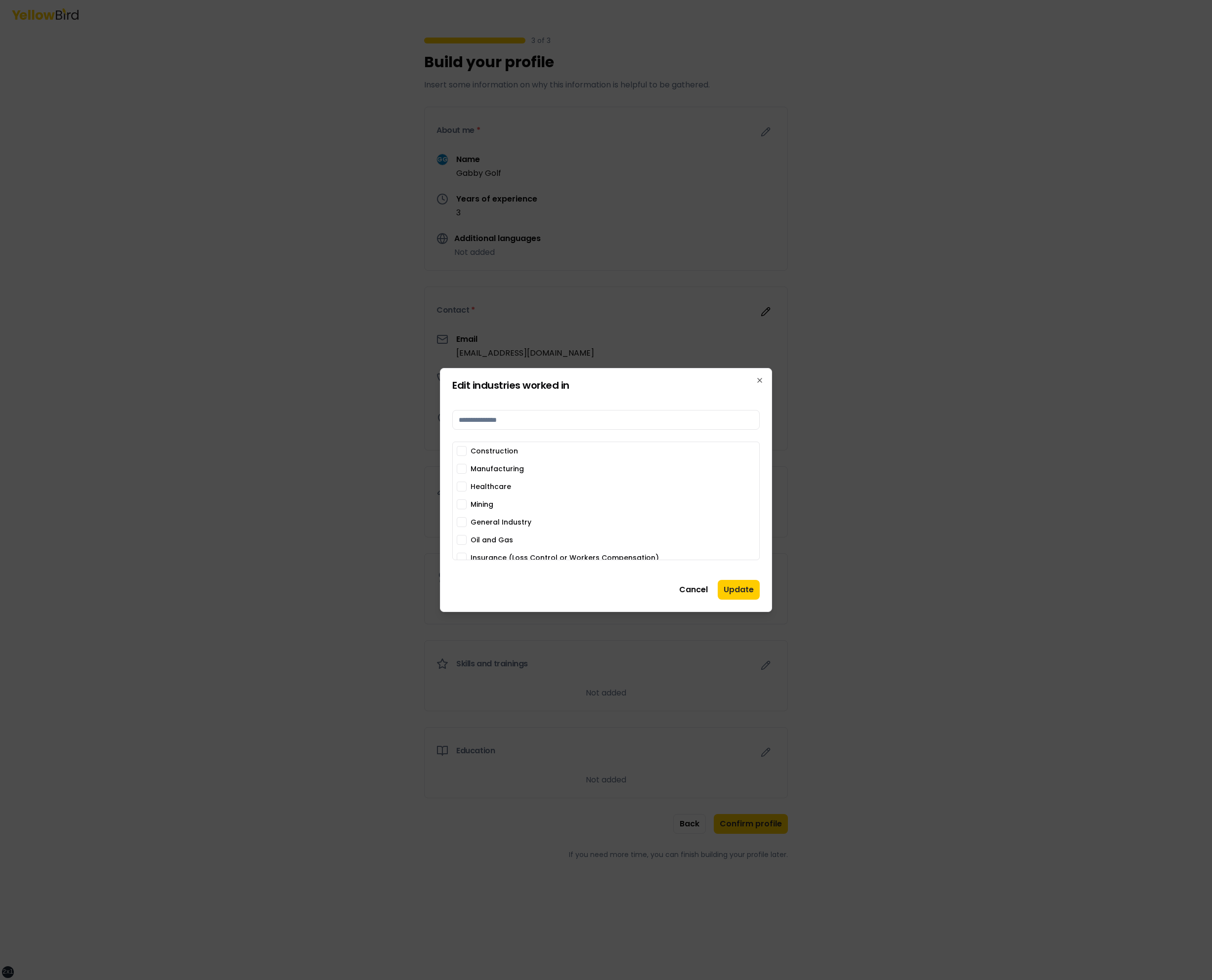
click at [482, 523] on label "General Industry" at bounding box center [501, 522] width 61 height 7
click at [467, 523] on button "General Industry" at bounding box center [461, 522] width 10 height 10
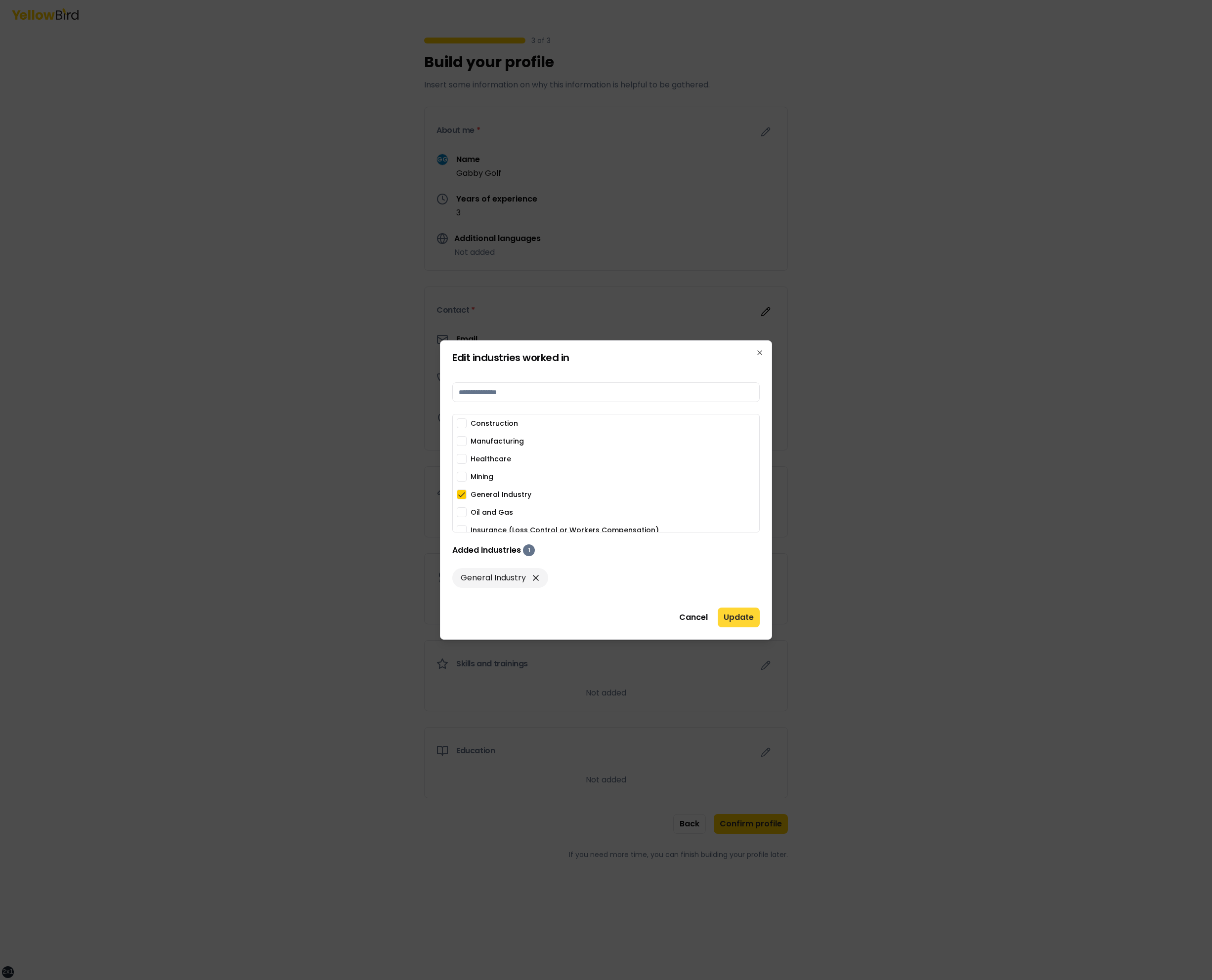
click at [746, 617] on button "Update" at bounding box center [738, 618] width 42 height 20
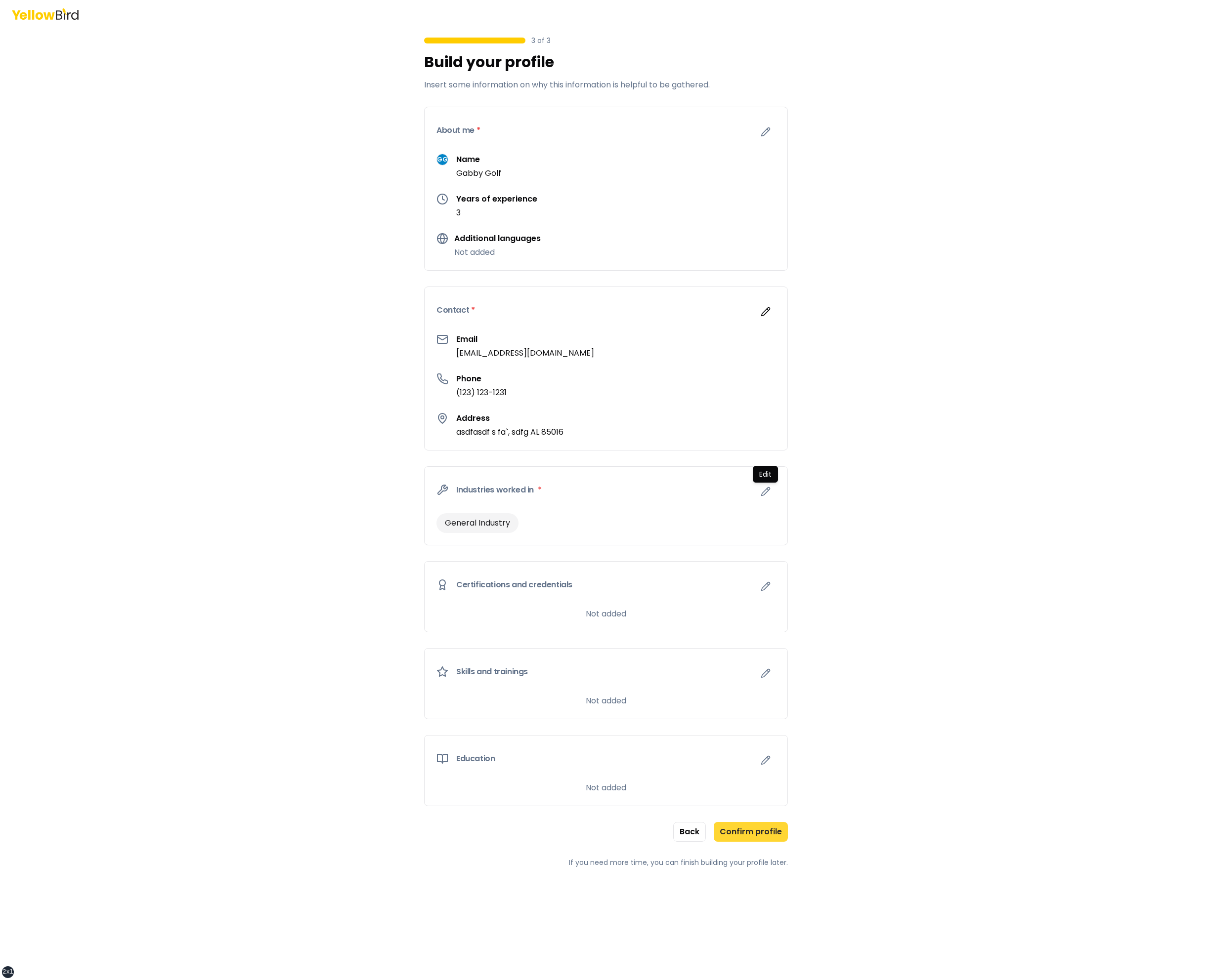
click at [750, 827] on button "Confirm profile" at bounding box center [751, 832] width 74 height 20
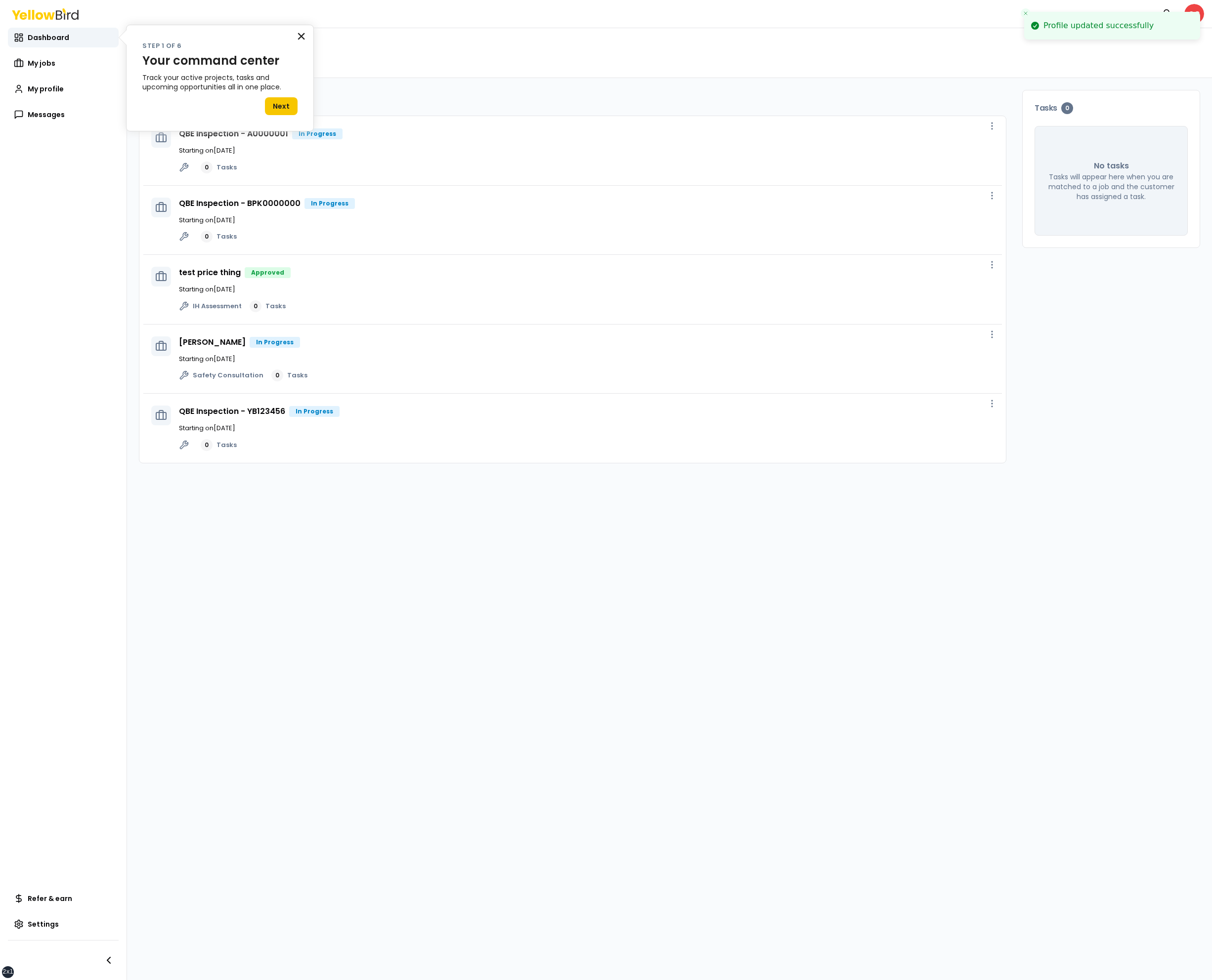
click at [300, 43] on button "×" at bounding box center [301, 36] width 10 height 16
click at [1023, 11] on icon "Close toast" at bounding box center [1026, 13] width 6 height 6
click at [1203, 14] on html "xs sm md lg xl 2xl Notifications GG Dashboard My jobs My profile Messages Refer…" at bounding box center [606, 490] width 1212 height 980
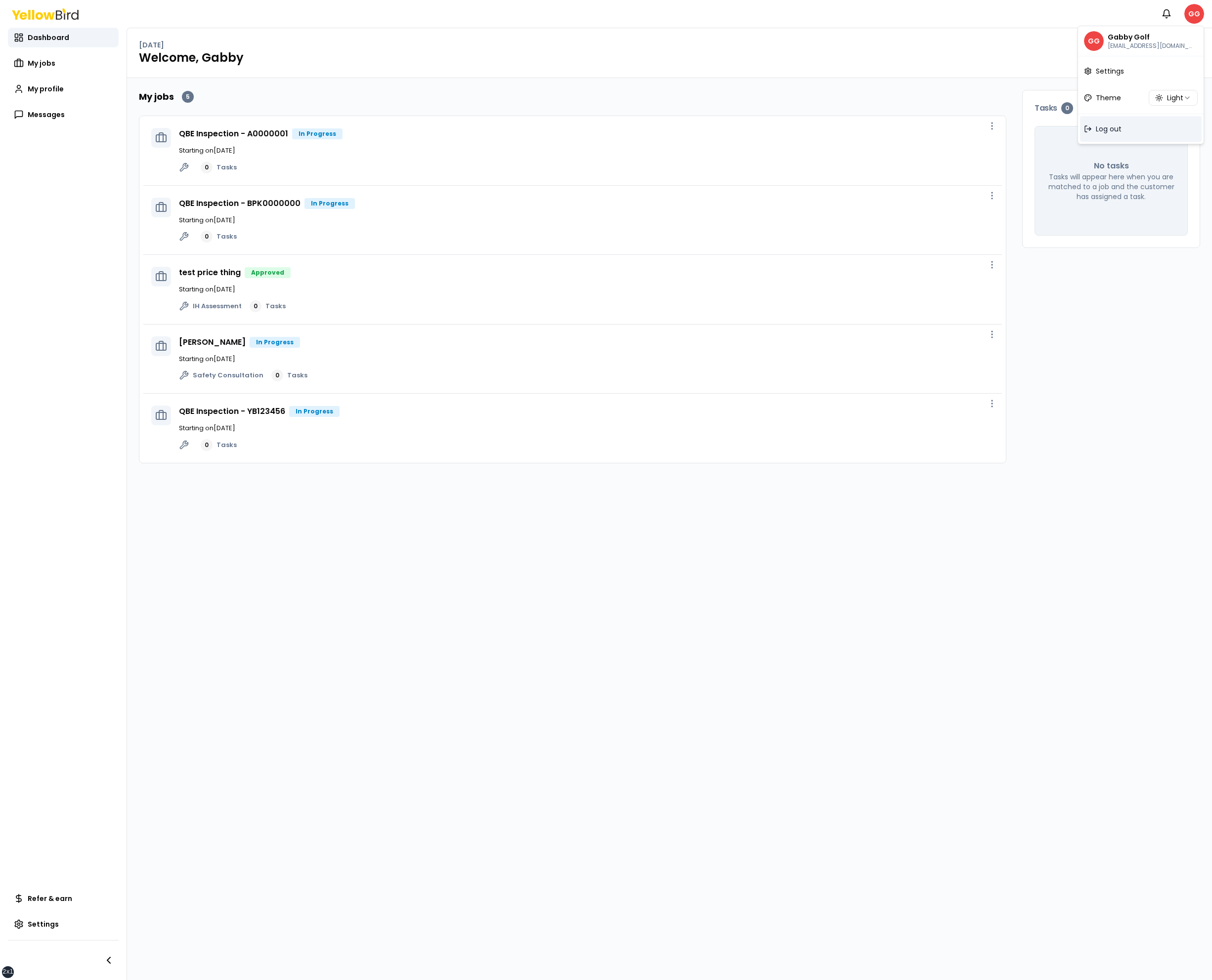
click at [1117, 133] on span "Log out" at bounding box center [1109, 128] width 26 height 10
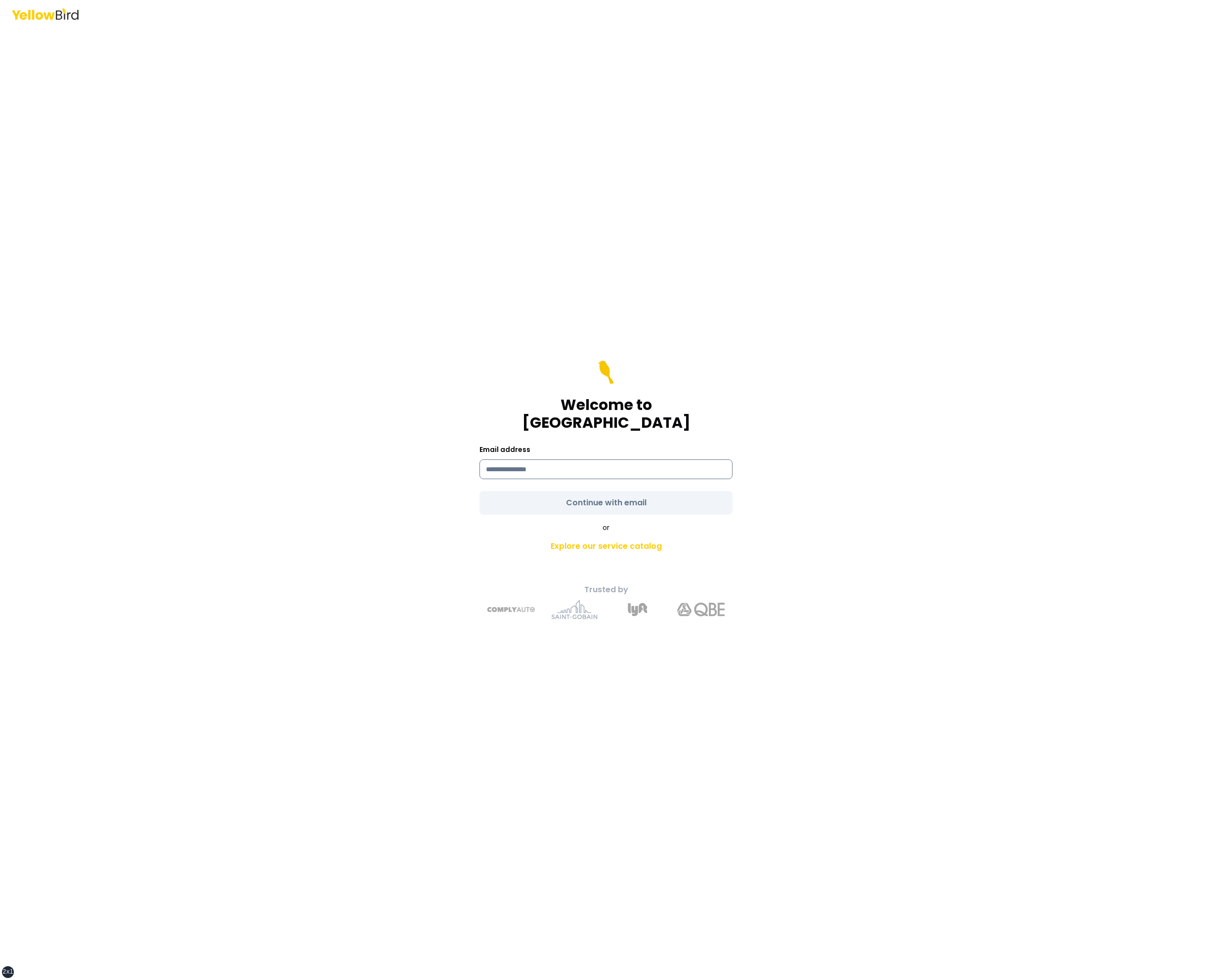
click at [598, 464] on input at bounding box center [606, 469] width 253 height 20
type input "**********"
click at [480, 491] on button "Continue with email" at bounding box center [606, 503] width 253 height 24
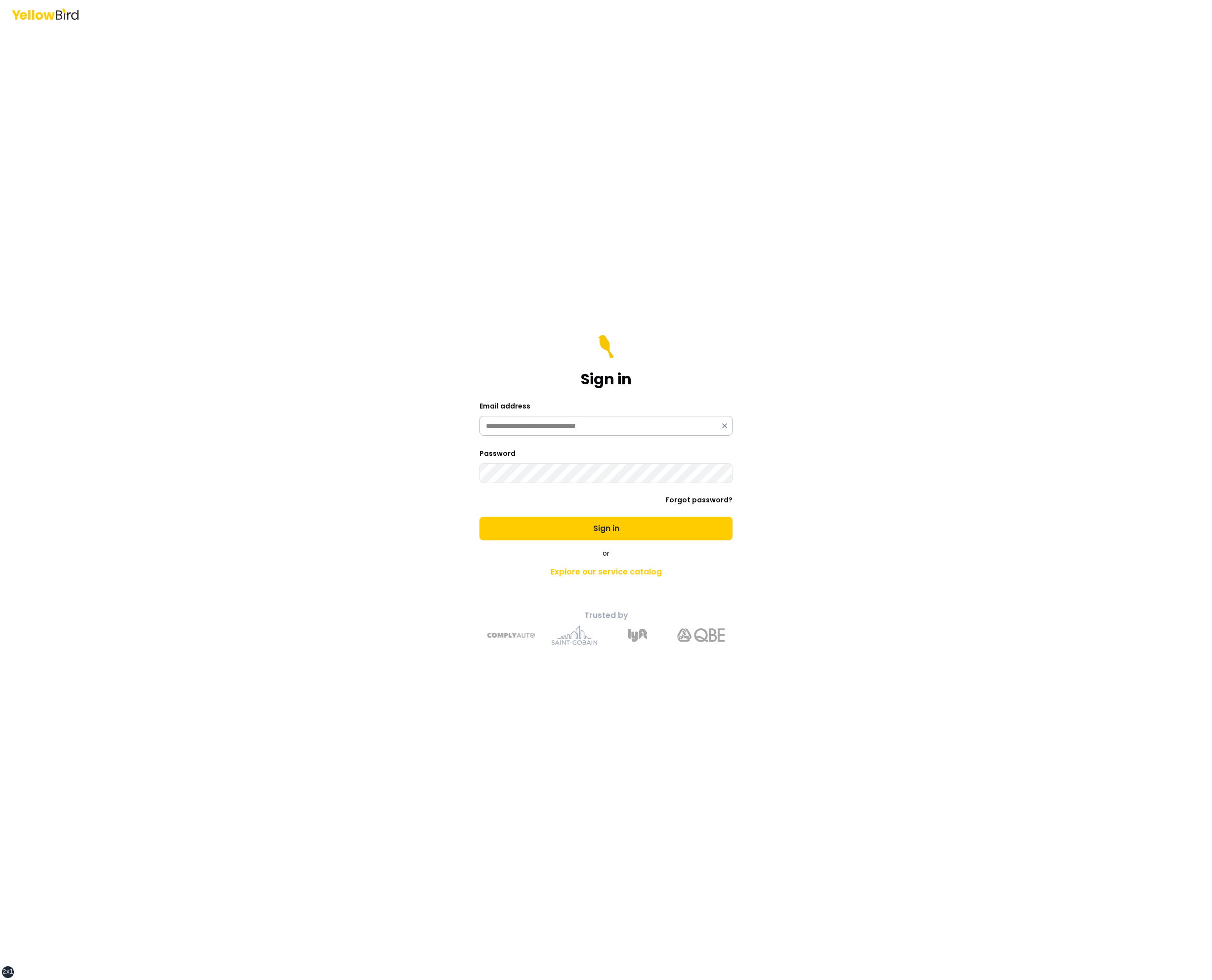
click at [480, 517] on button "Sign in" at bounding box center [606, 529] width 253 height 24
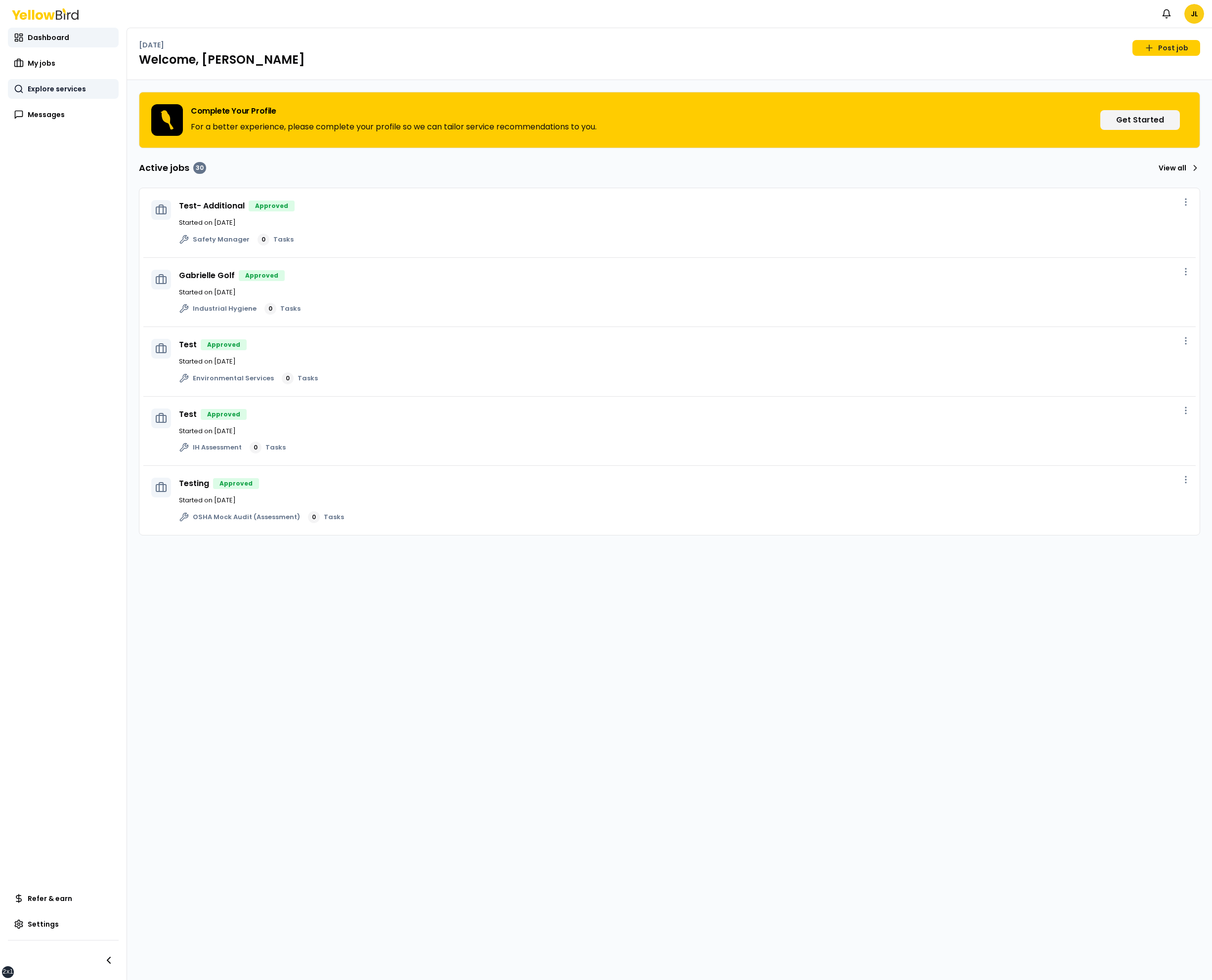
click at [68, 91] on span "Explore services" at bounding box center [57, 88] width 59 height 10
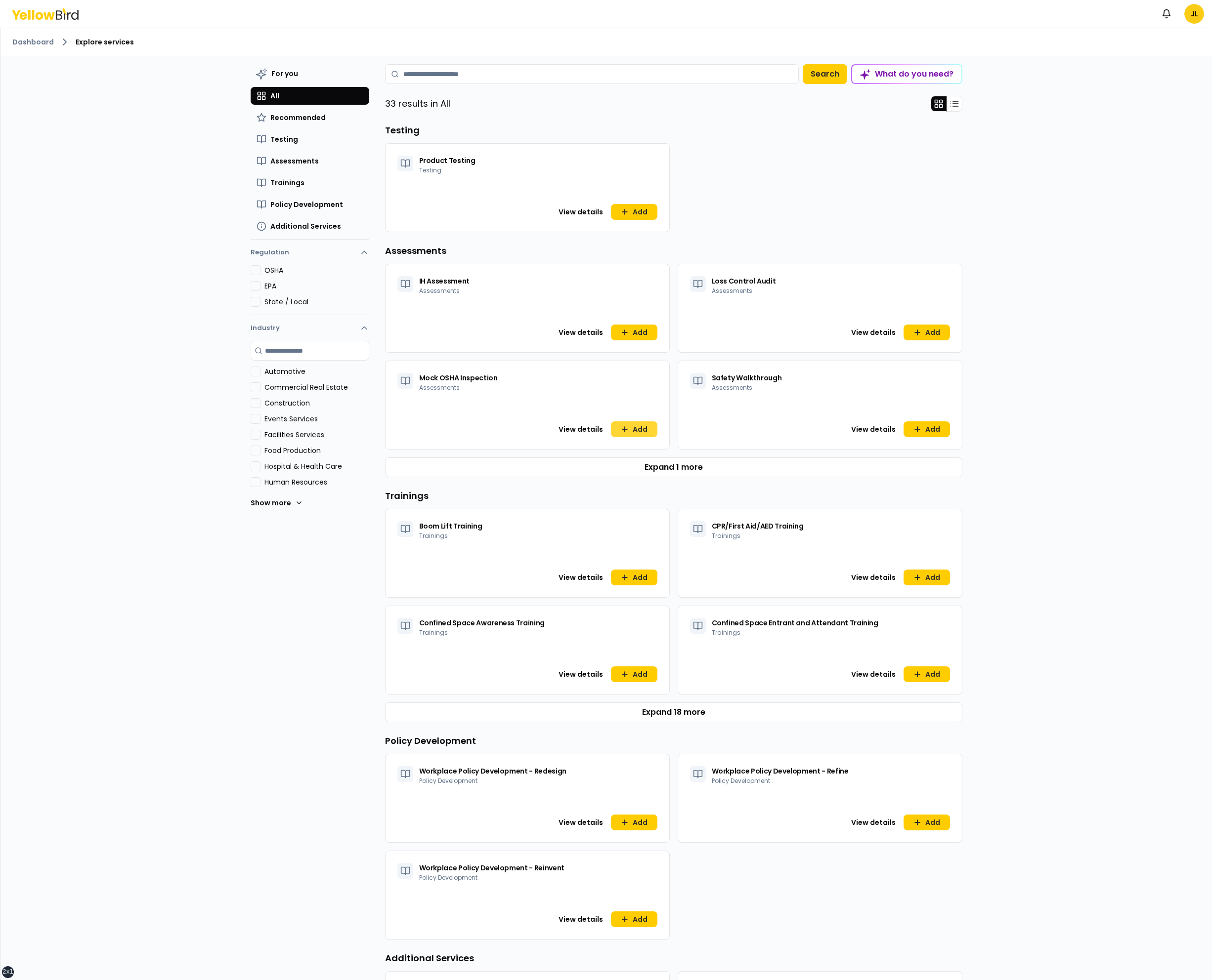
click at [640, 432] on button "Add" at bounding box center [634, 430] width 46 height 16
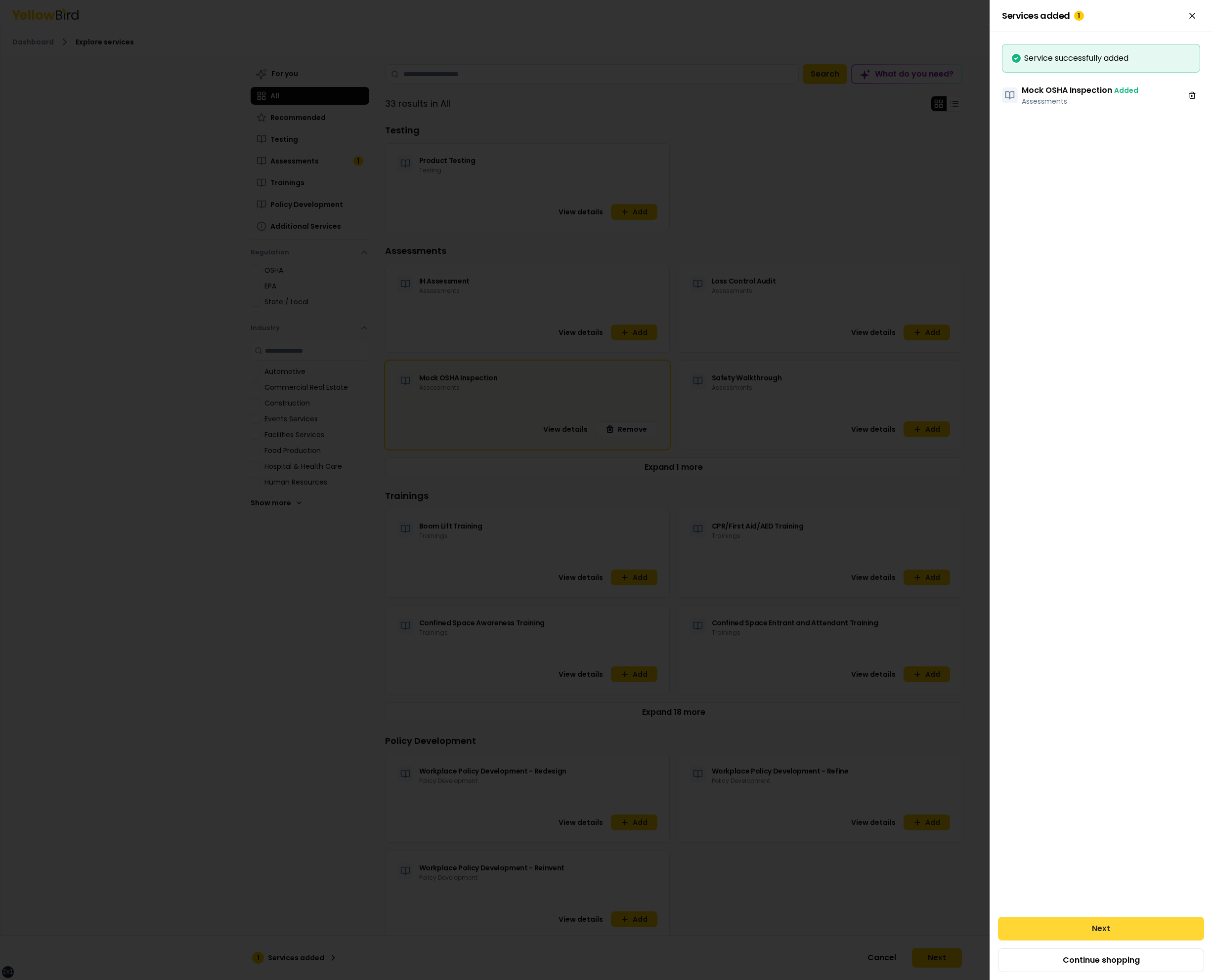
click at [1053, 934] on button "Next" at bounding box center [1102, 928] width 207 height 24
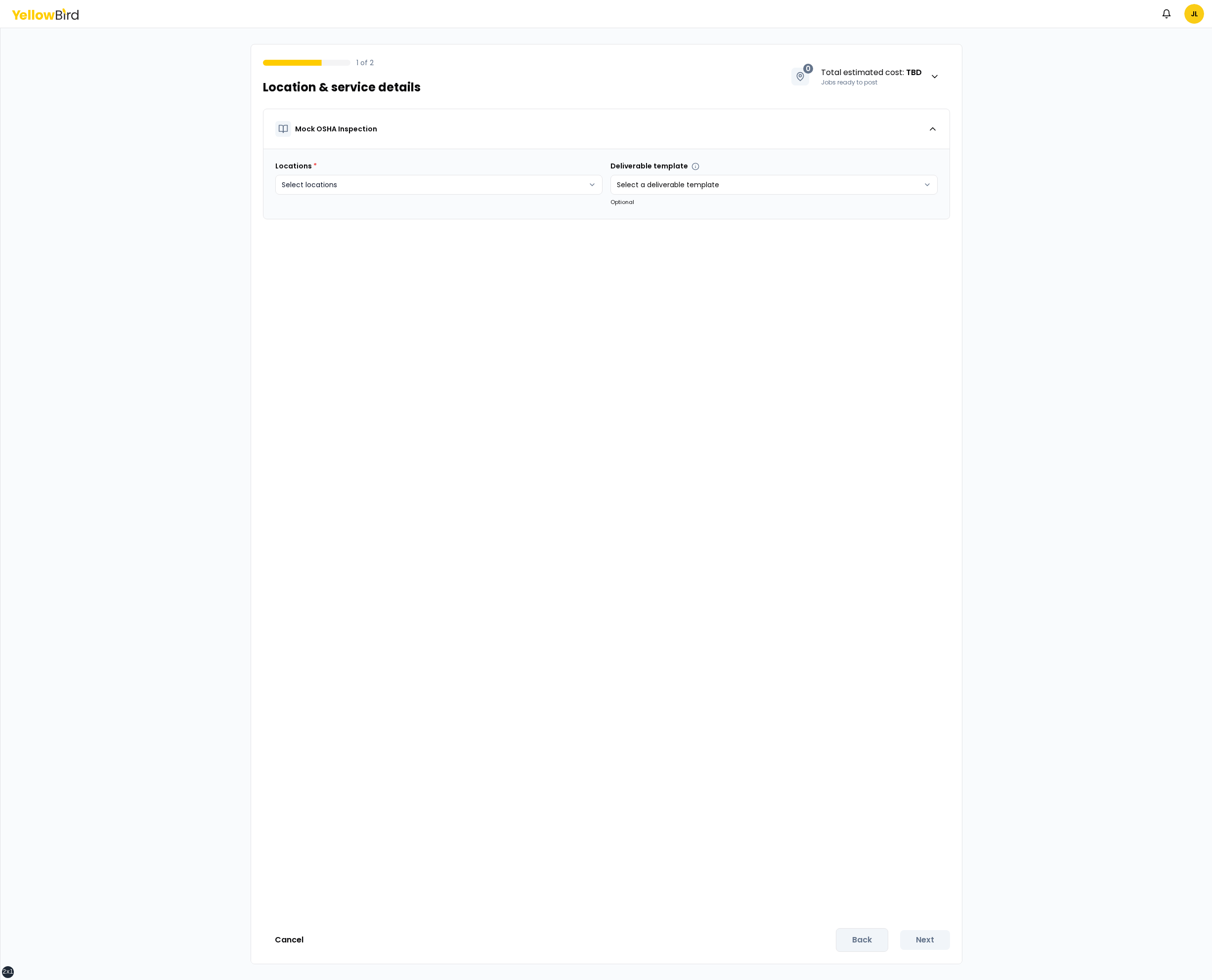
click at [528, 181] on html "xs sm md lg xl 2xl Notifications JL 1 of 2 Location & service details 0 Total e…" at bounding box center [606, 490] width 1212 height 980
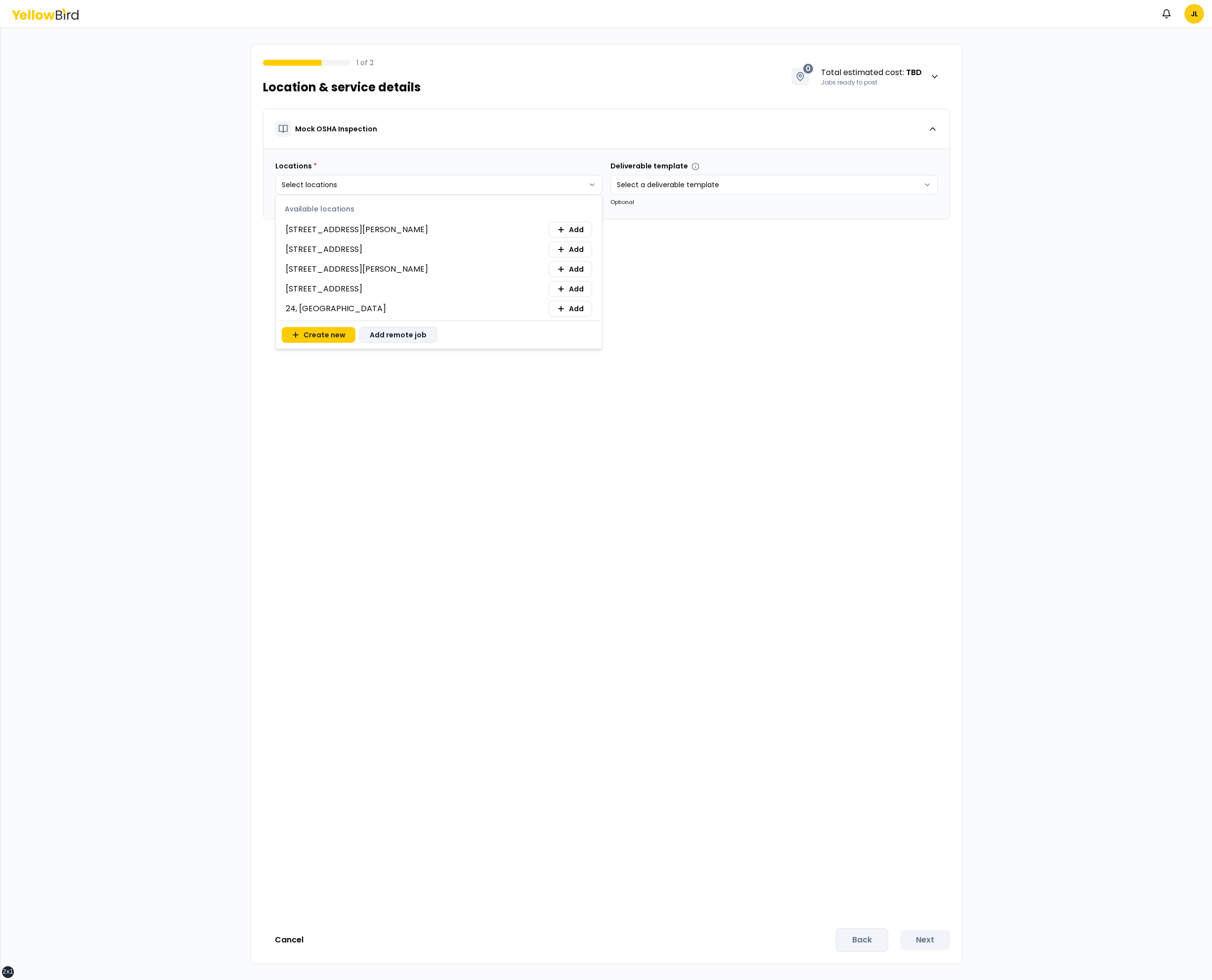
click at [403, 337] on button "Add remote job" at bounding box center [398, 336] width 77 height 16
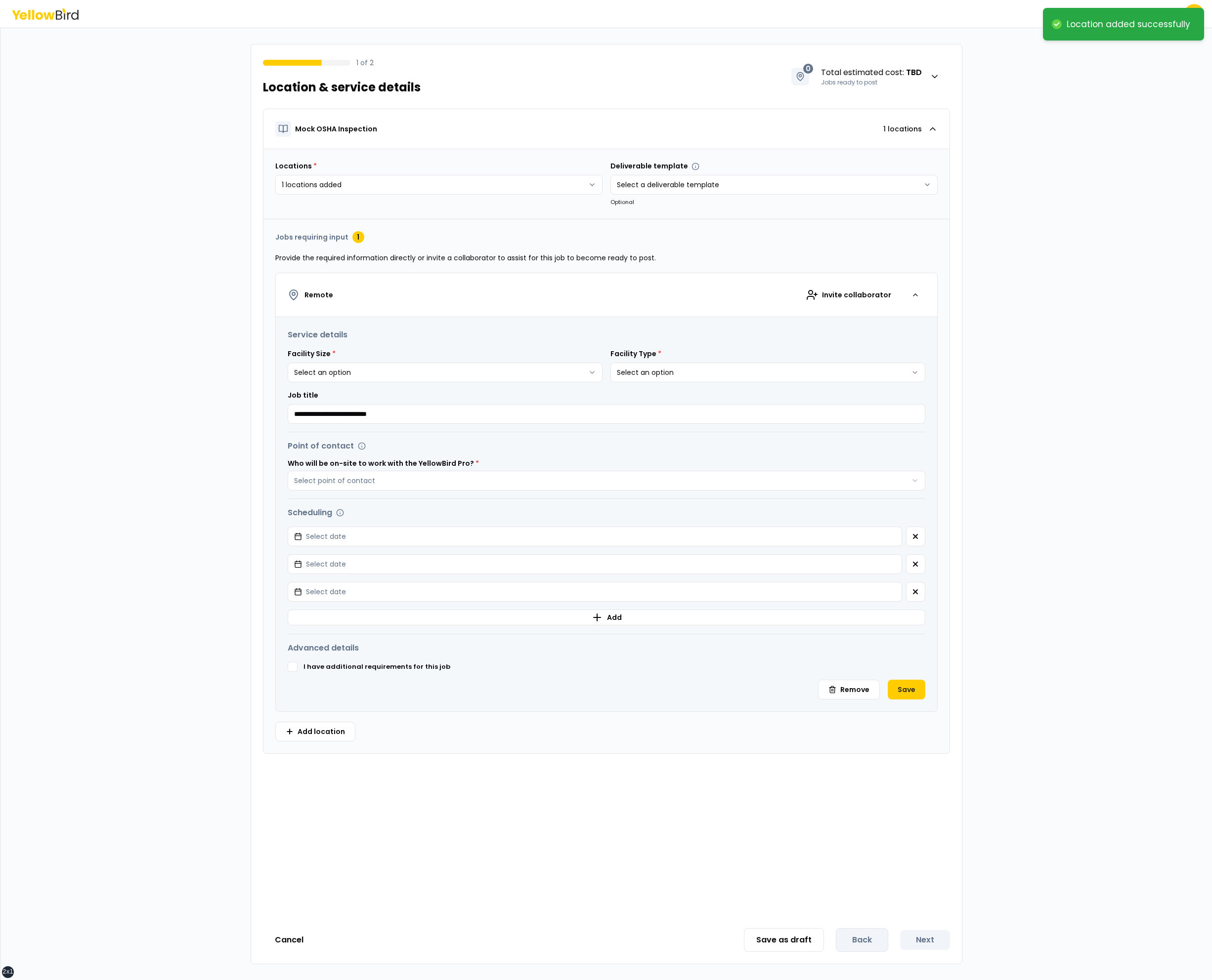
click at [429, 367] on html "**********" at bounding box center [606, 490] width 1212 height 980
type input "**********"
click at [288, 471] on button "Select point of contact" at bounding box center [606, 481] width 638 height 20
click at [288, 527] on button "Select date" at bounding box center [595, 537] width 614 height 20
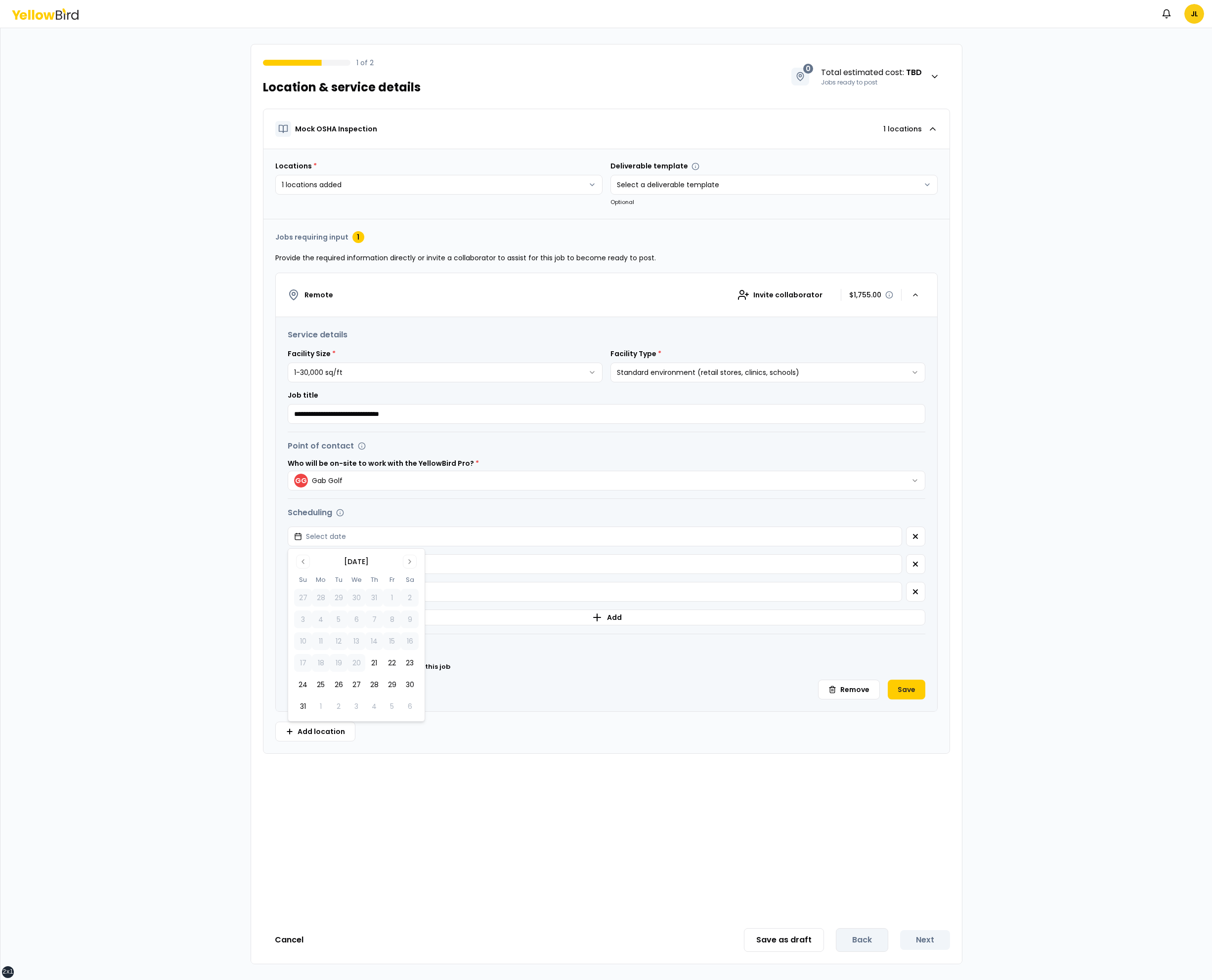
click button "21" at bounding box center [374, 663] width 18 height 18
click button "button" at bounding box center [916, 564] width 20 height 20
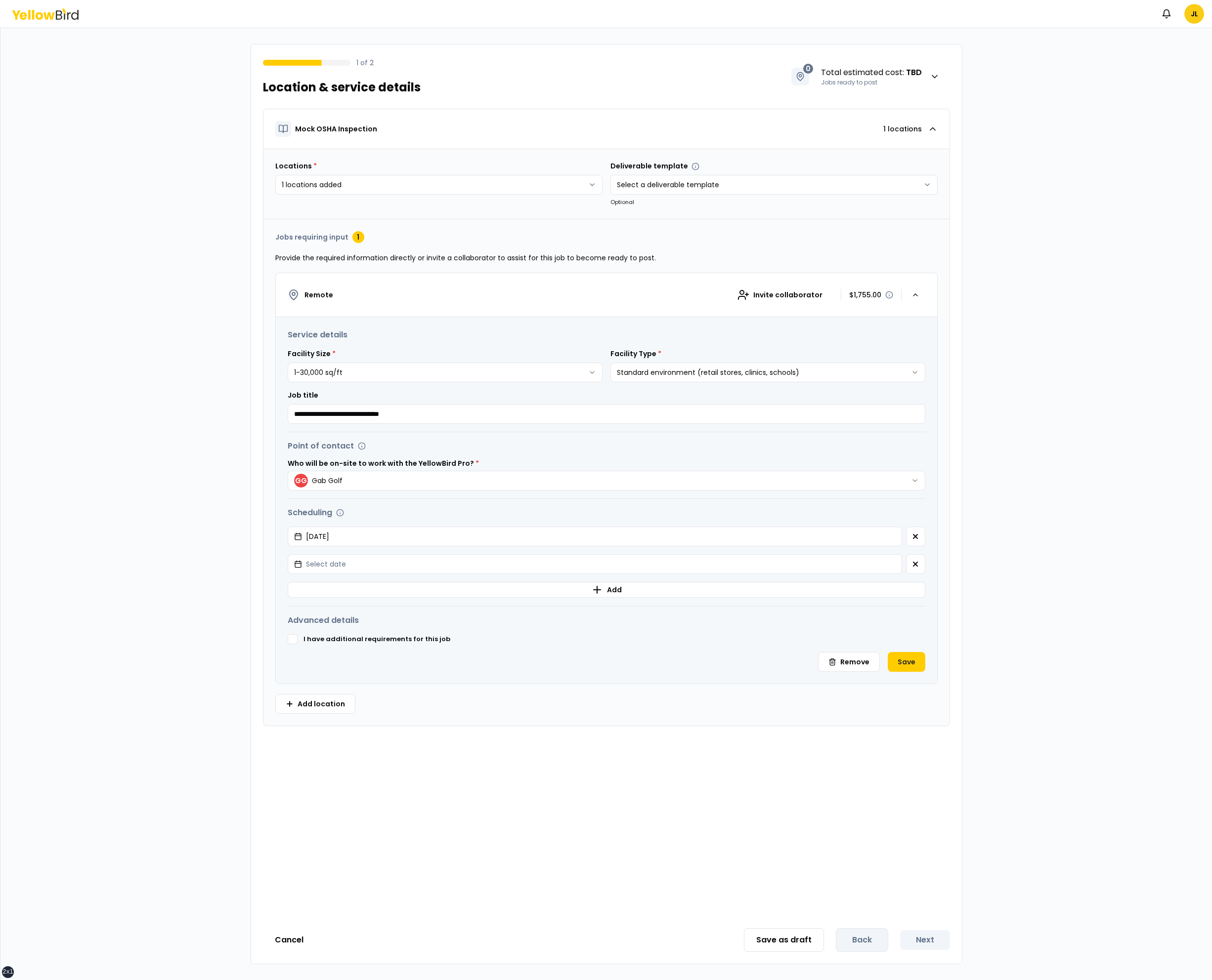
click button "button" at bounding box center [916, 564] width 20 height 20
click at [904, 631] on button "Save" at bounding box center [907, 635] width 37 height 20
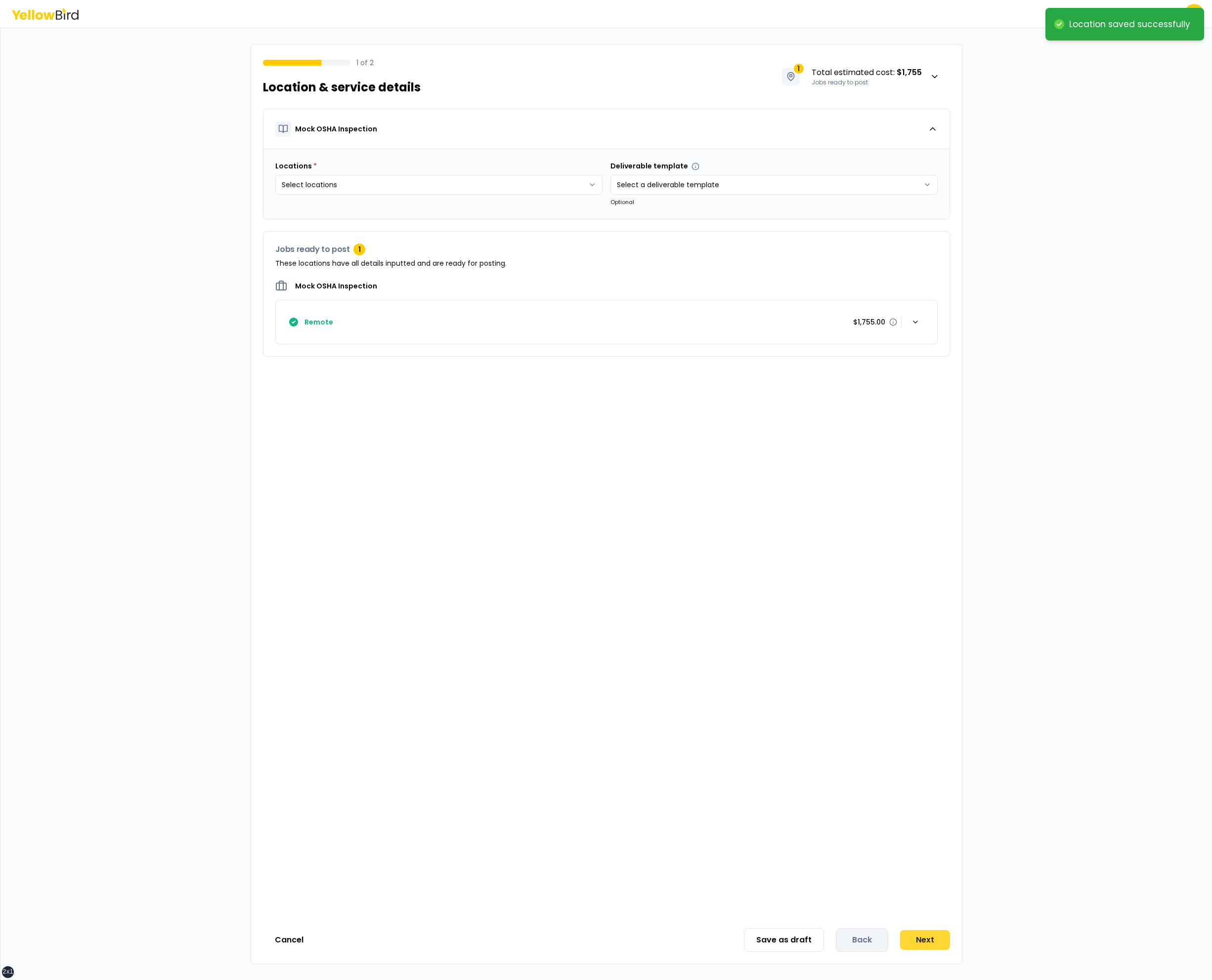
click at [915, 940] on button "Next" at bounding box center [925, 940] width 50 height 20
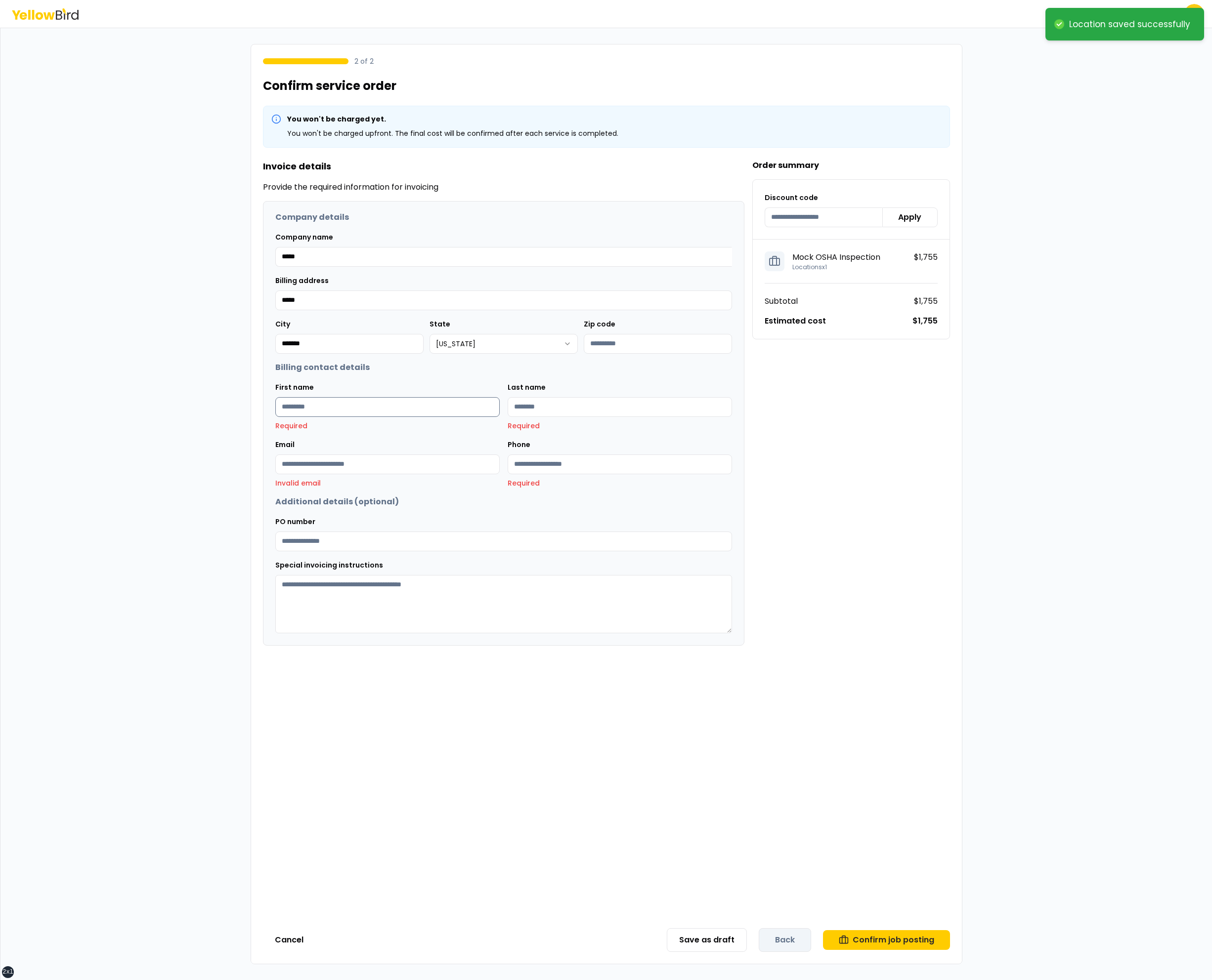
click at [386, 409] on input "First name" at bounding box center [387, 407] width 224 height 20
type input "****"
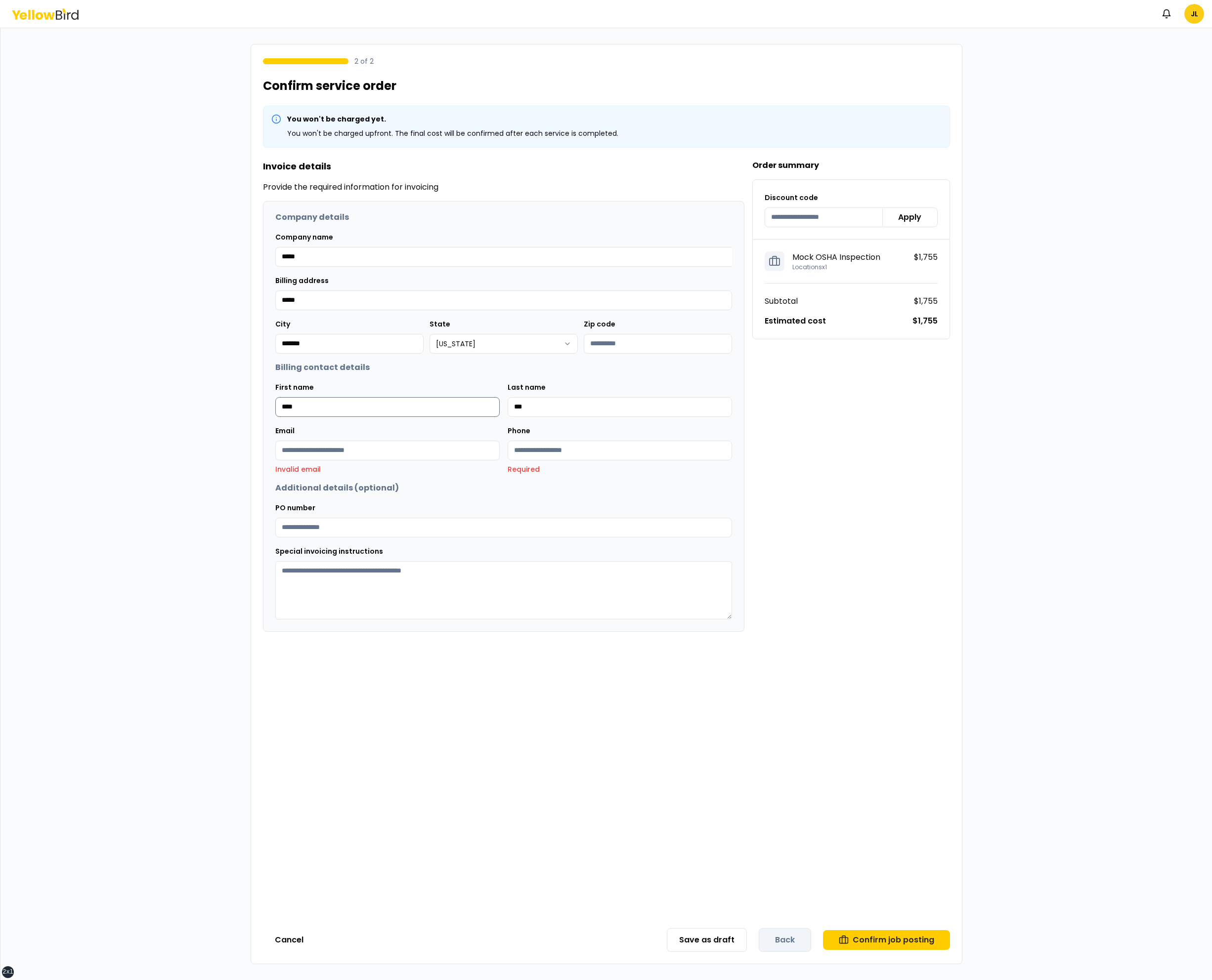
type input "***"
type input "**********"
click at [732, 694] on div "**********" at bounding box center [606, 511] width 711 height 811
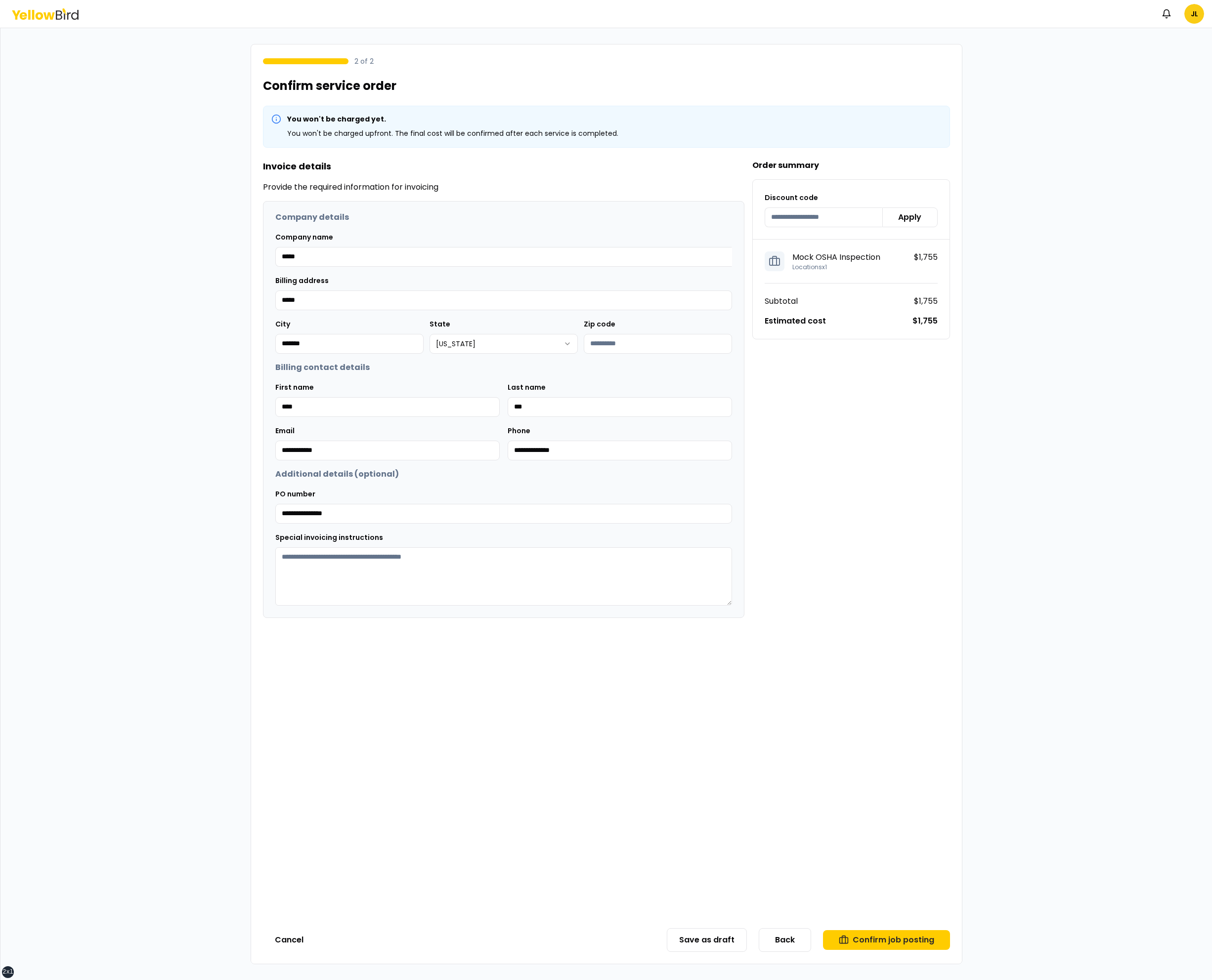
click at [908, 929] on div "Save as draft Back Confirm job posting" at bounding box center [809, 940] width 283 height 24
click at [913, 932] on button "Confirm job posting" at bounding box center [886, 940] width 127 height 20
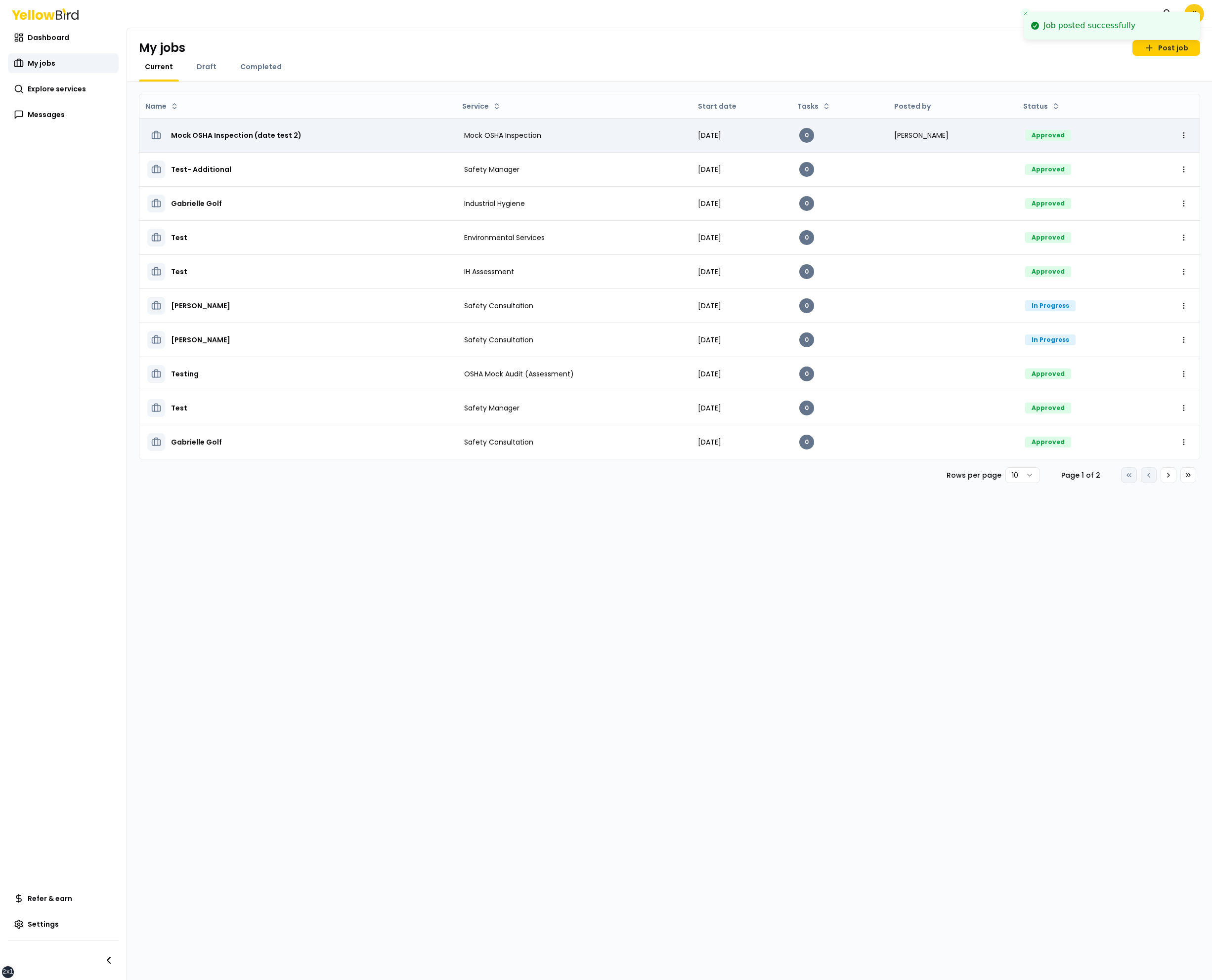
click at [240, 139] on h3 "Mock OSHA Inspection (date test 2)" at bounding box center [236, 135] width 131 height 18
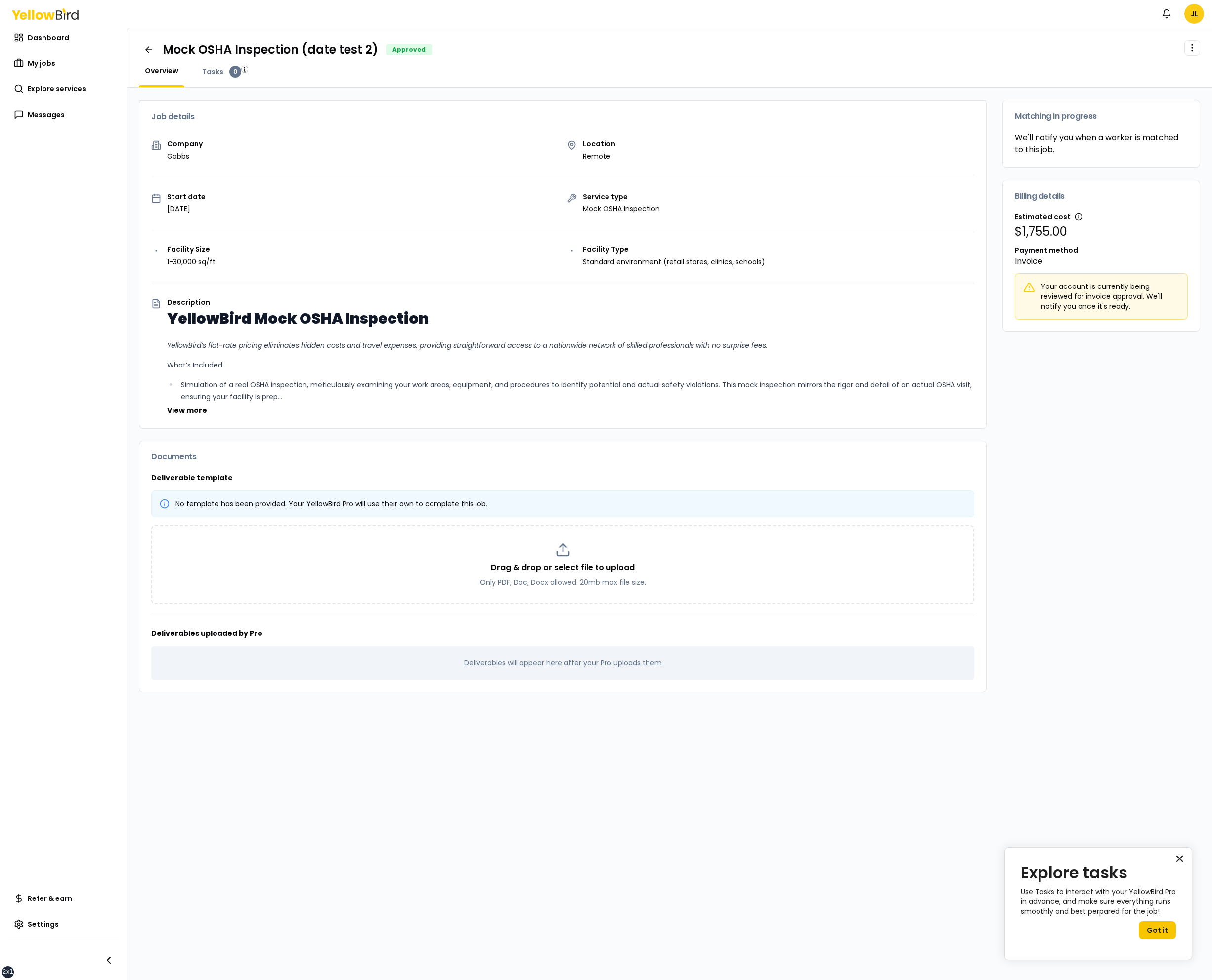
click at [1177, 864] on button "×" at bounding box center [1180, 859] width 10 height 16
click at [1190, 11] on html "xs sm md lg xl 2xl Notifications JL Dashboard My jobs Explore services Messages…" at bounding box center [606, 490] width 1212 height 980
click at [1096, 125] on span "Log out" at bounding box center [1109, 128] width 26 height 10
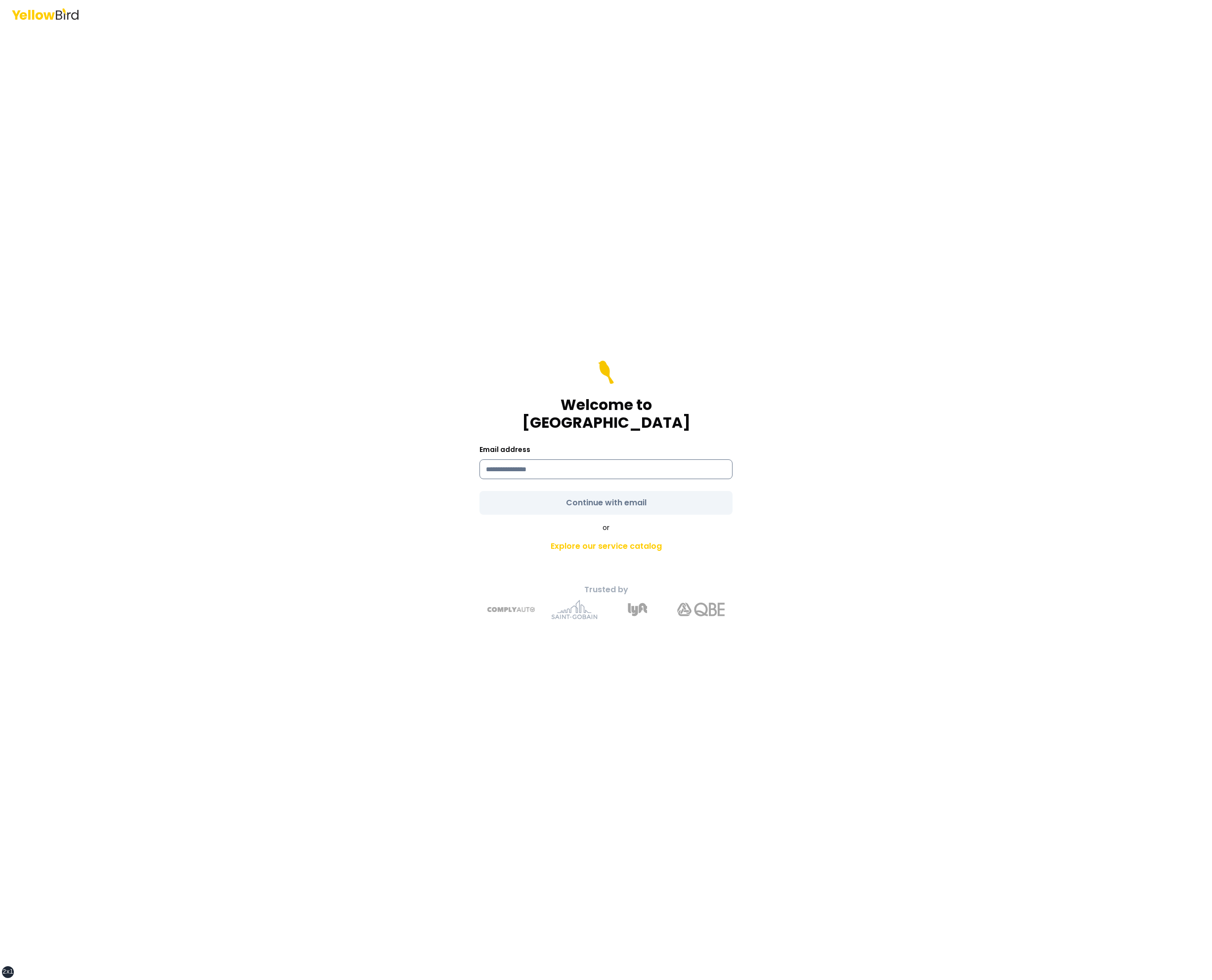
click at [645, 463] on input at bounding box center [606, 469] width 253 height 20
type input "**********"
click at [480, 491] on button "Continue with email" at bounding box center [606, 503] width 253 height 24
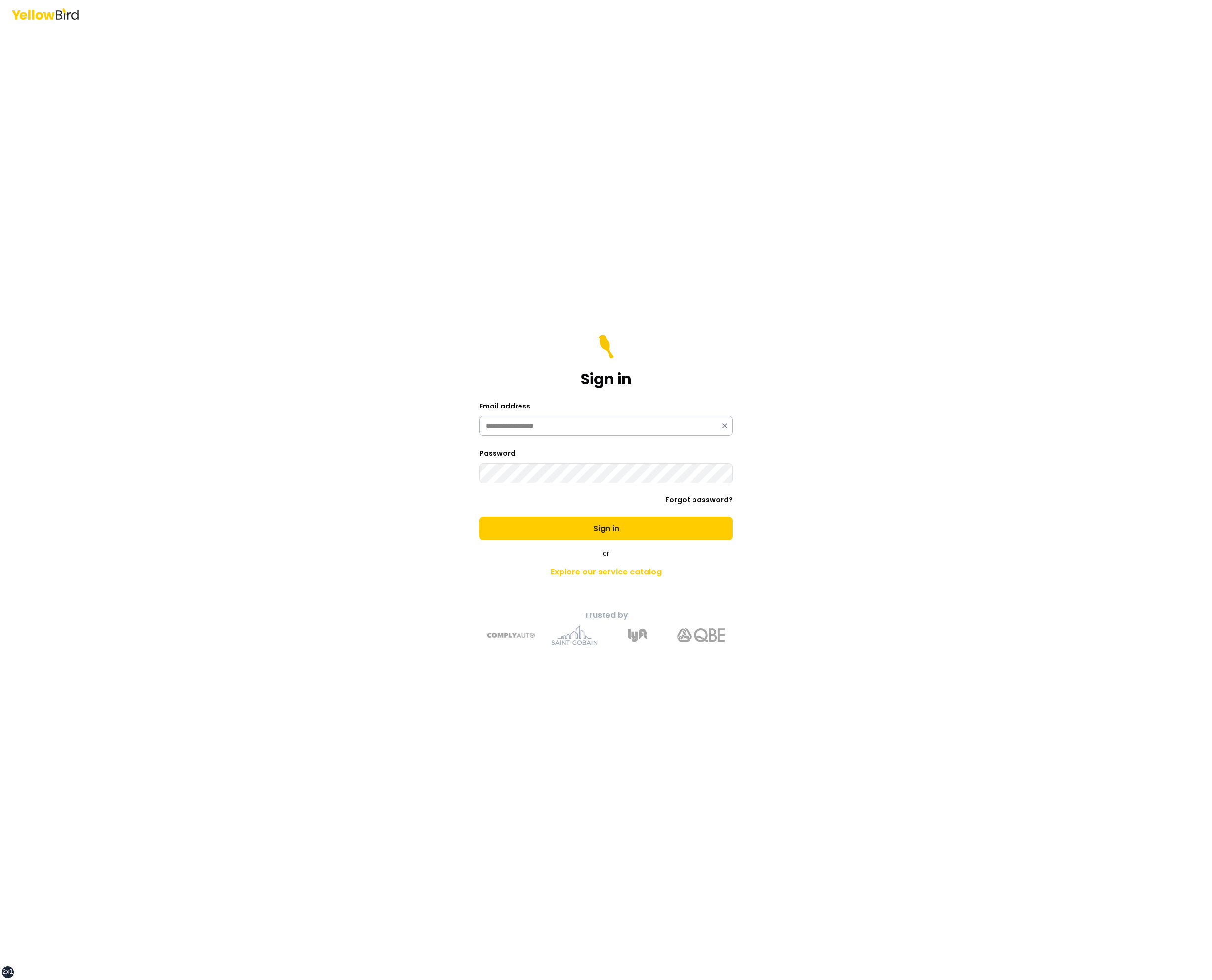
click at [480, 517] on button "Sign in" at bounding box center [606, 529] width 253 height 24
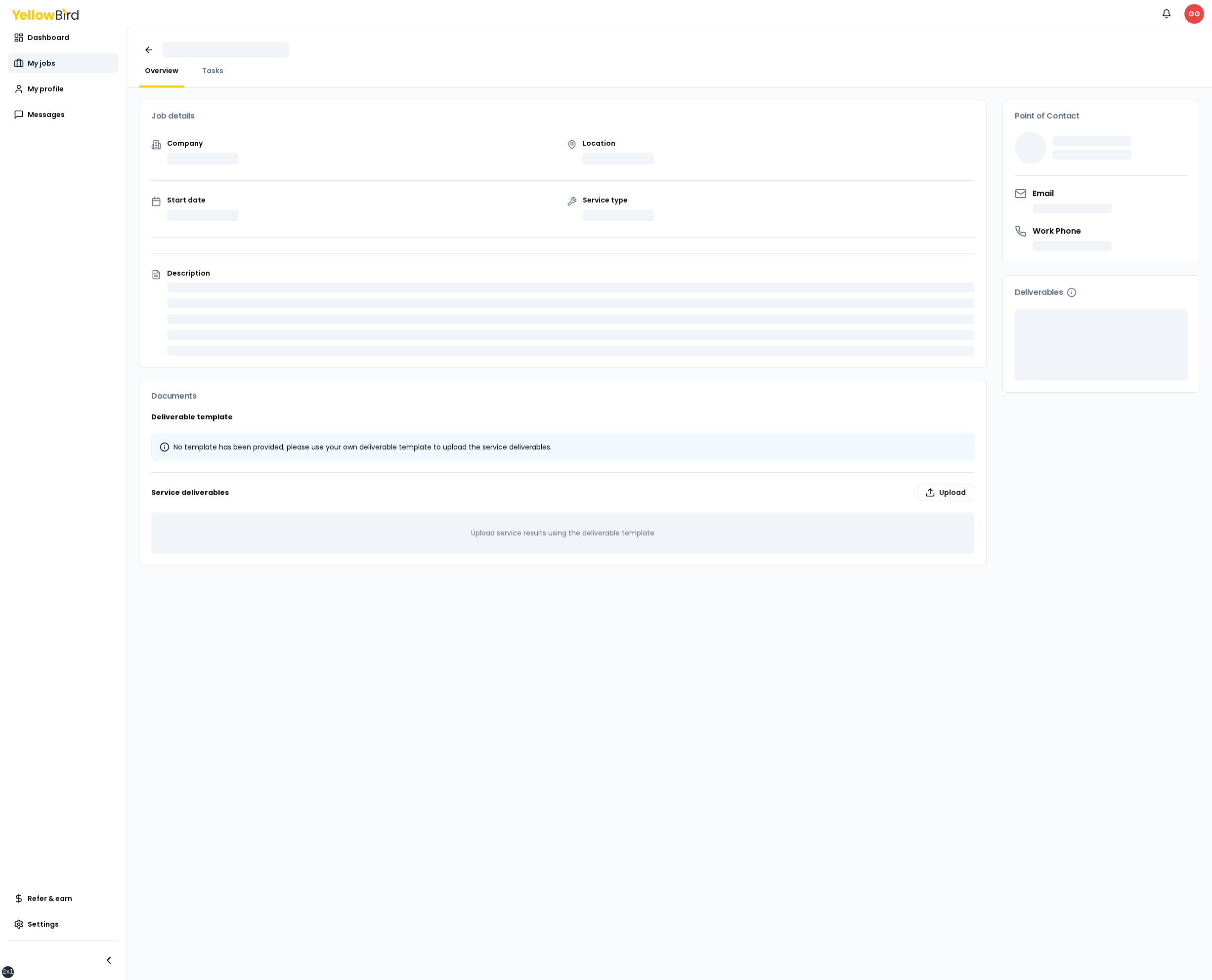
click at [45, 61] on span "My jobs" at bounding box center [41, 63] width 28 height 10
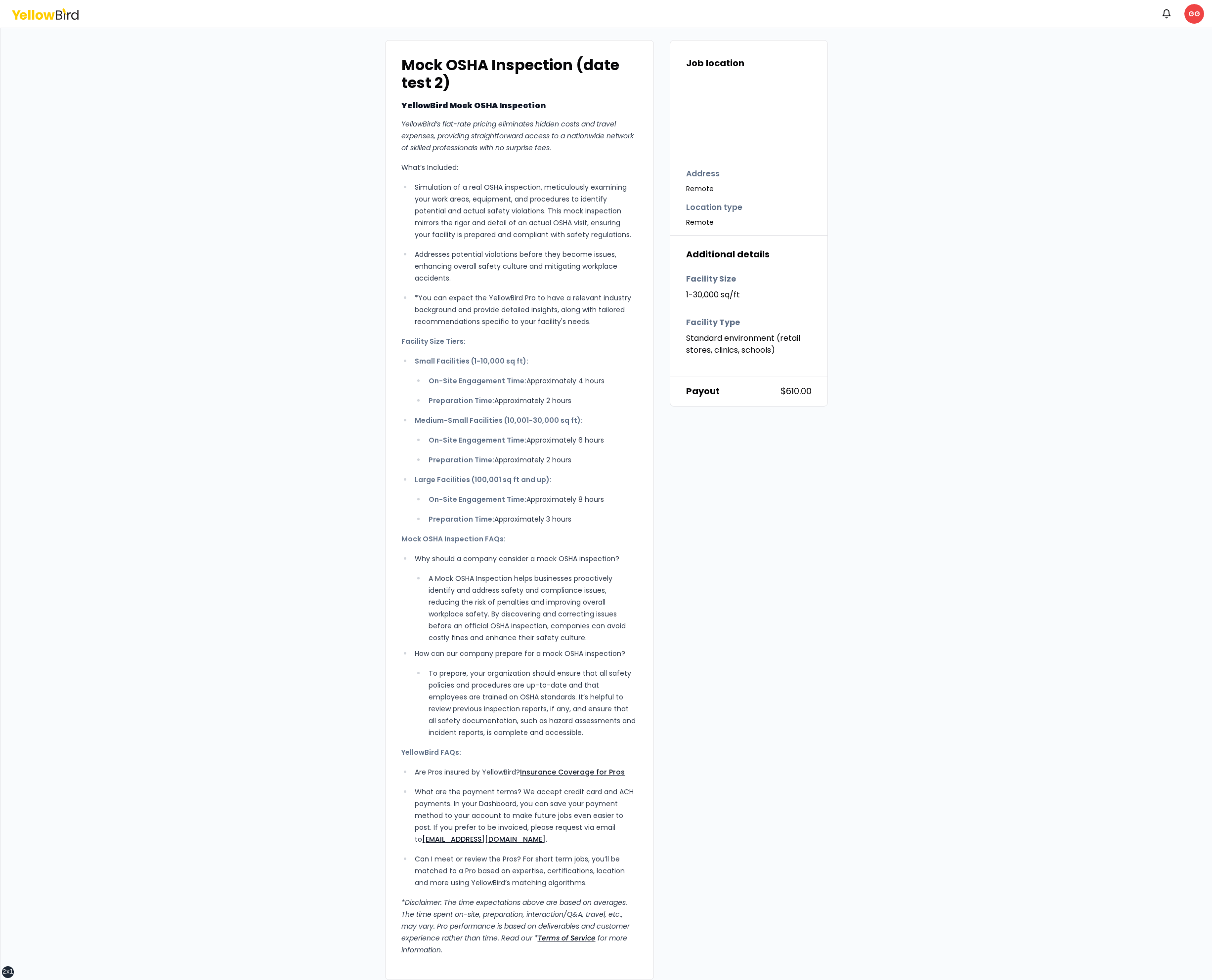
scroll to position [347, 0]
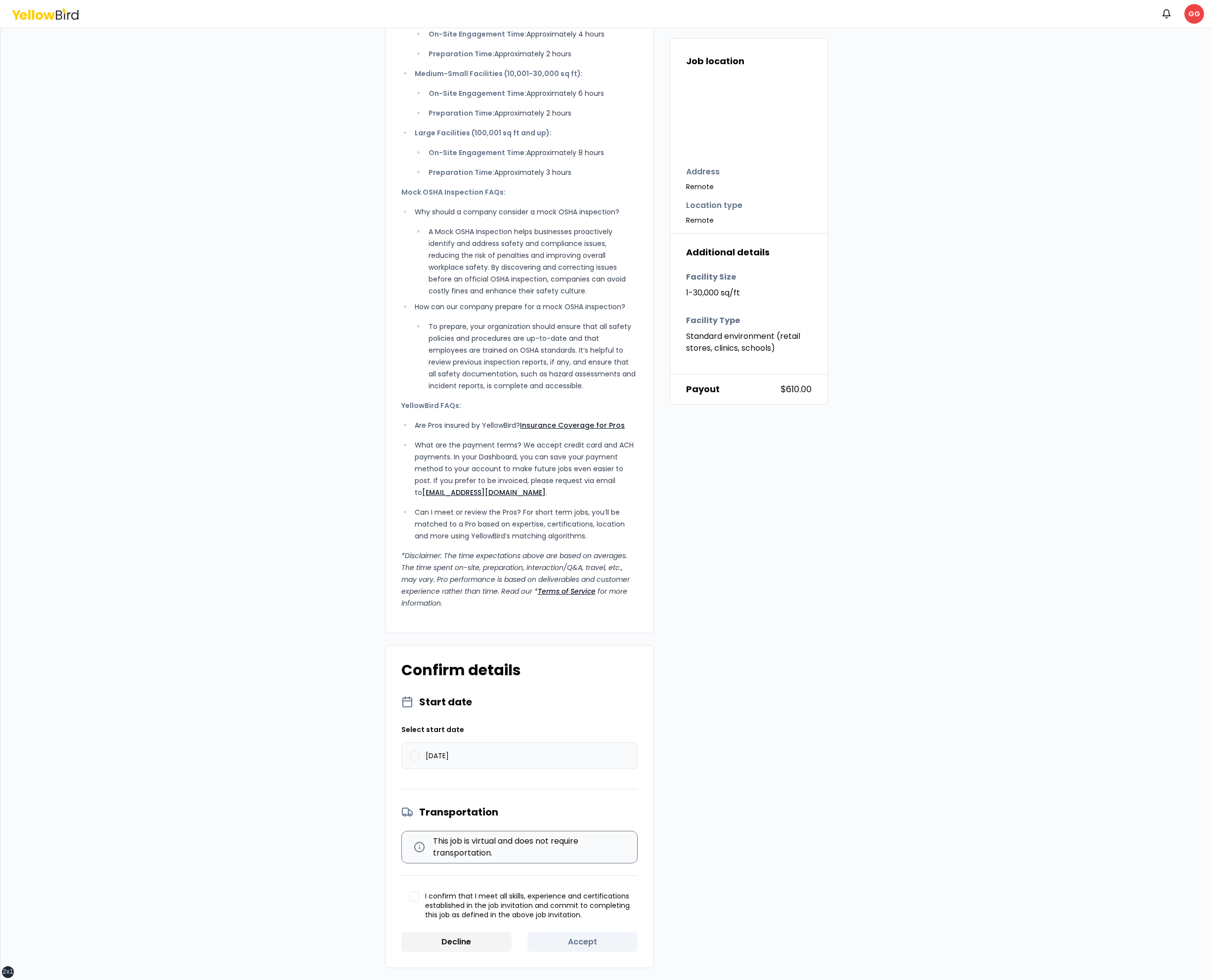
click at [418, 756] on button "[DATE]" at bounding box center [414, 756] width 10 height 10
click at [414, 895] on button "I confirm that I meet all skills, experience and certifications established in …" at bounding box center [414, 896] width 10 height 10
click at [588, 940] on button "Accept" at bounding box center [582, 943] width 110 height 20
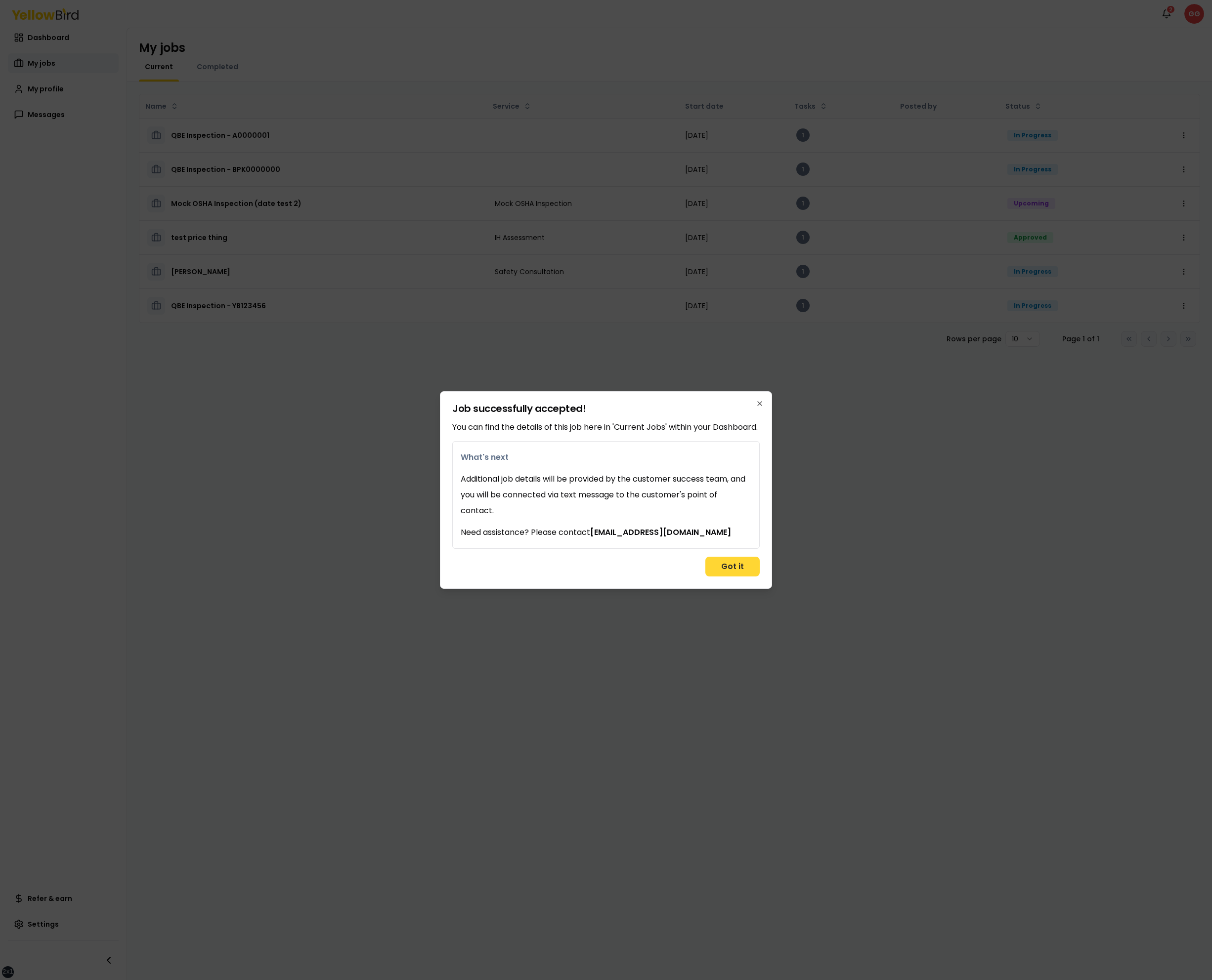
click at [731, 577] on button "Got it" at bounding box center [732, 567] width 54 height 20
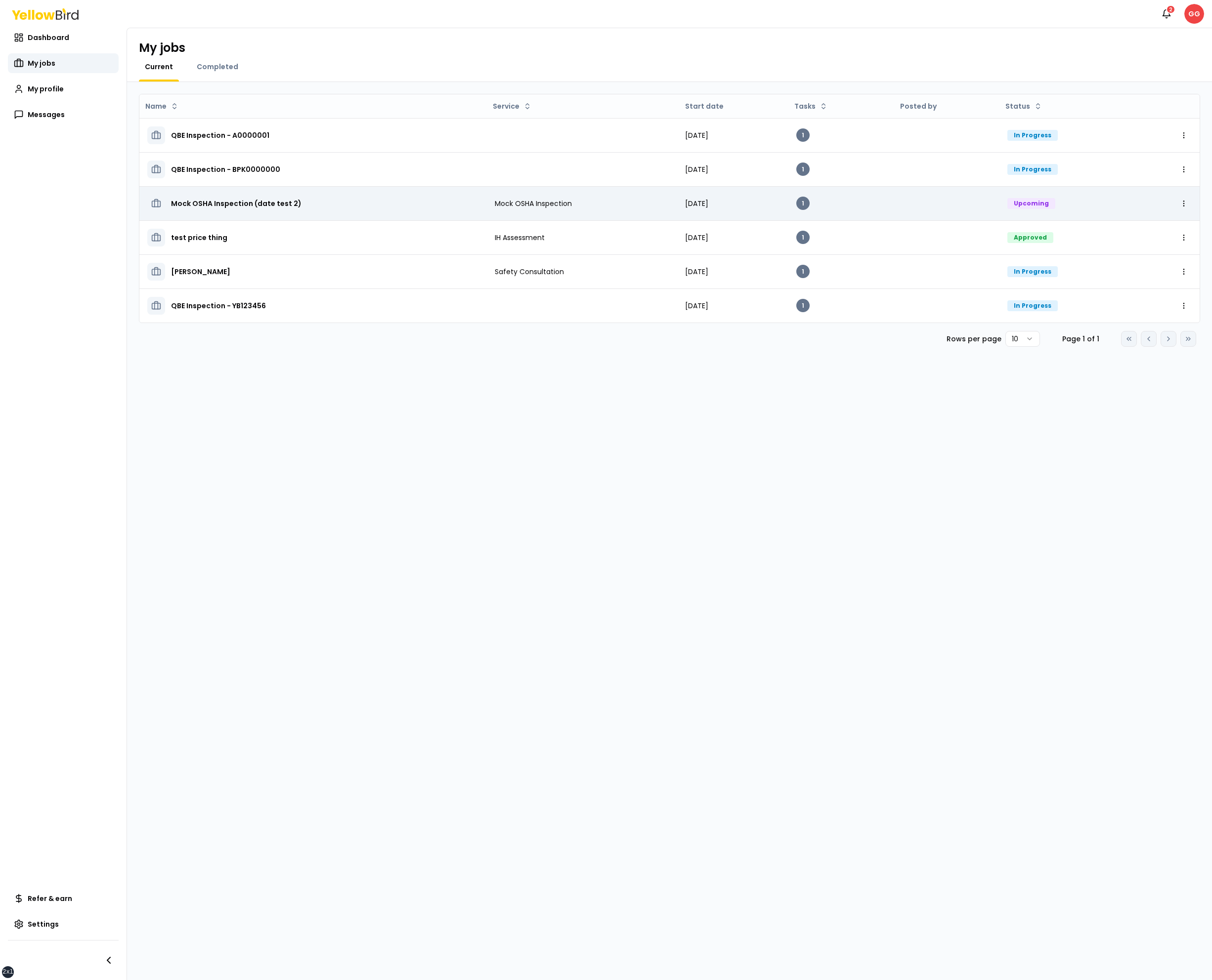
click at [281, 211] on h3 "Mock OSHA Inspection (date test 2)" at bounding box center [236, 204] width 131 height 18
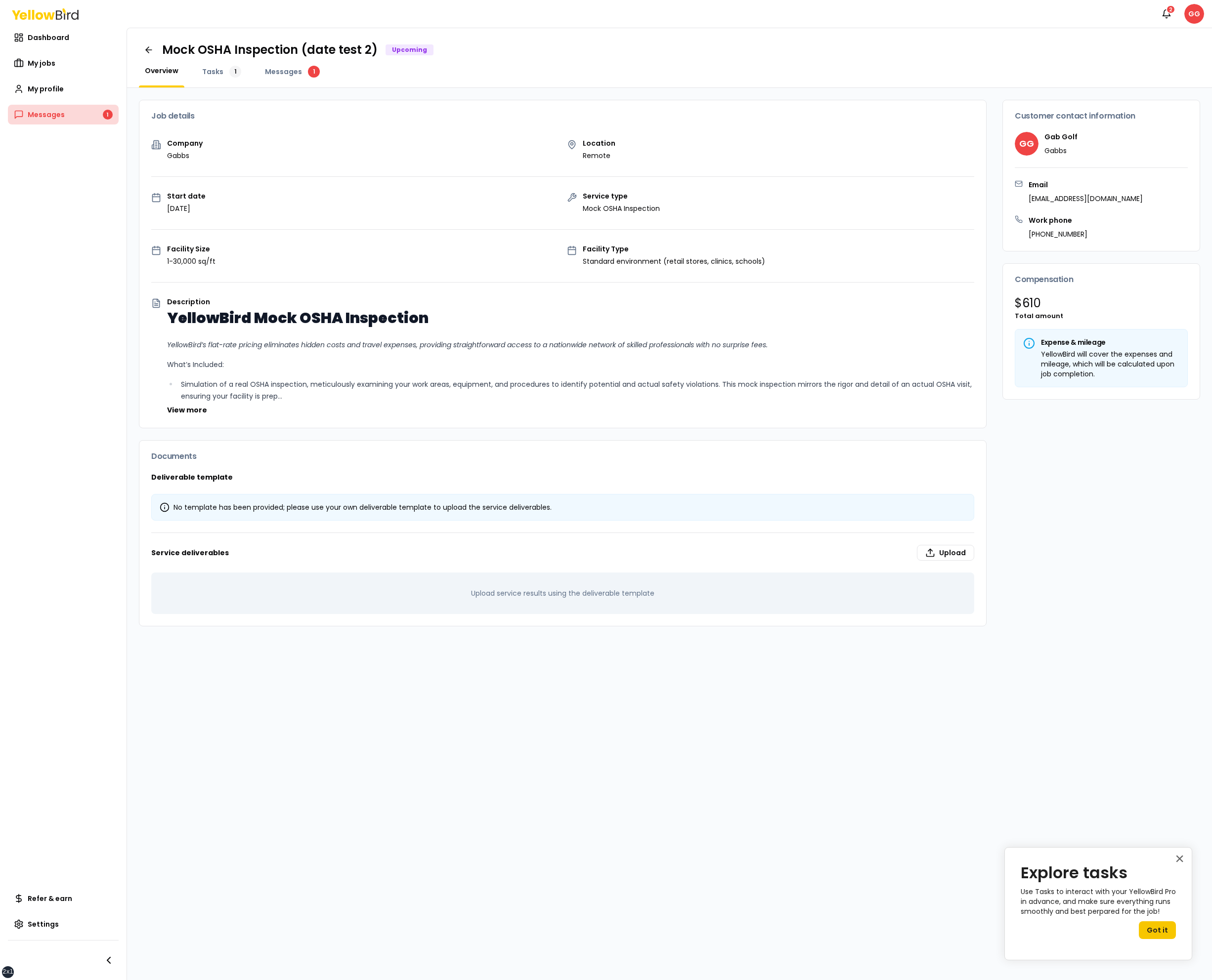
click at [41, 117] on span "Messages" at bounding box center [46, 114] width 37 height 10
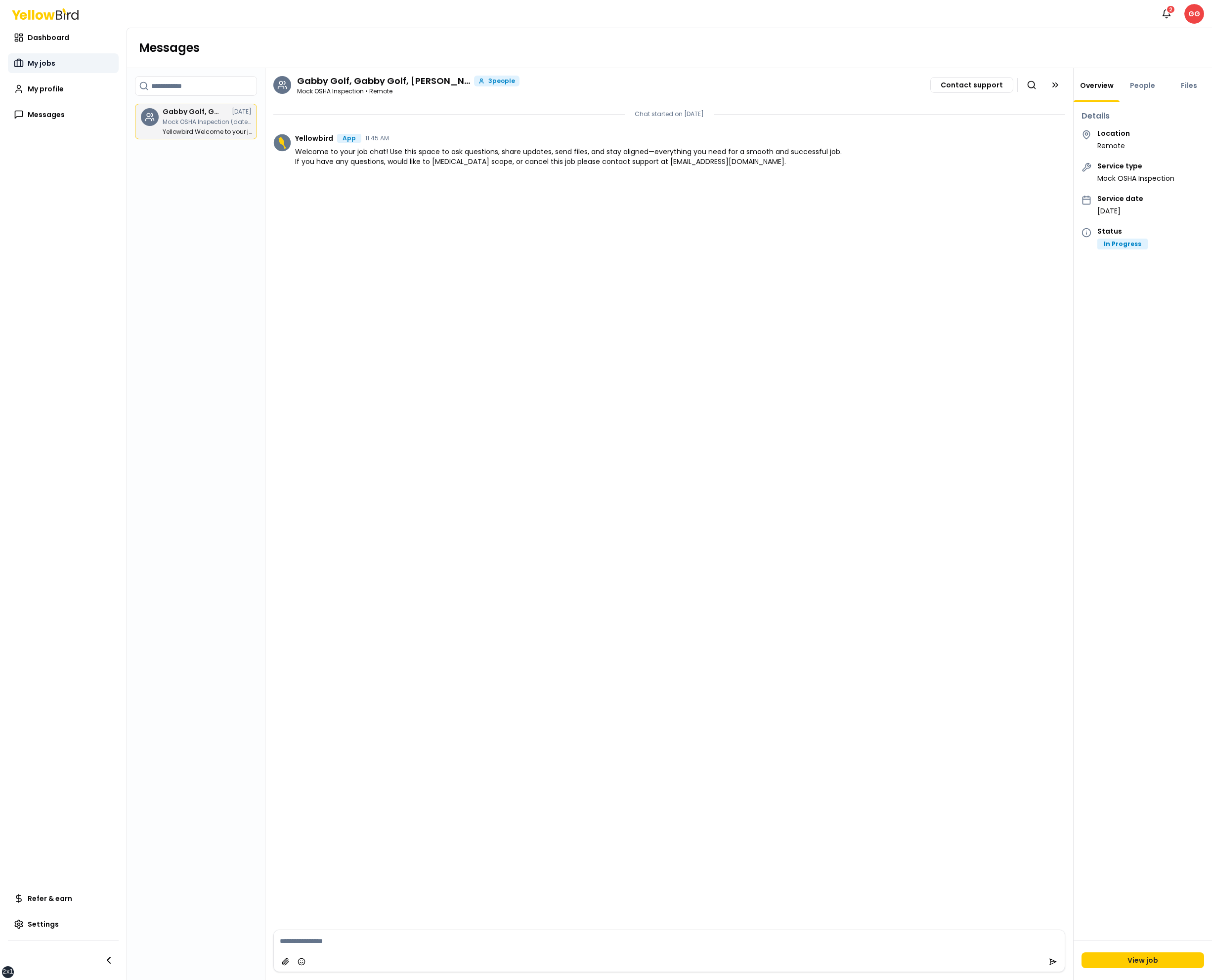
click at [63, 67] on link "My jobs" at bounding box center [63, 63] width 110 height 20
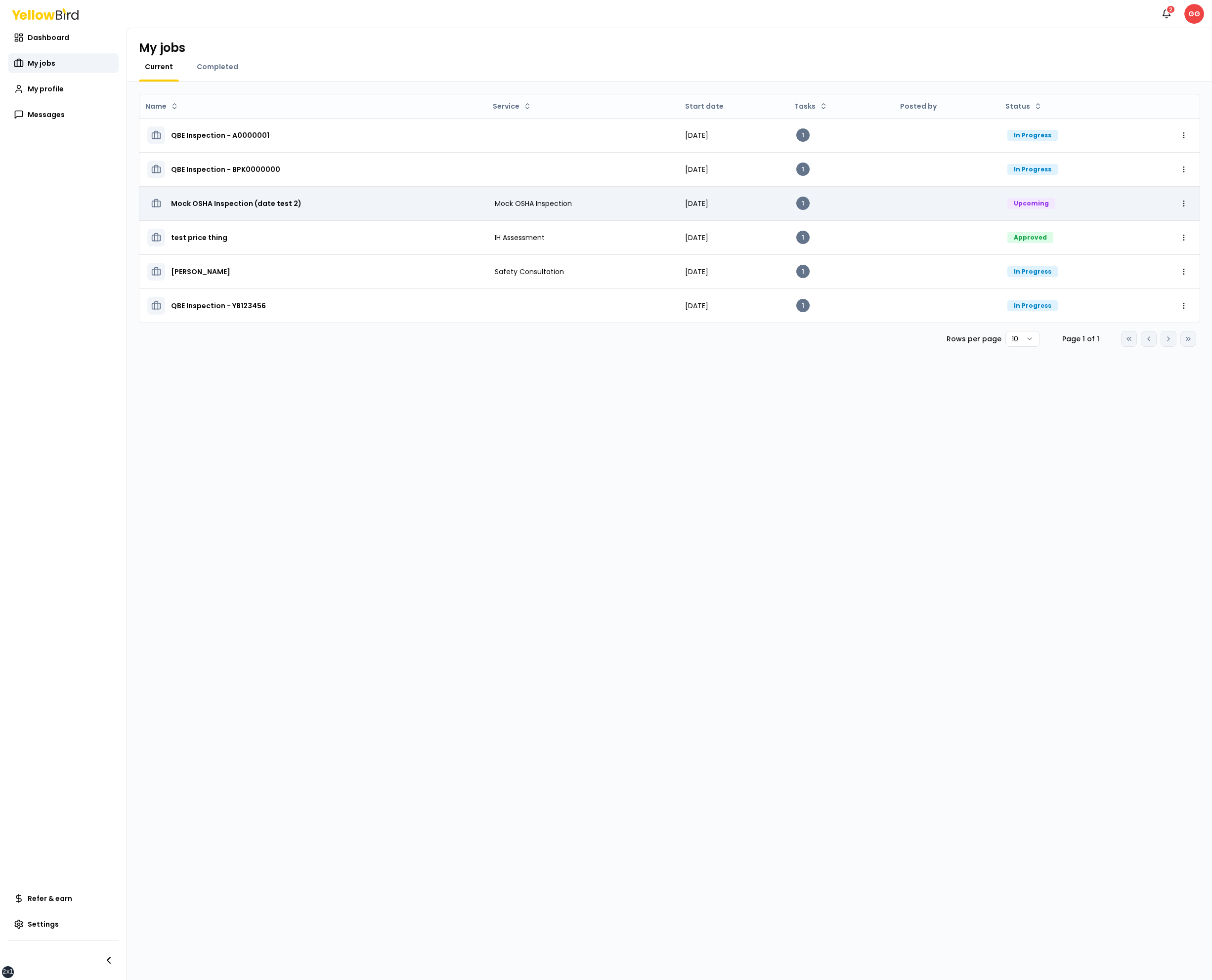
click at [256, 203] on h3 "Mock OSHA Inspection (date test 2)" at bounding box center [236, 204] width 131 height 18
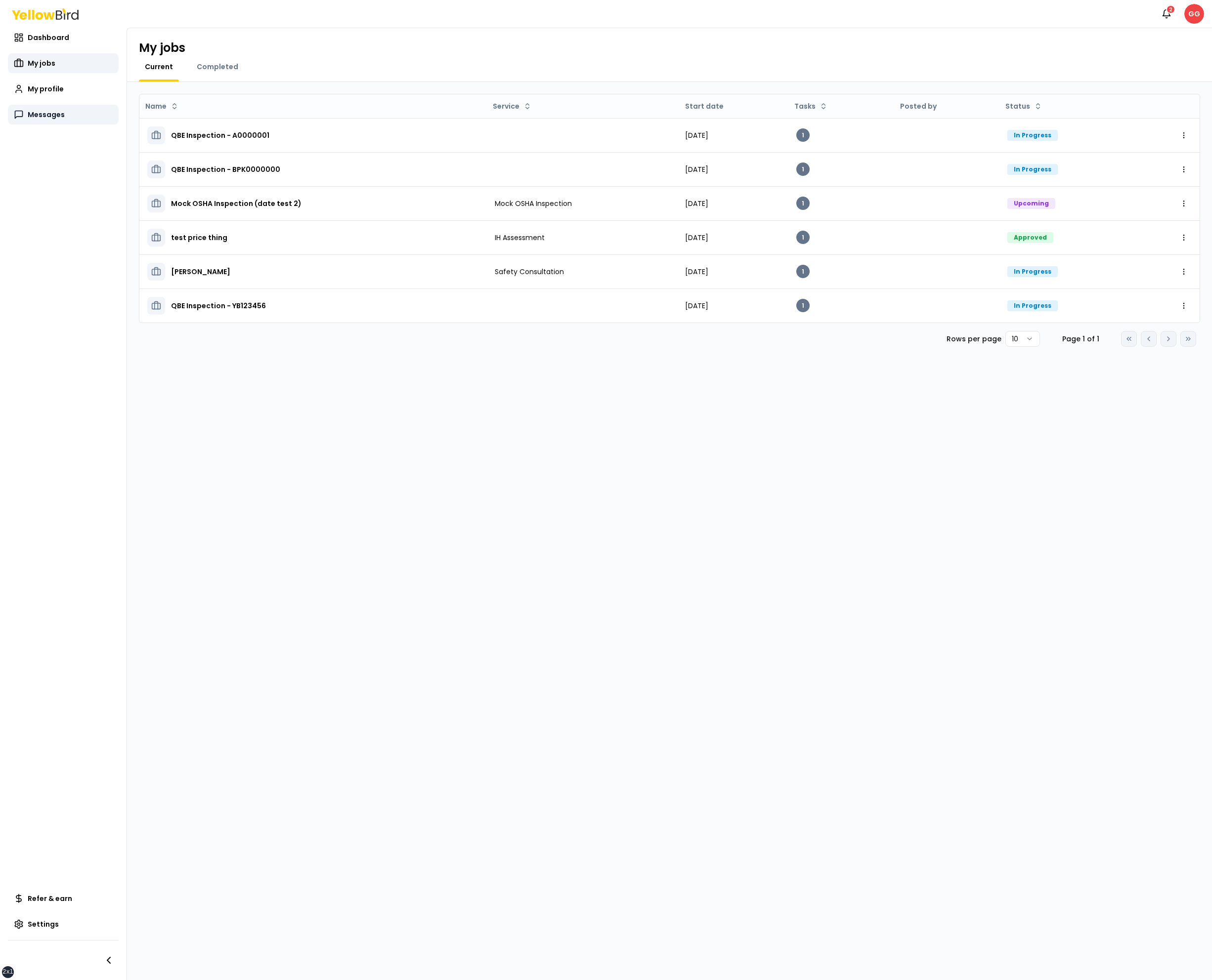
click at [64, 114] on link "Messages" at bounding box center [63, 115] width 110 height 20
